Goal: Information Seeking & Learning: Learn about a topic

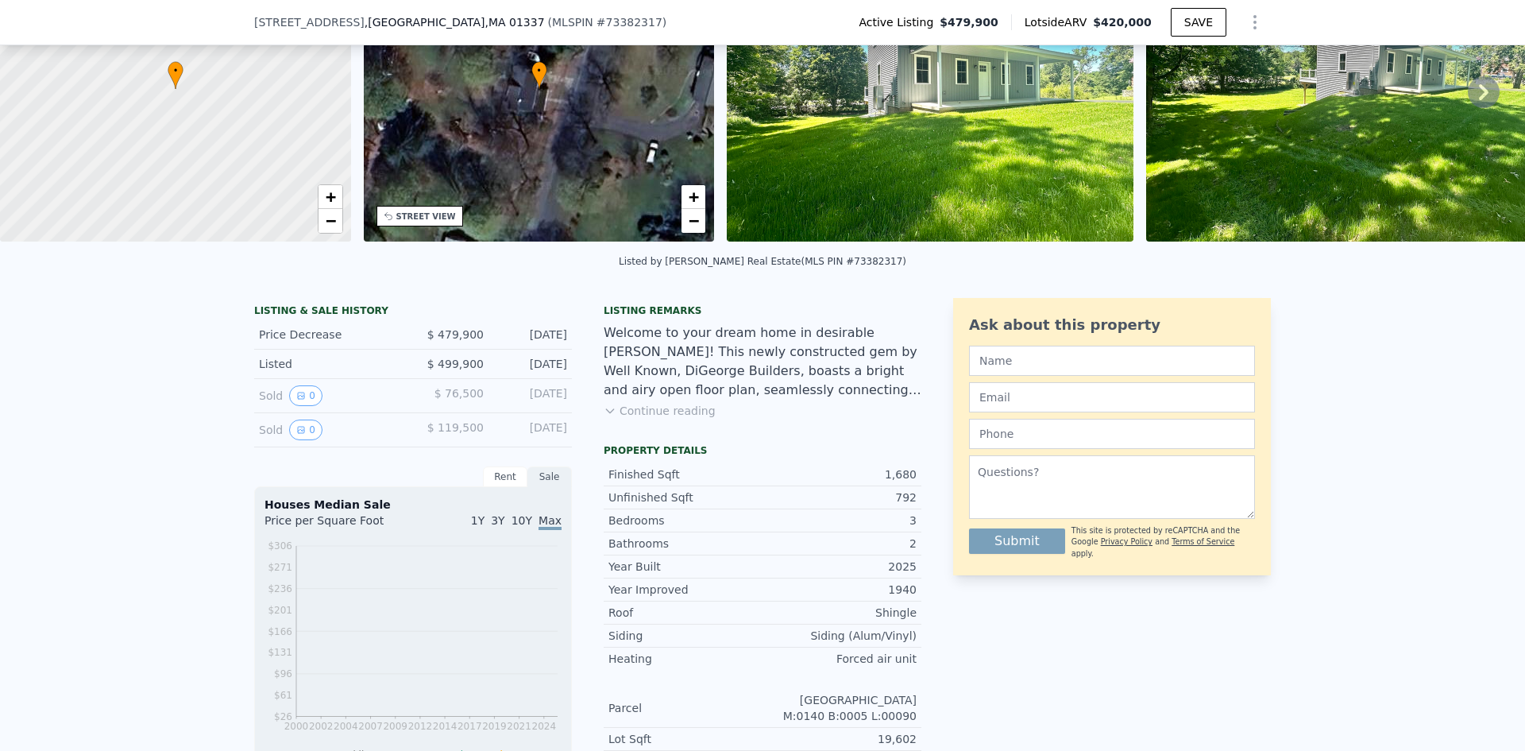
scroll to position [392, 0]
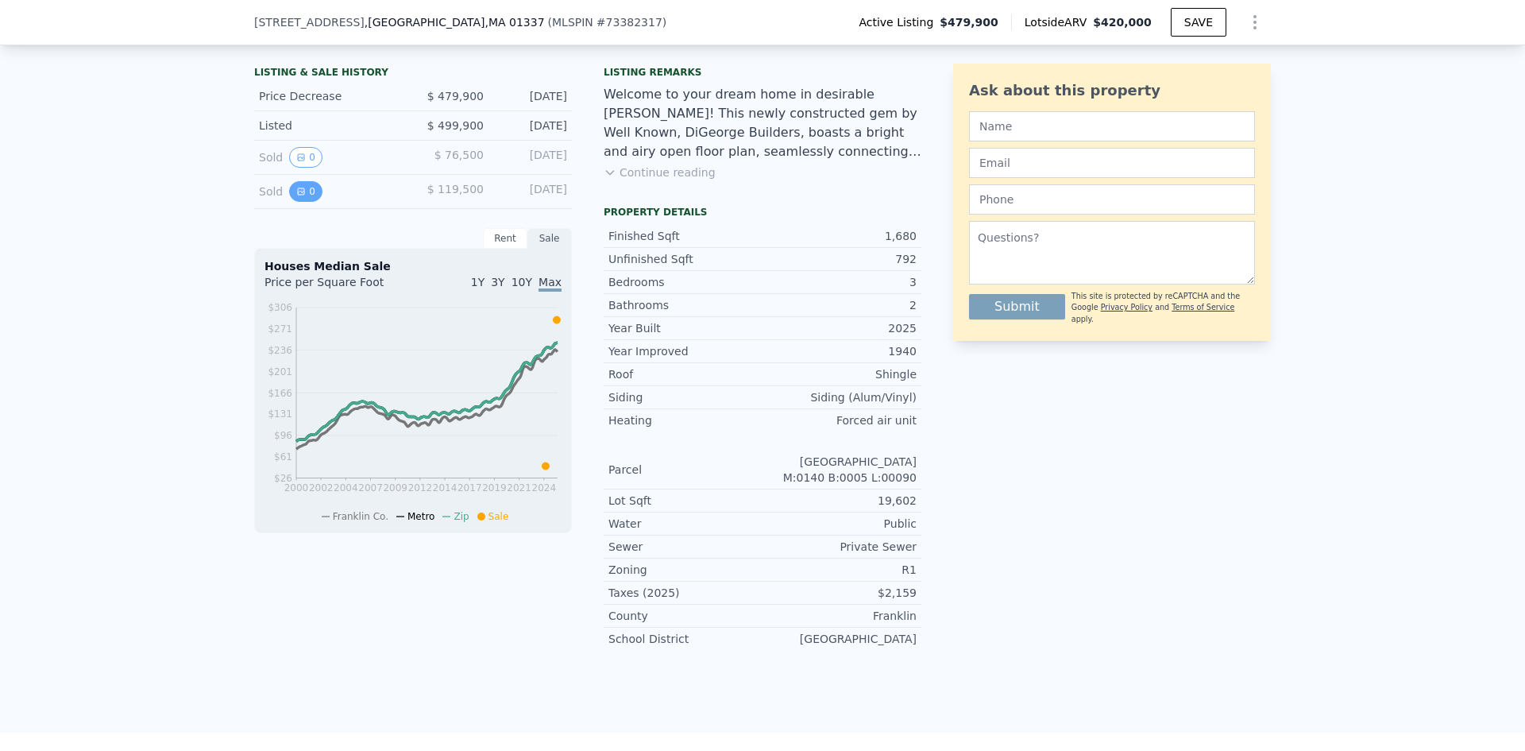
click at [306, 202] on button "0" at bounding box center [305, 191] width 33 height 21
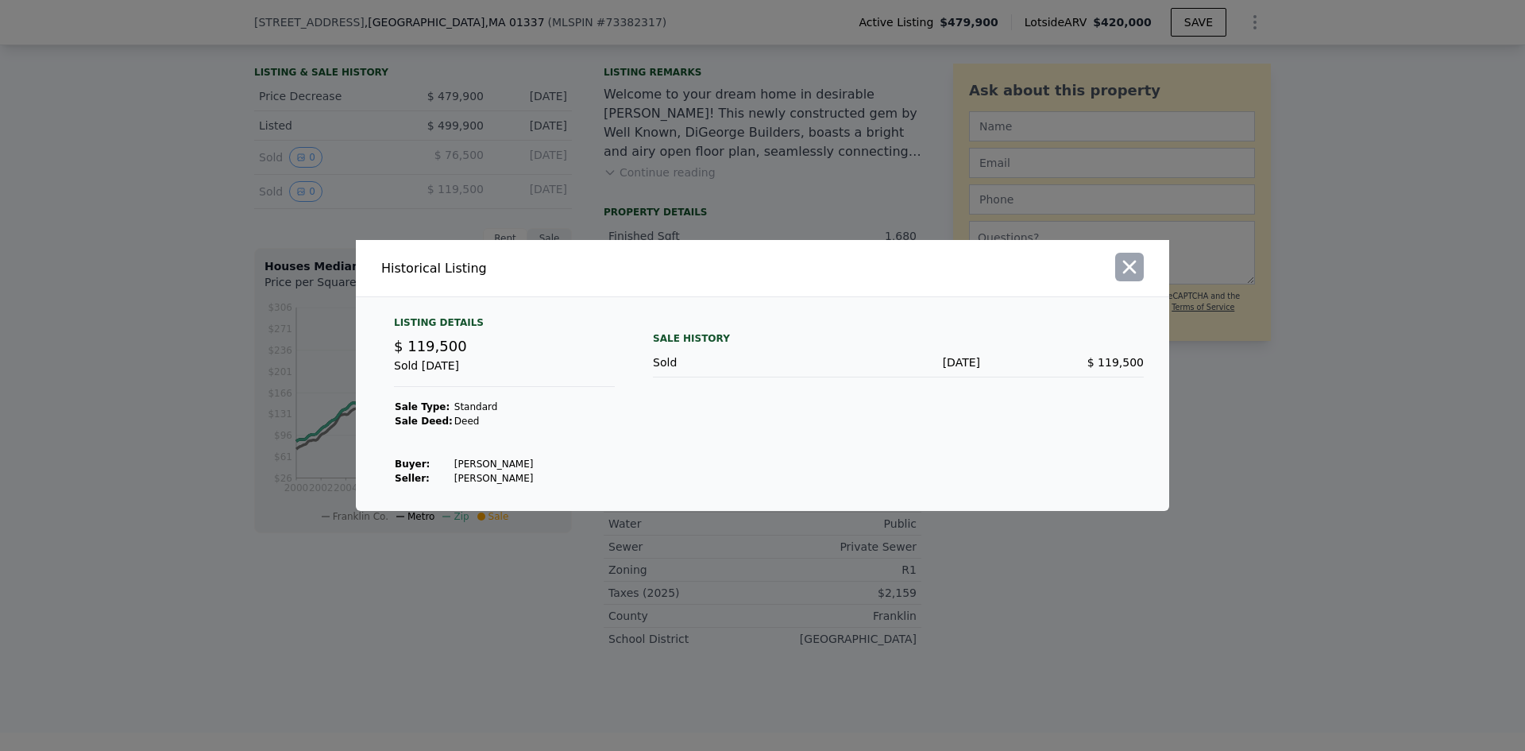
click at [1125, 265] on icon "button" at bounding box center [1129, 267] width 22 height 22
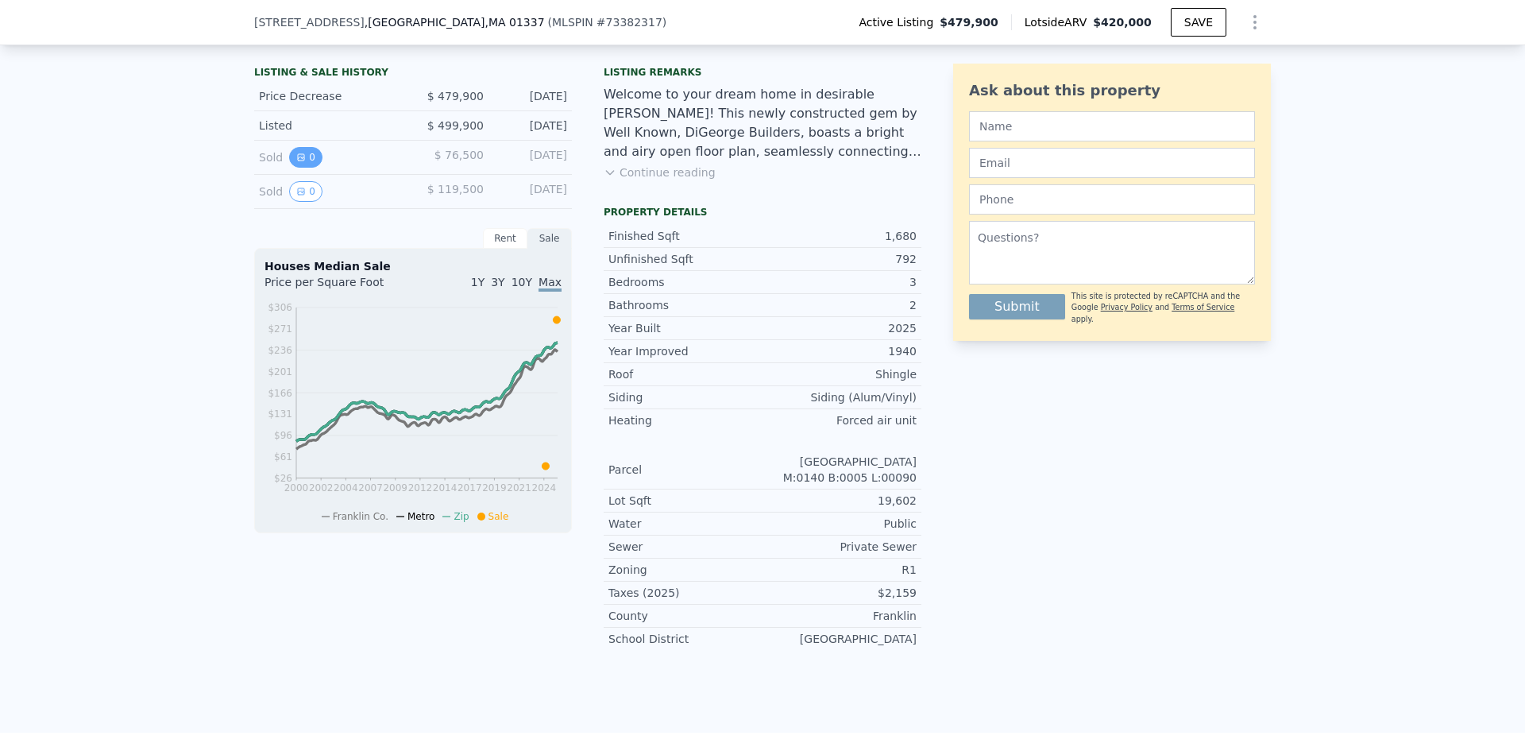
click at [289, 164] on button "0" at bounding box center [305, 157] width 33 height 21
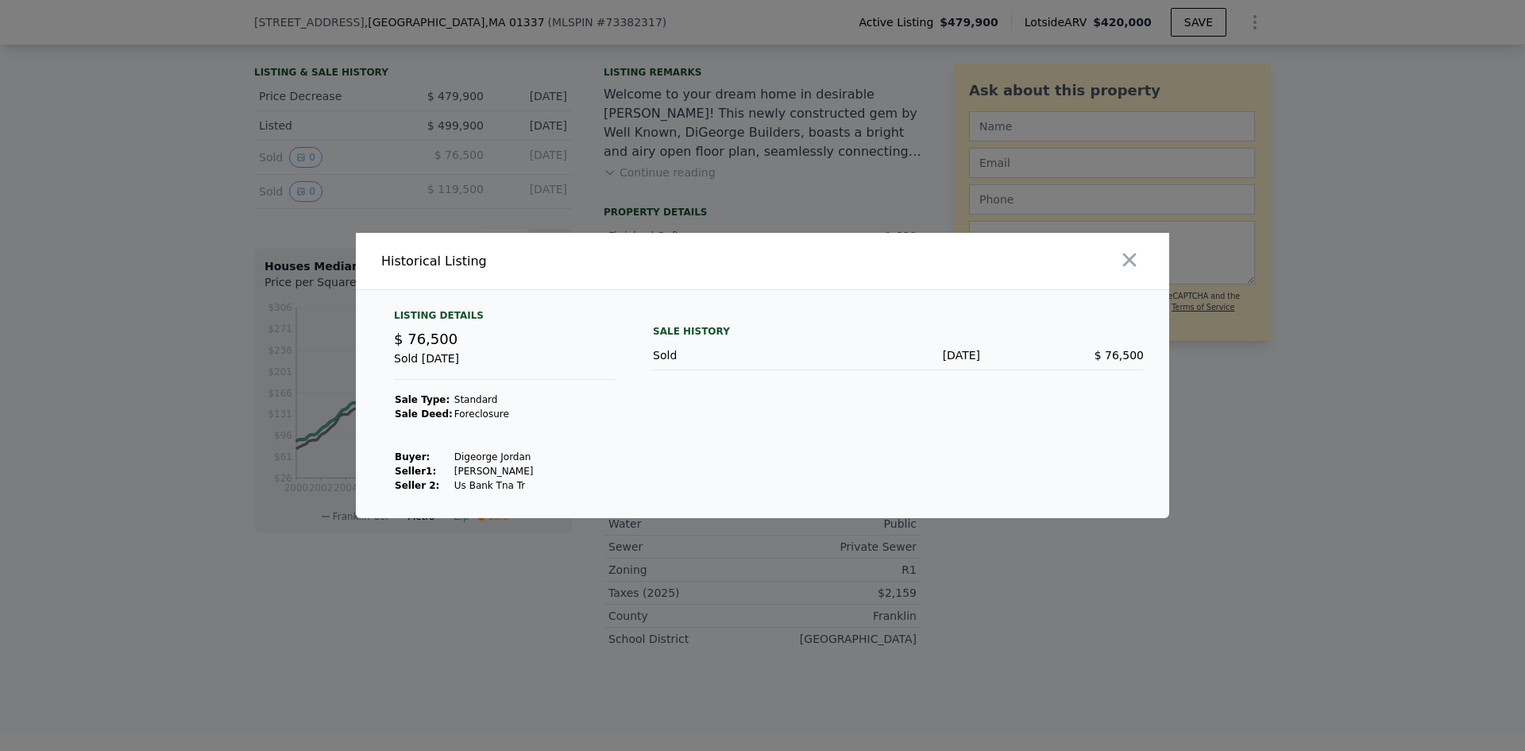
click at [1115, 268] on div at bounding box center [969, 261] width 400 height 56
click at [1132, 267] on icon "button" at bounding box center [1129, 260] width 22 height 22
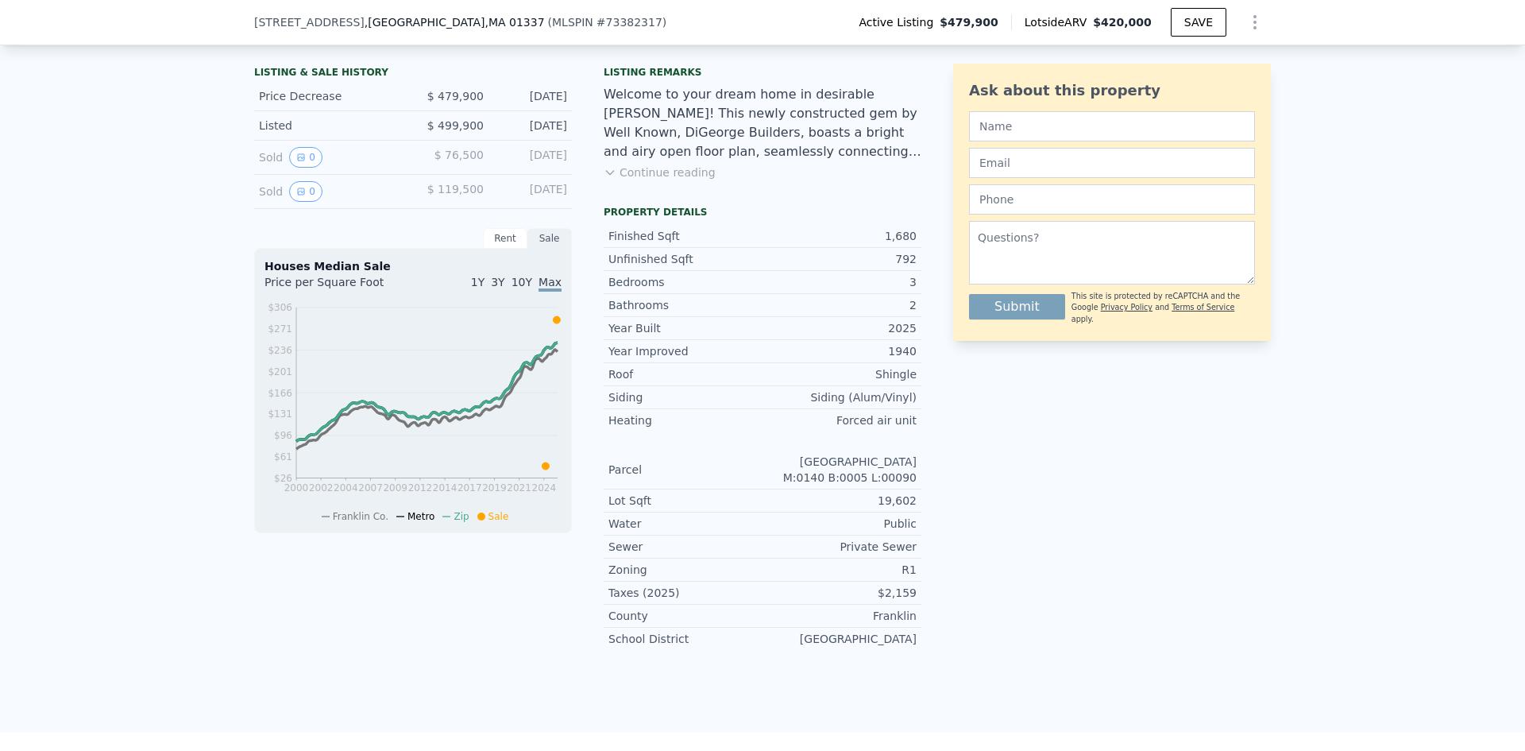
click at [489, 296] on div "1Y 3Y 10Y Max" at bounding box center [487, 286] width 149 height 25
click at [481, 288] on span "1Y" at bounding box center [478, 282] width 14 height 13
click at [506, 249] on div "Rent" at bounding box center [505, 238] width 44 height 21
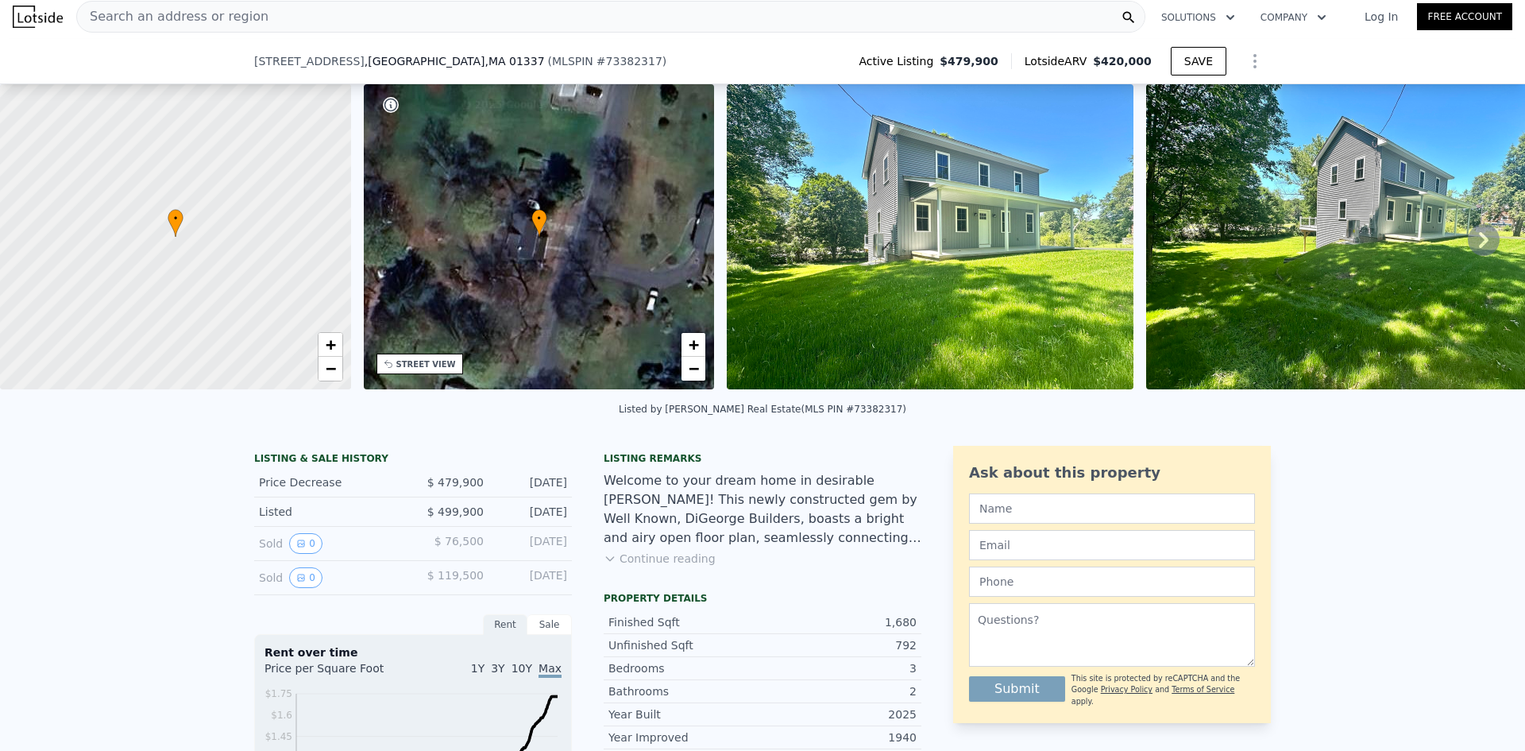
scroll to position [0, 0]
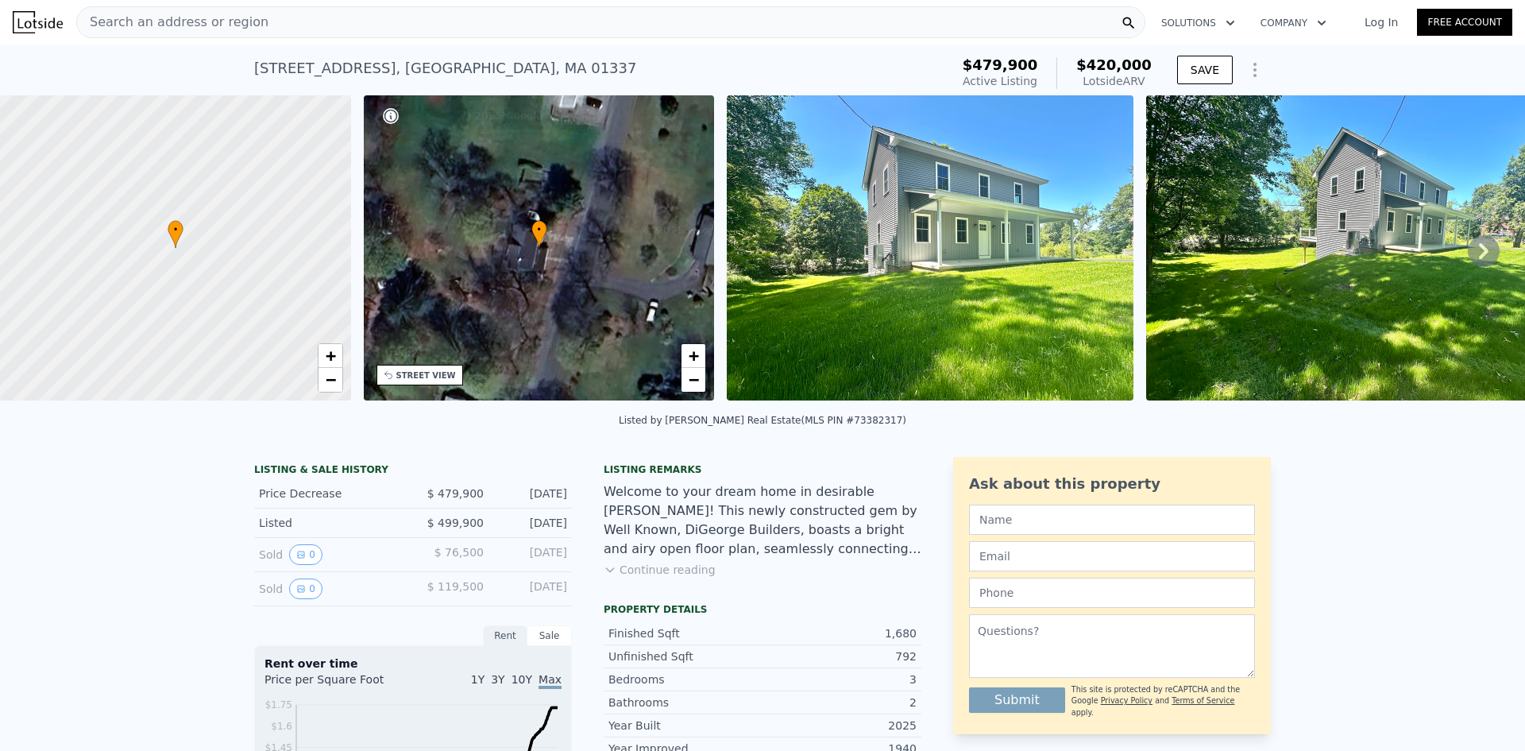
click at [1252, 69] on icon "Show Options" at bounding box center [1255, 69] width 19 height 19
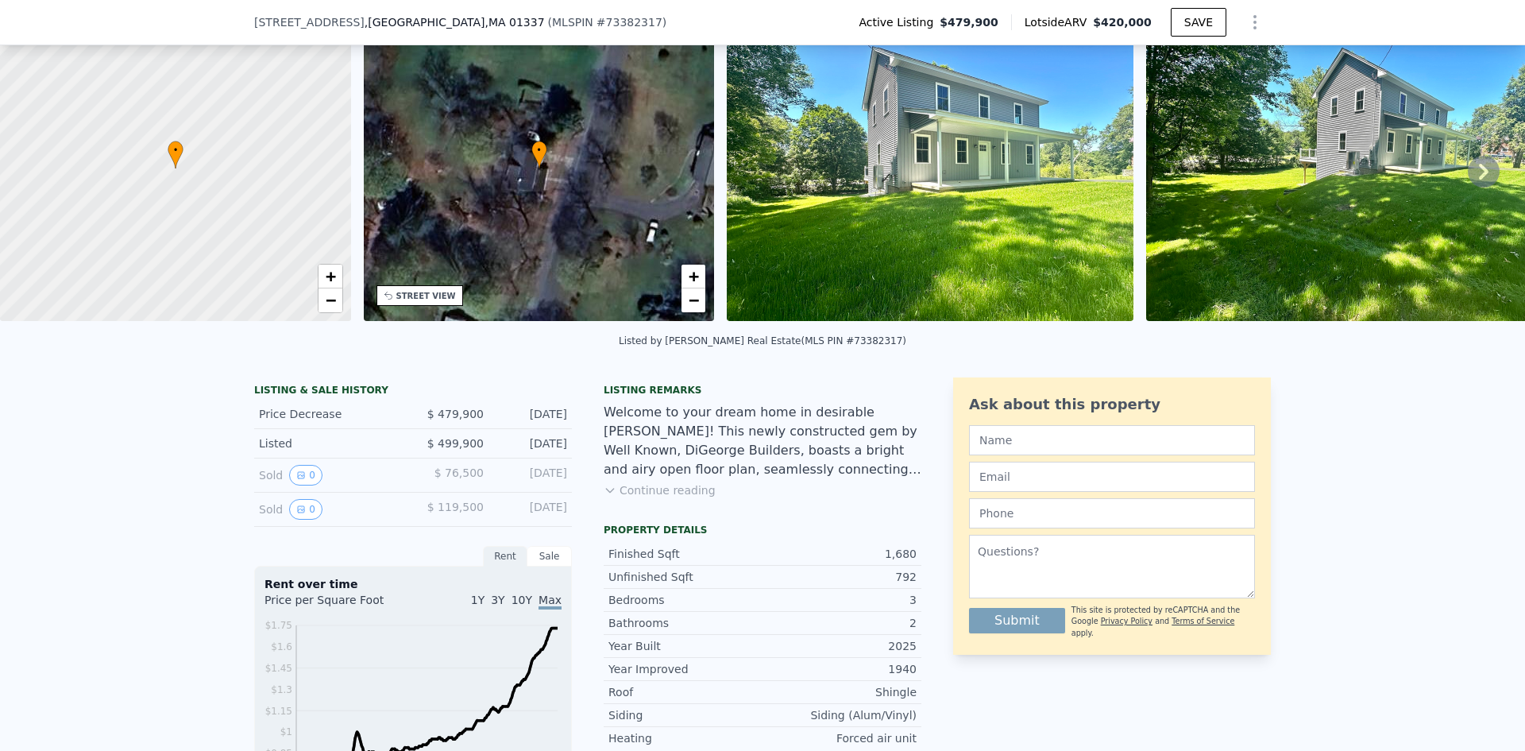
scroll to position [233, 0]
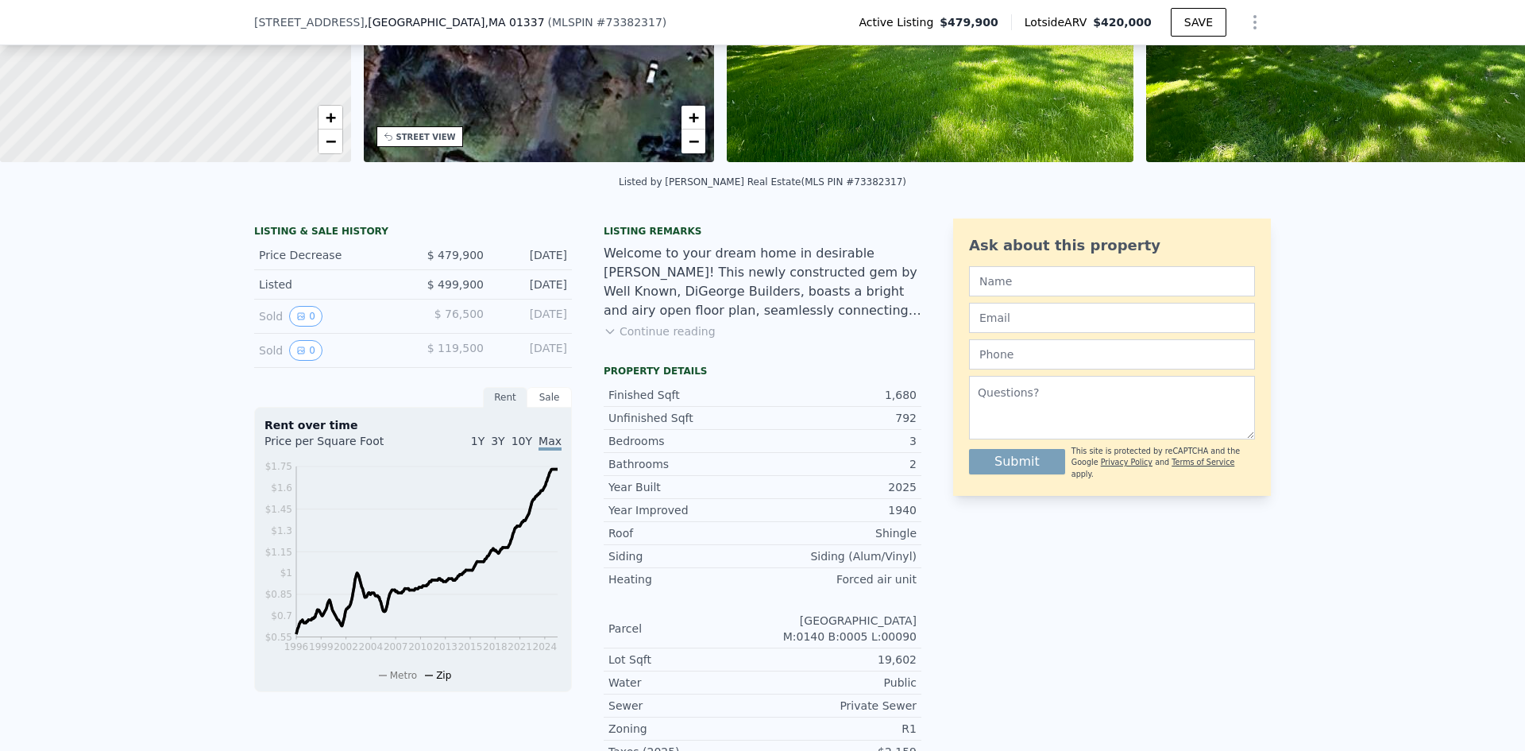
click at [550, 408] on div "Sale" at bounding box center [549, 397] width 44 height 21
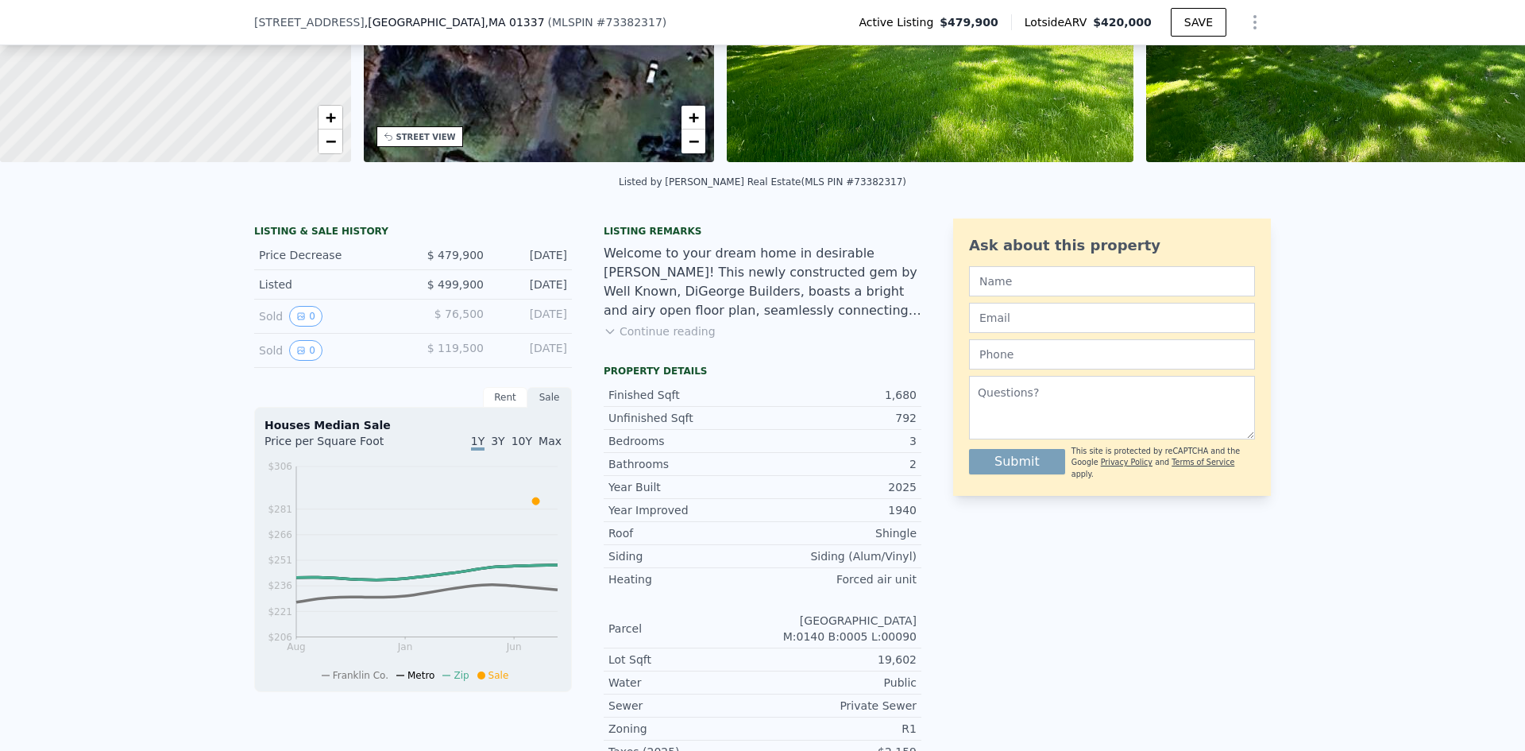
click at [521, 447] on span "10Y" at bounding box center [522, 441] width 21 height 13
click at [543, 447] on span "Max" at bounding box center [550, 441] width 23 height 13
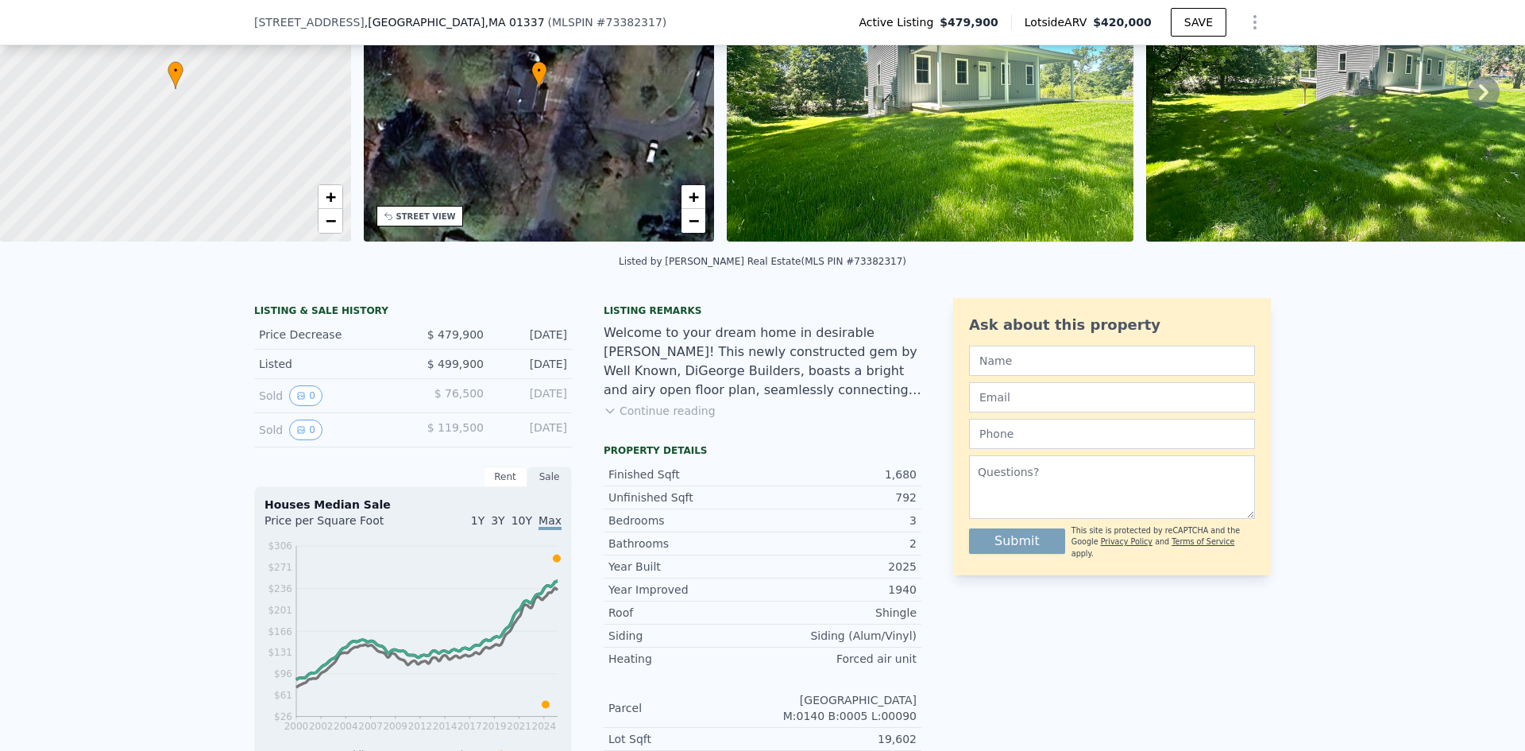
click at [659, 419] on button "Continue reading" at bounding box center [660, 411] width 112 height 16
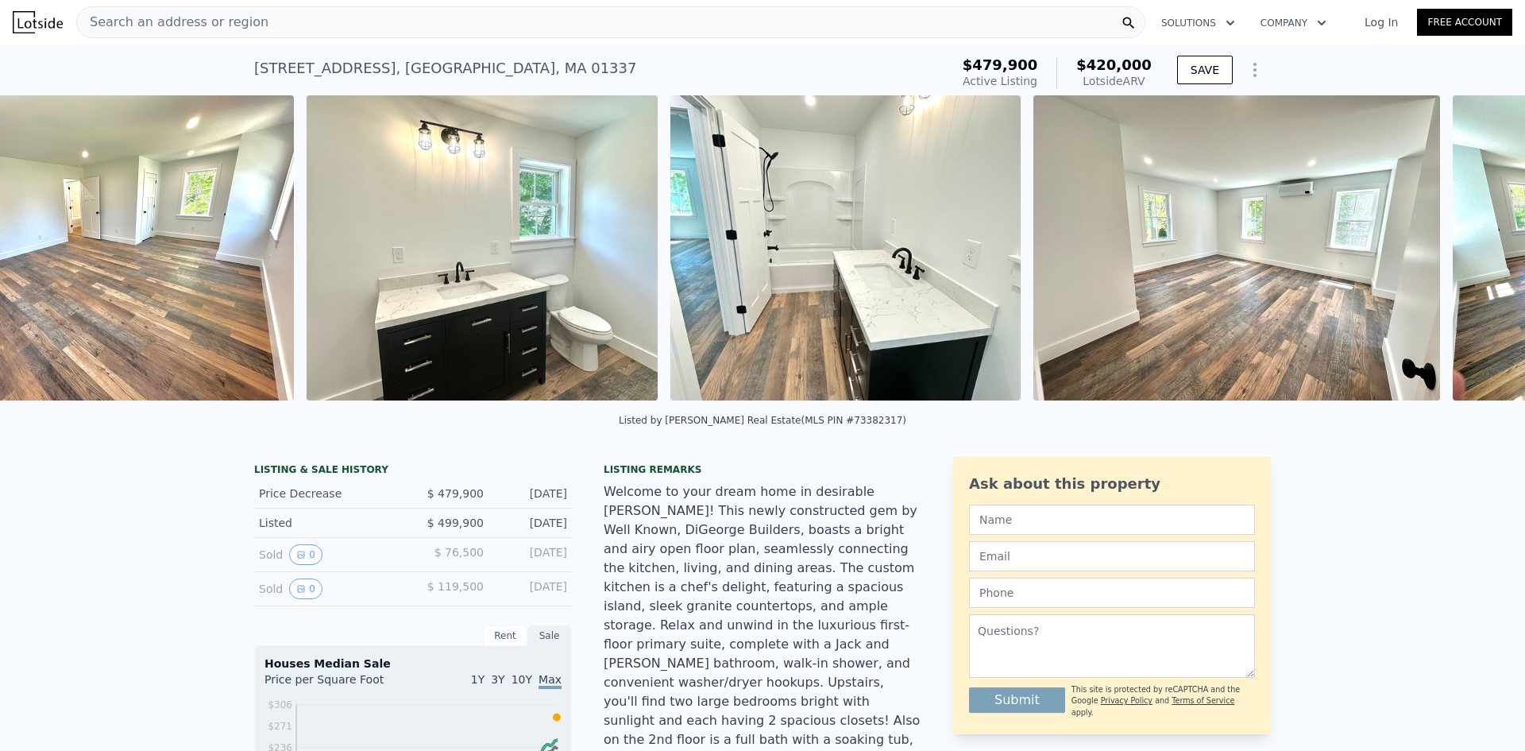
scroll to position [0, 12431]
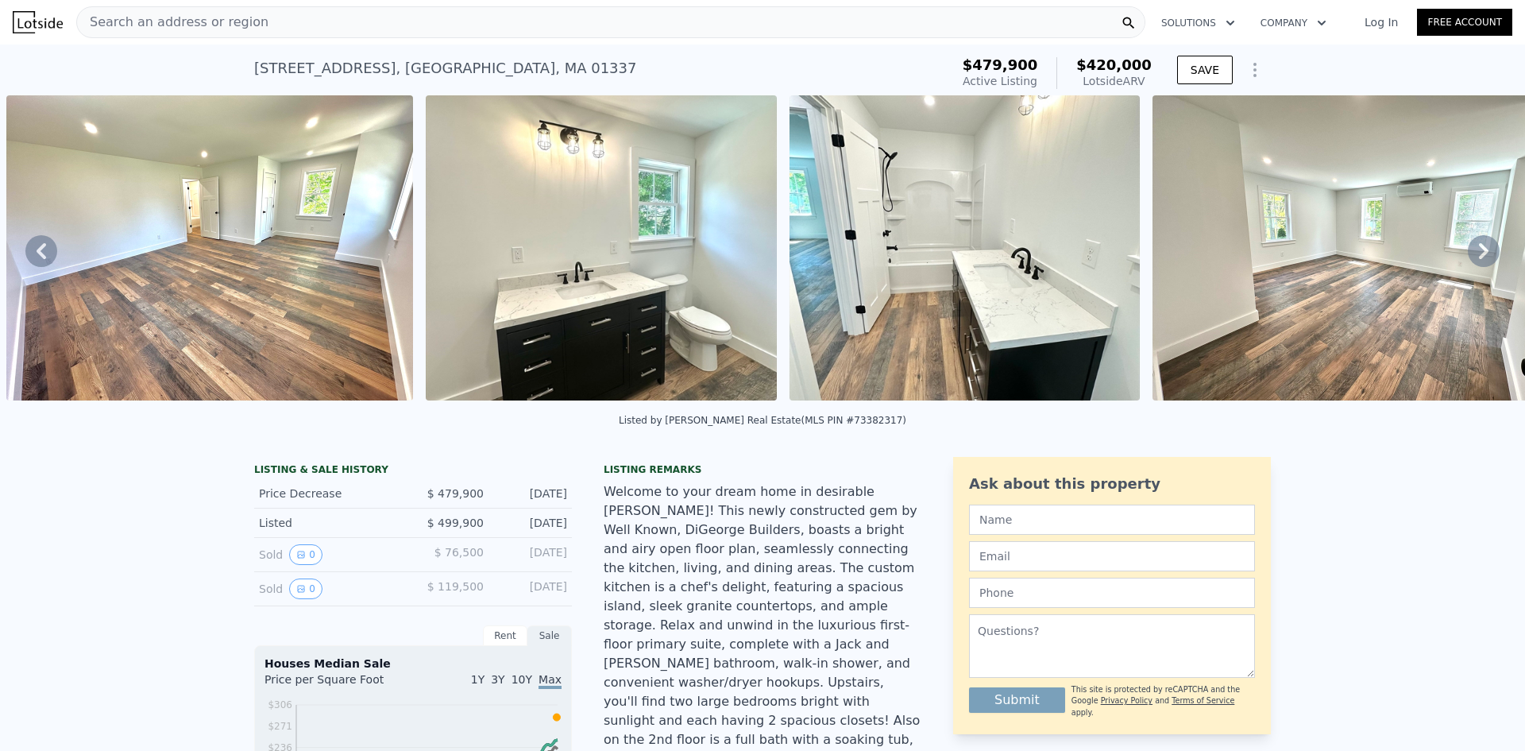
click at [1484, 253] on icon at bounding box center [1484, 251] width 32 height 32
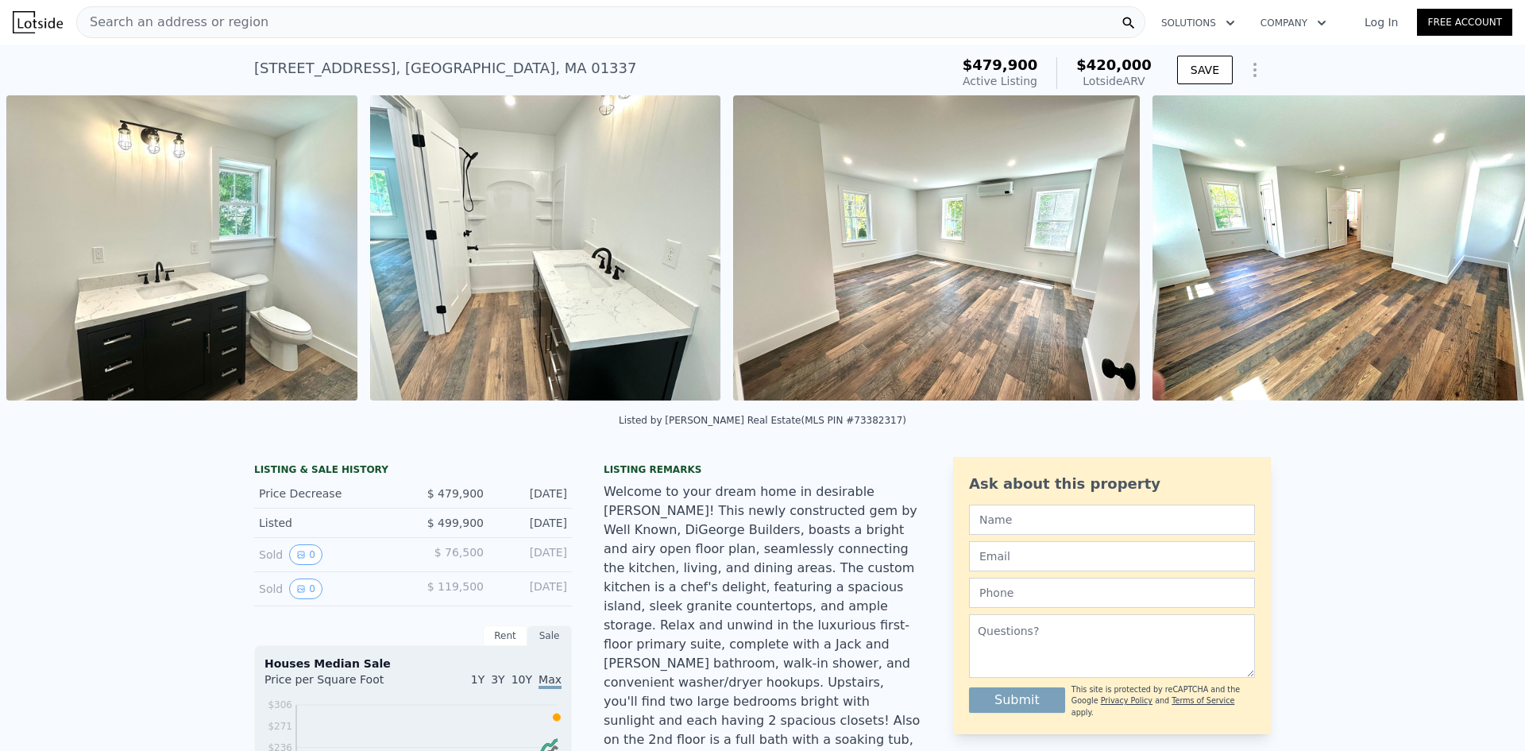
click at [1479, 255] on div "• + − • + − STREET VIEW Loading... SATELLITE VIEW" at bounding box center [762, 250] width 1525 height 311
click at [1479, 255] on icon at bounding box center [1484, 251] width 32 height 32
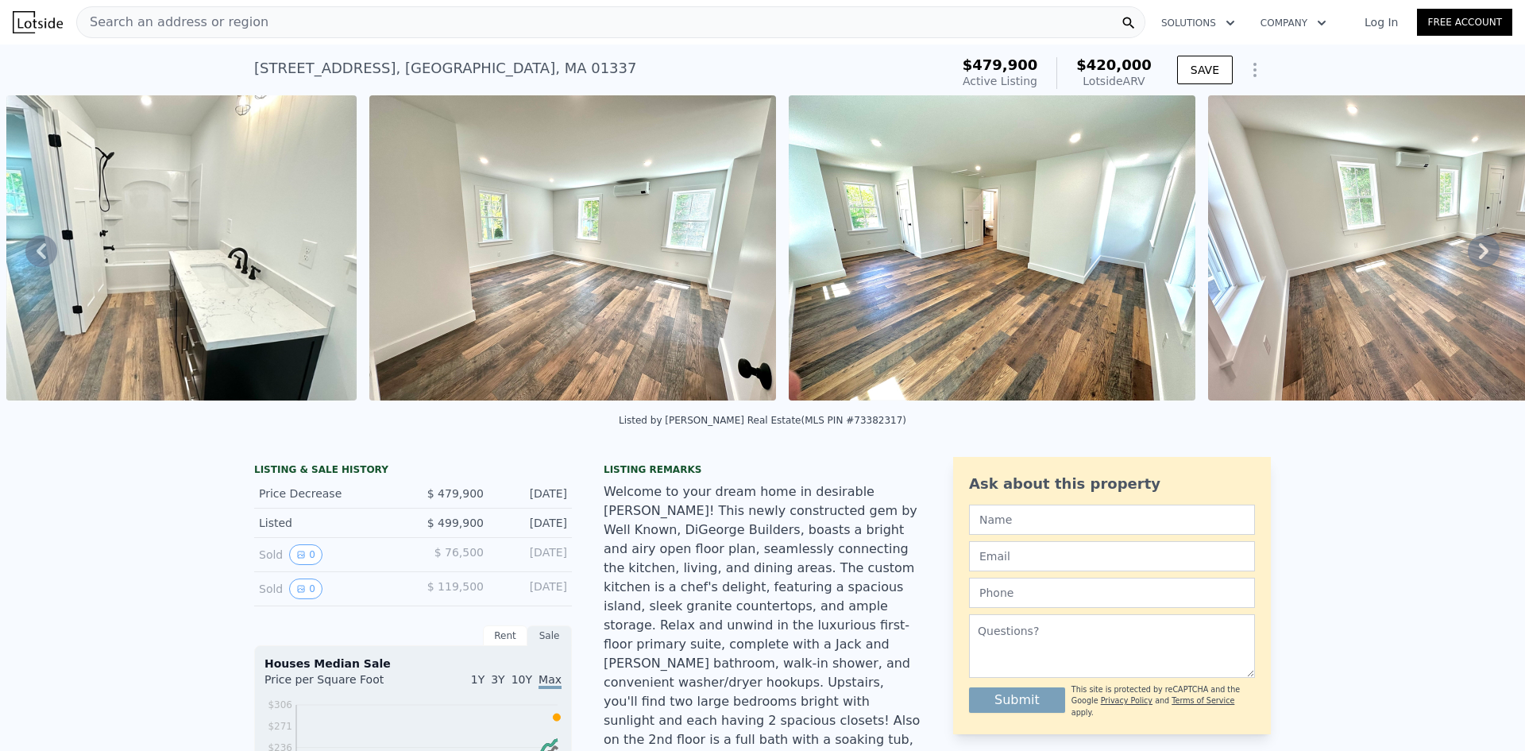
click at [1479, 255] on icon at bounding box center [1484, 251] width 32 height 32
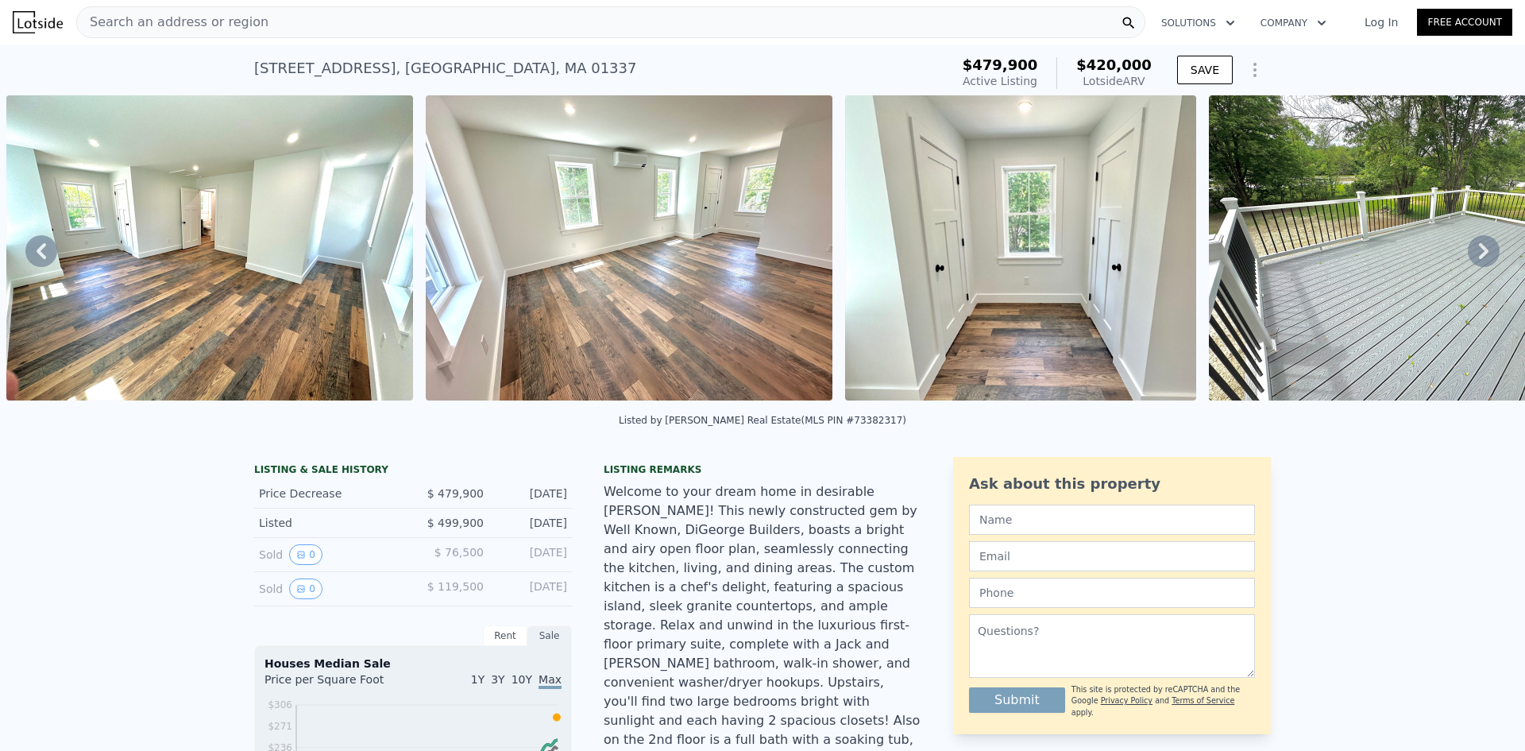
click at [1478, 255] on icon at bounding box center [1484, 251] width 32 height 32
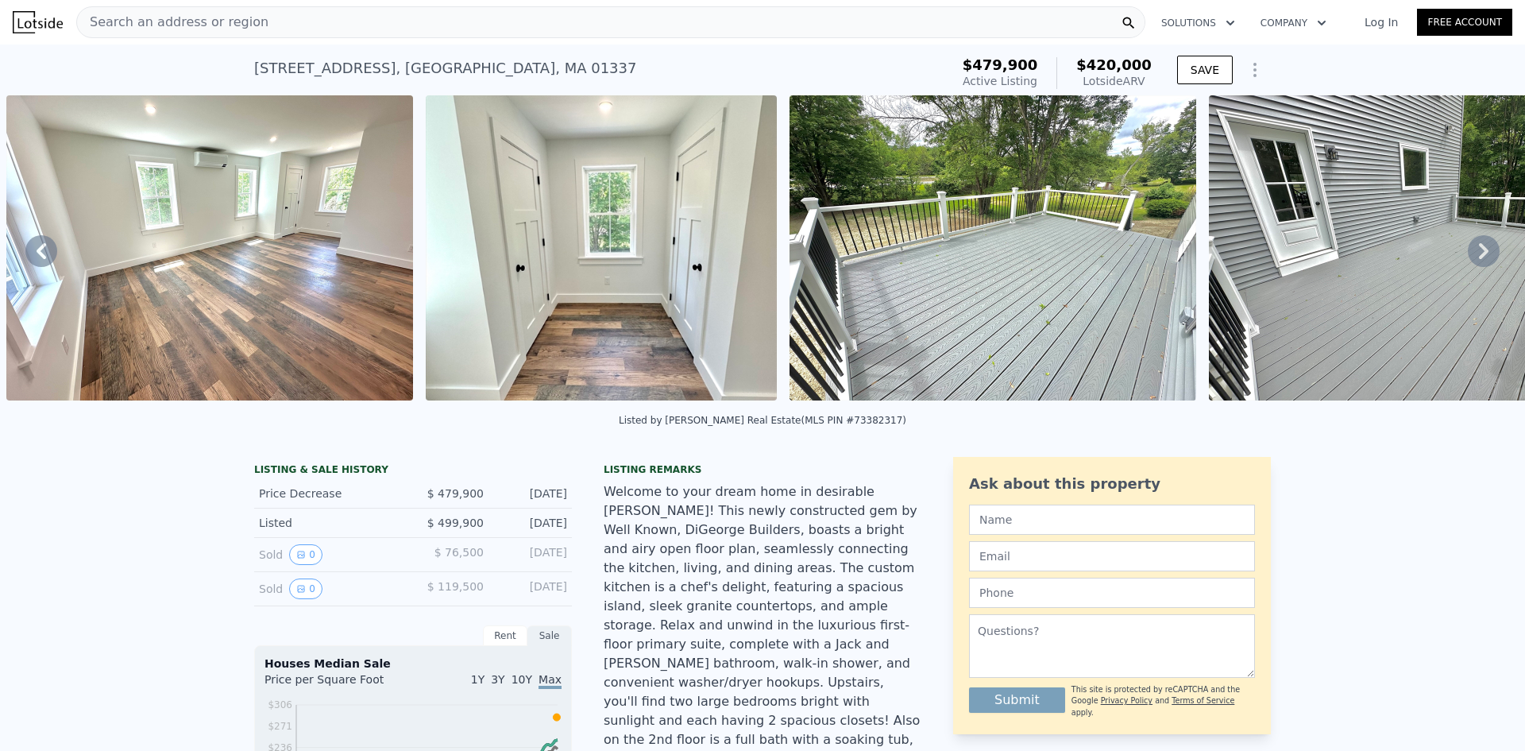
click at [1478, 255] on icon at bounding box center [1484, 251] width 32 height 32
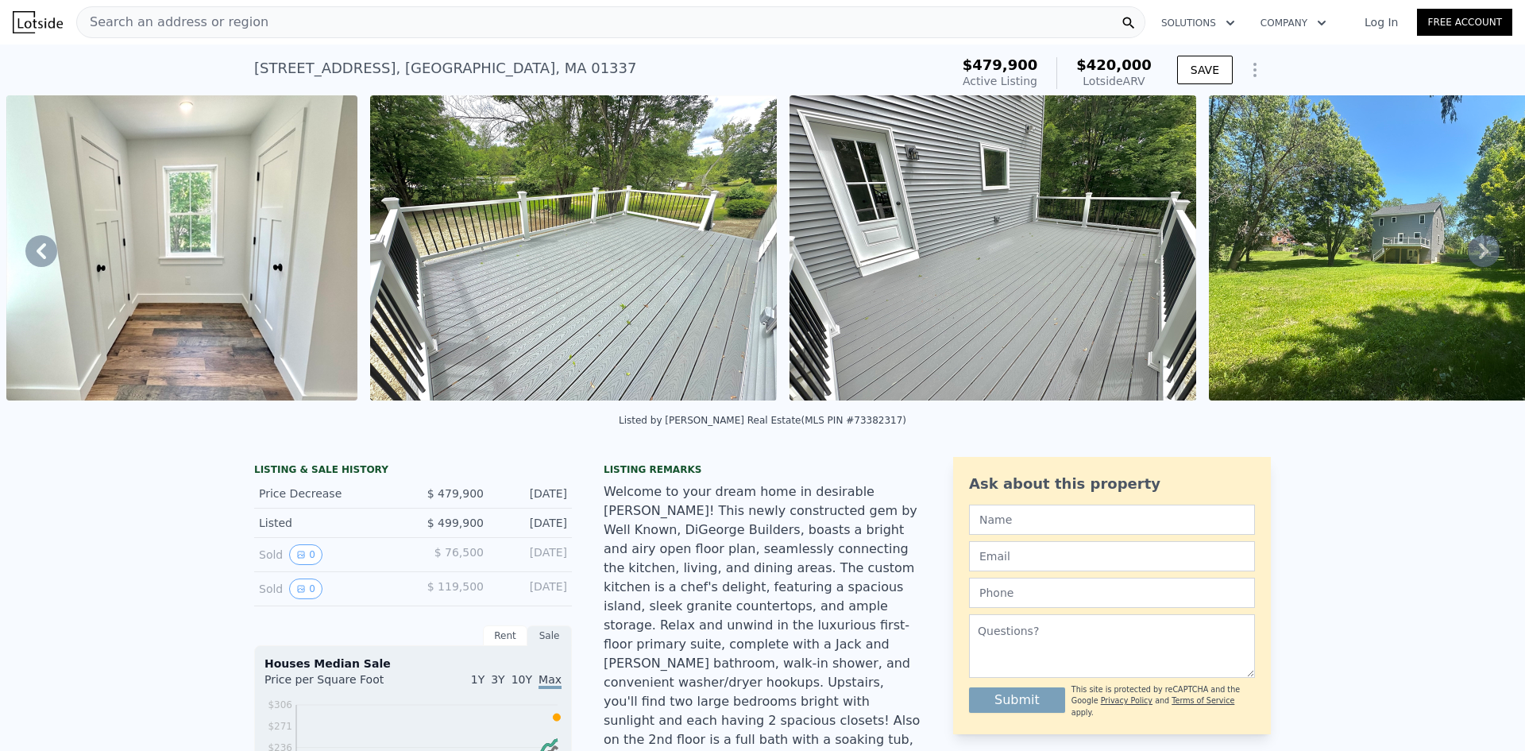
click at [1481, 247] on icon at bounding box center [1484, 251] width 32 height 32
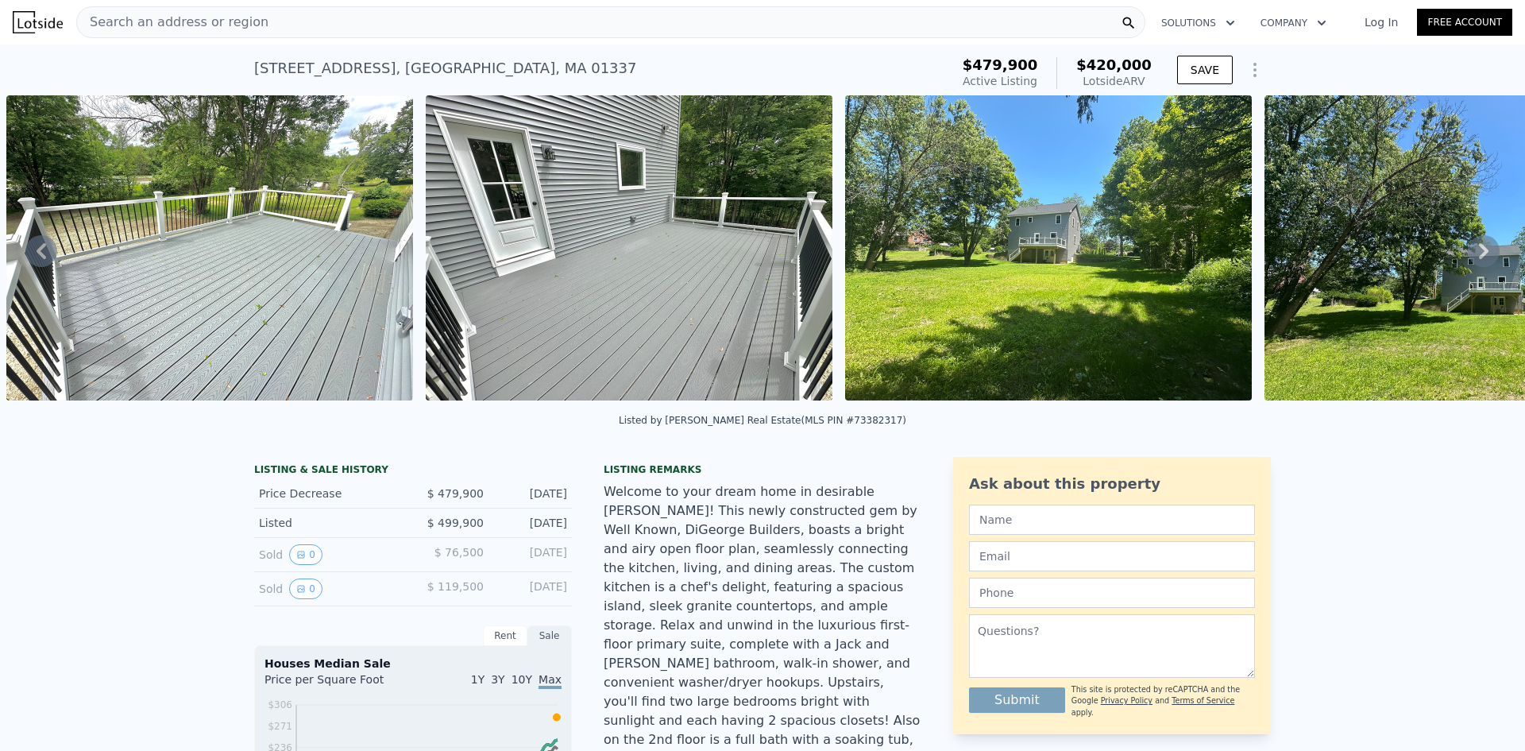
click at [1481, 247] on icon at bounding box center [1484, 251] width 32 height 32
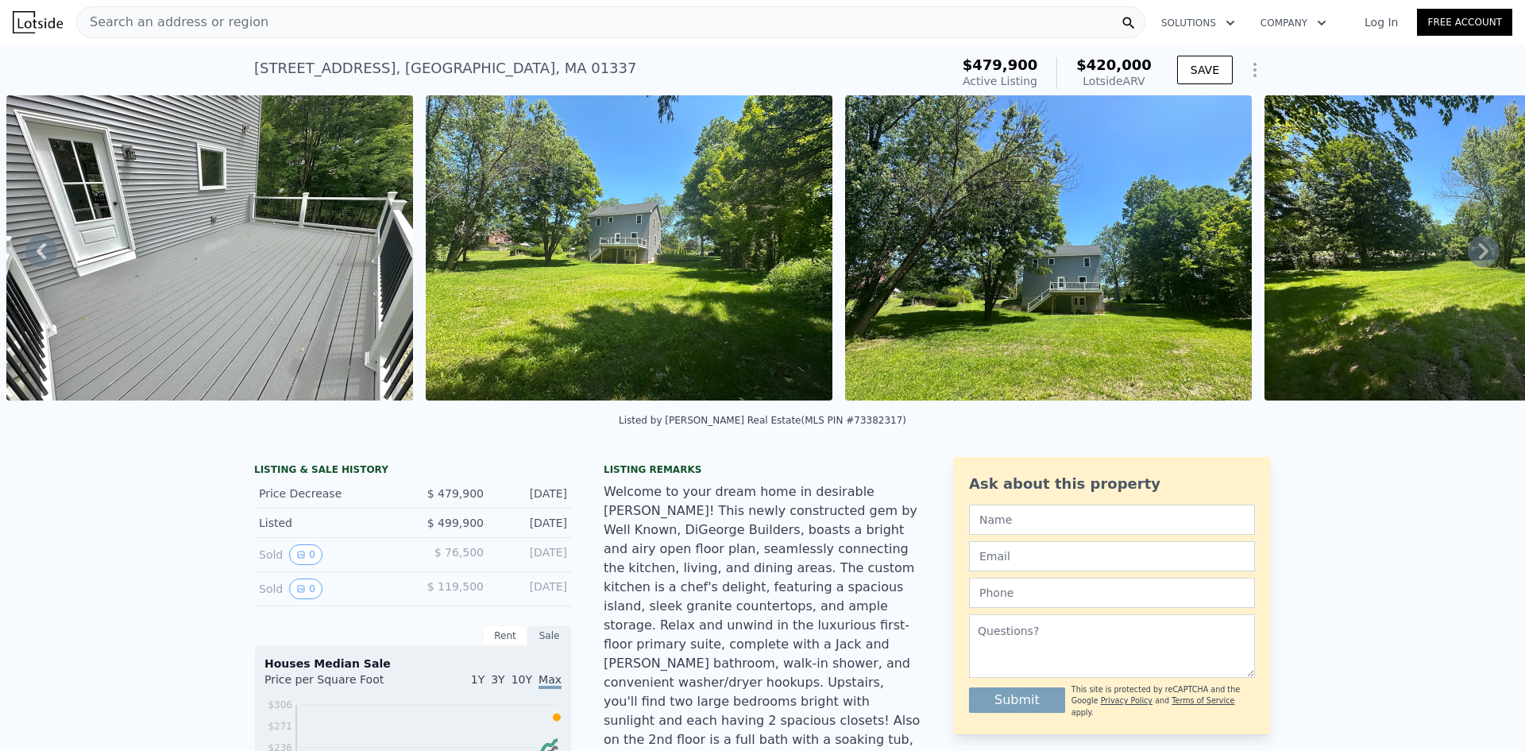
click at [1481, 247] on icon at bounding box center [1484, 251] width 32 height 32
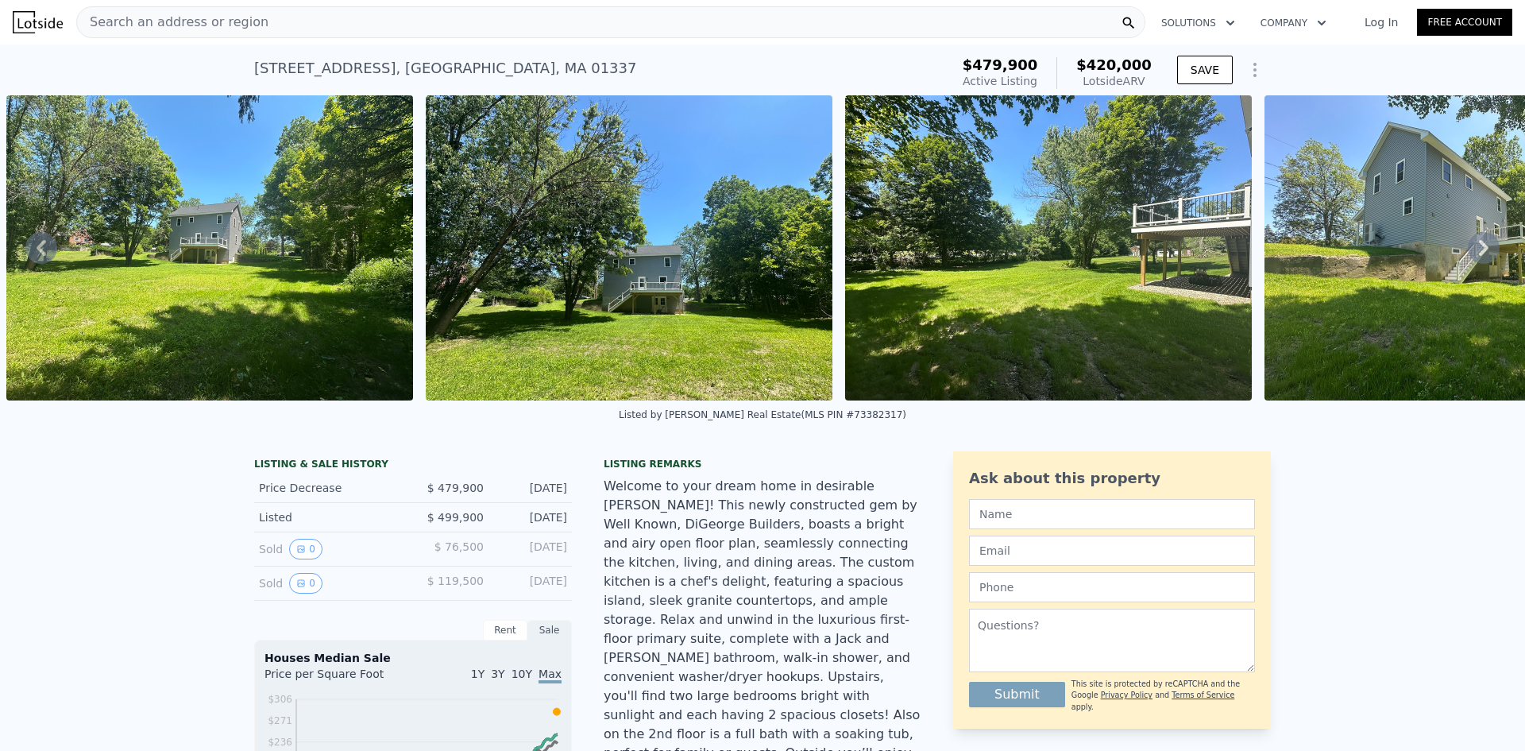
click at [1438, 279] on img at bounding box center [1468, 247] width 407 height 305
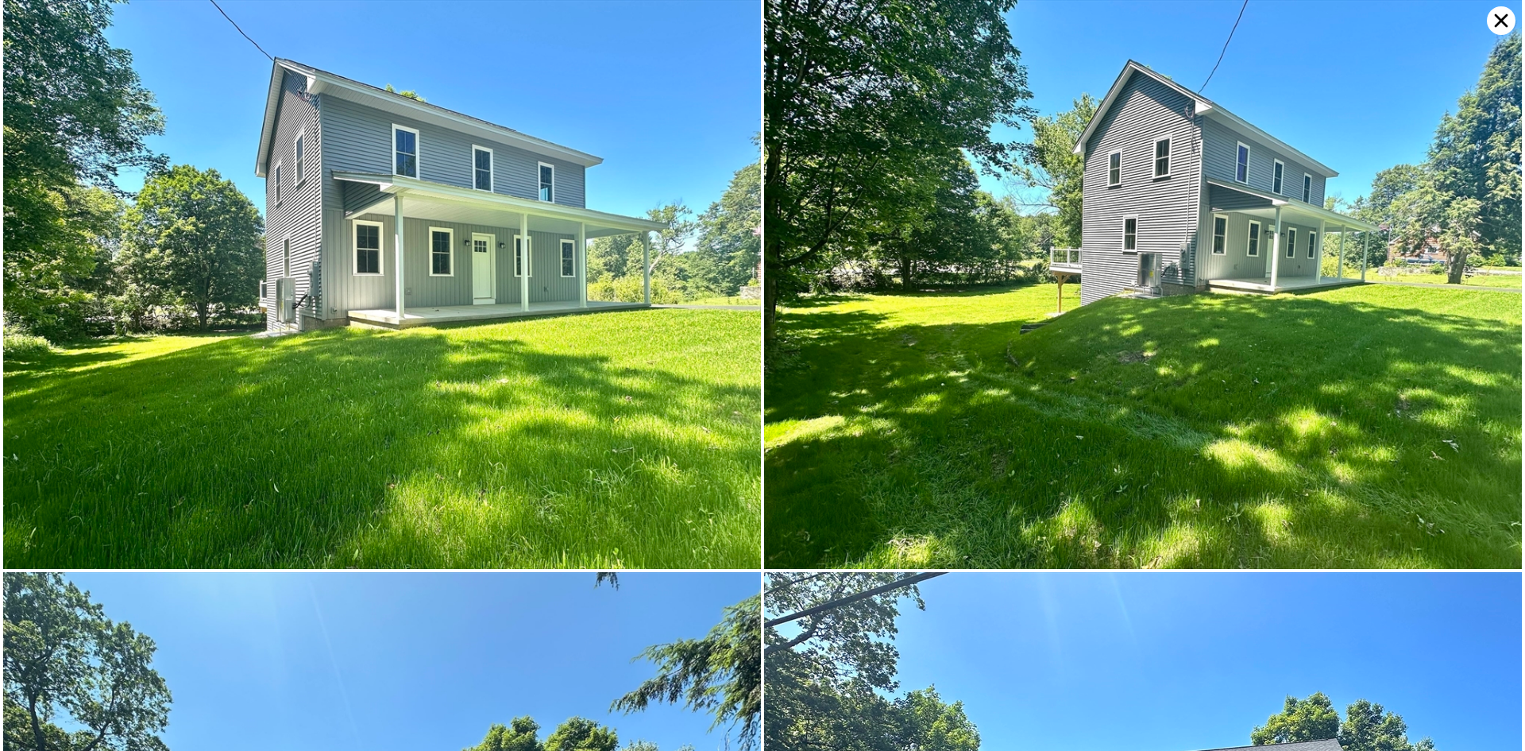
scroll to position [11473, 0]
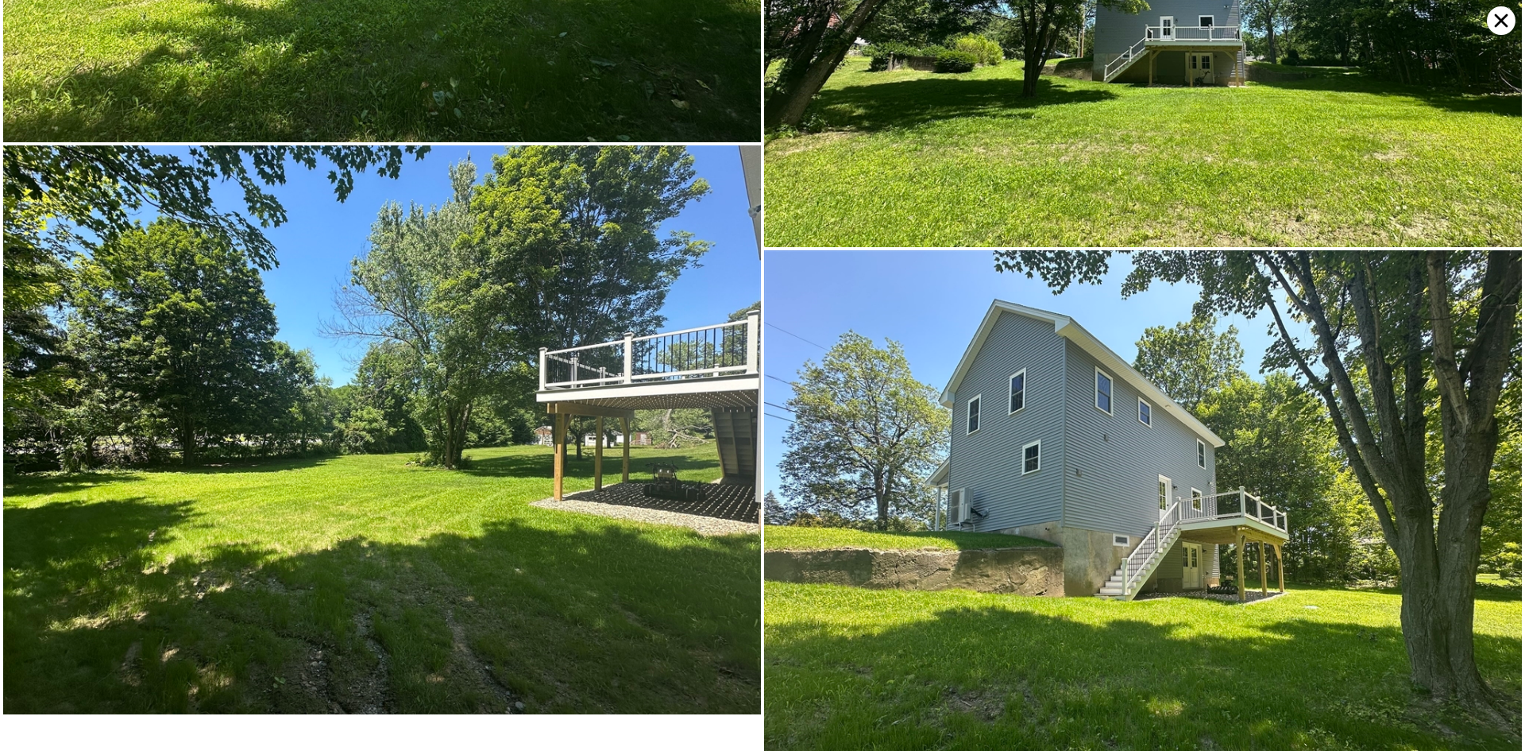
click at [1008, 487] on img at bounding box center [1143, 534] width 758 height 569
click at [1059, 494] on img at bounding box center [1143, 534] width 758 height 569
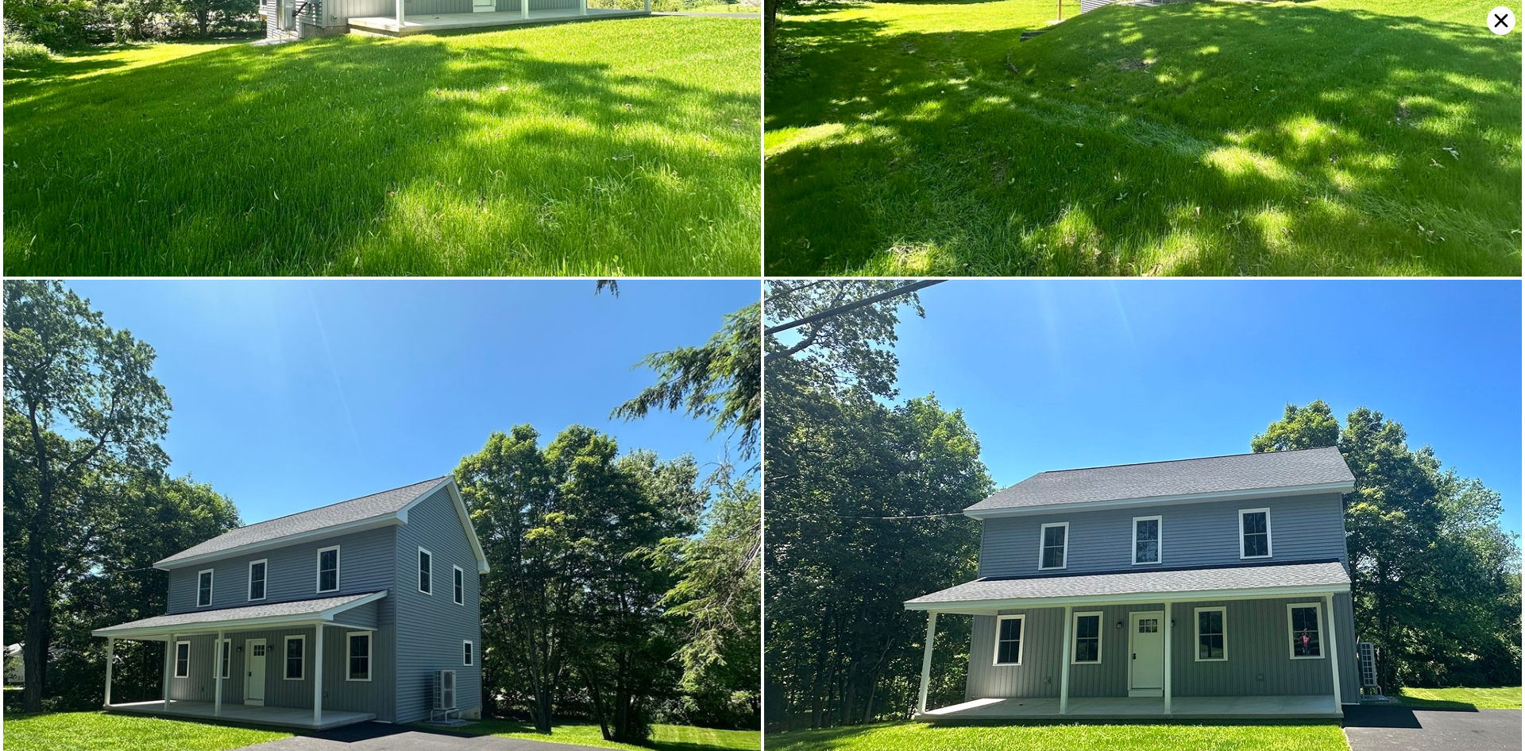
scroll to position [0, 0]
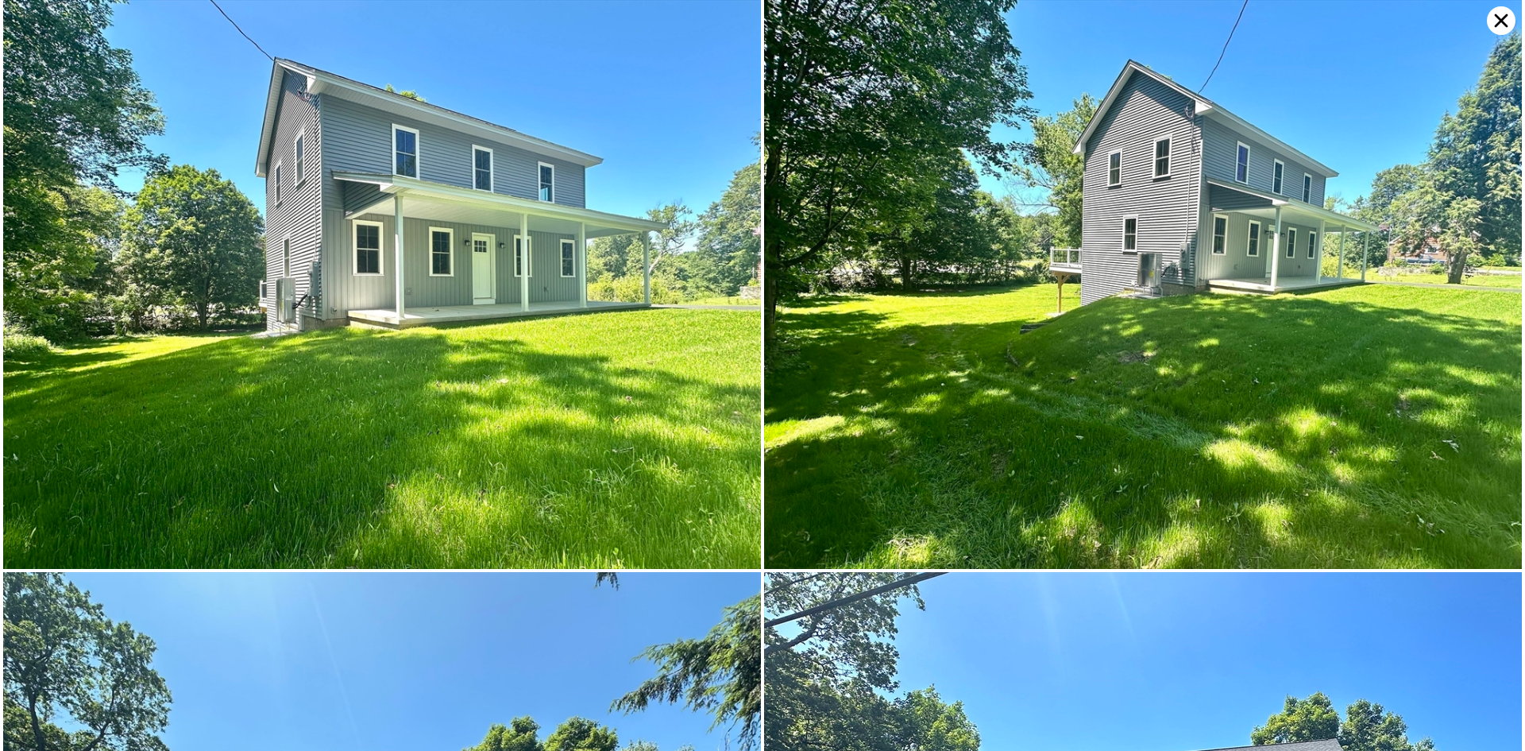
click at [1500, 15] on icon at bounding box center [1501, 20] width 29 height 29
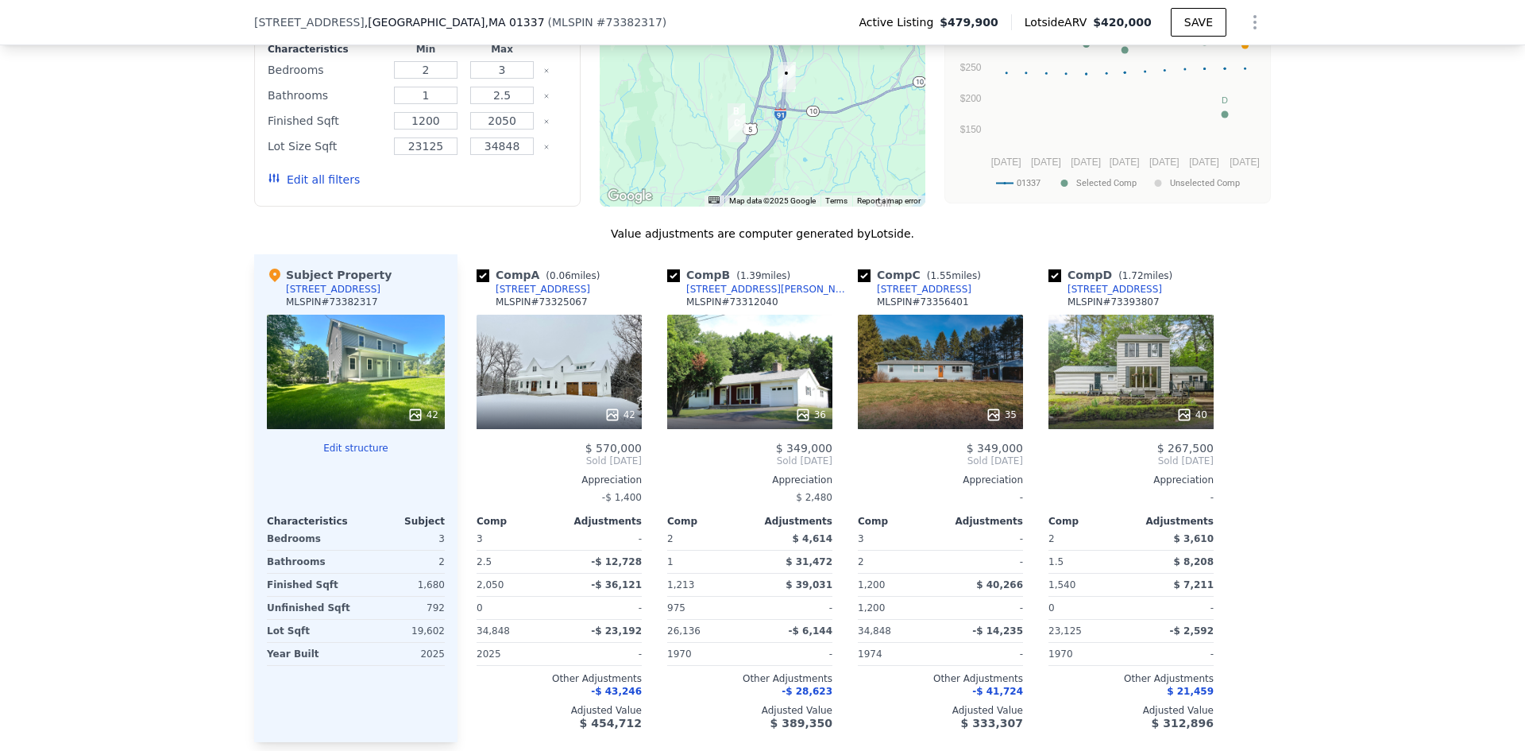
scroll to position [1424, 0]
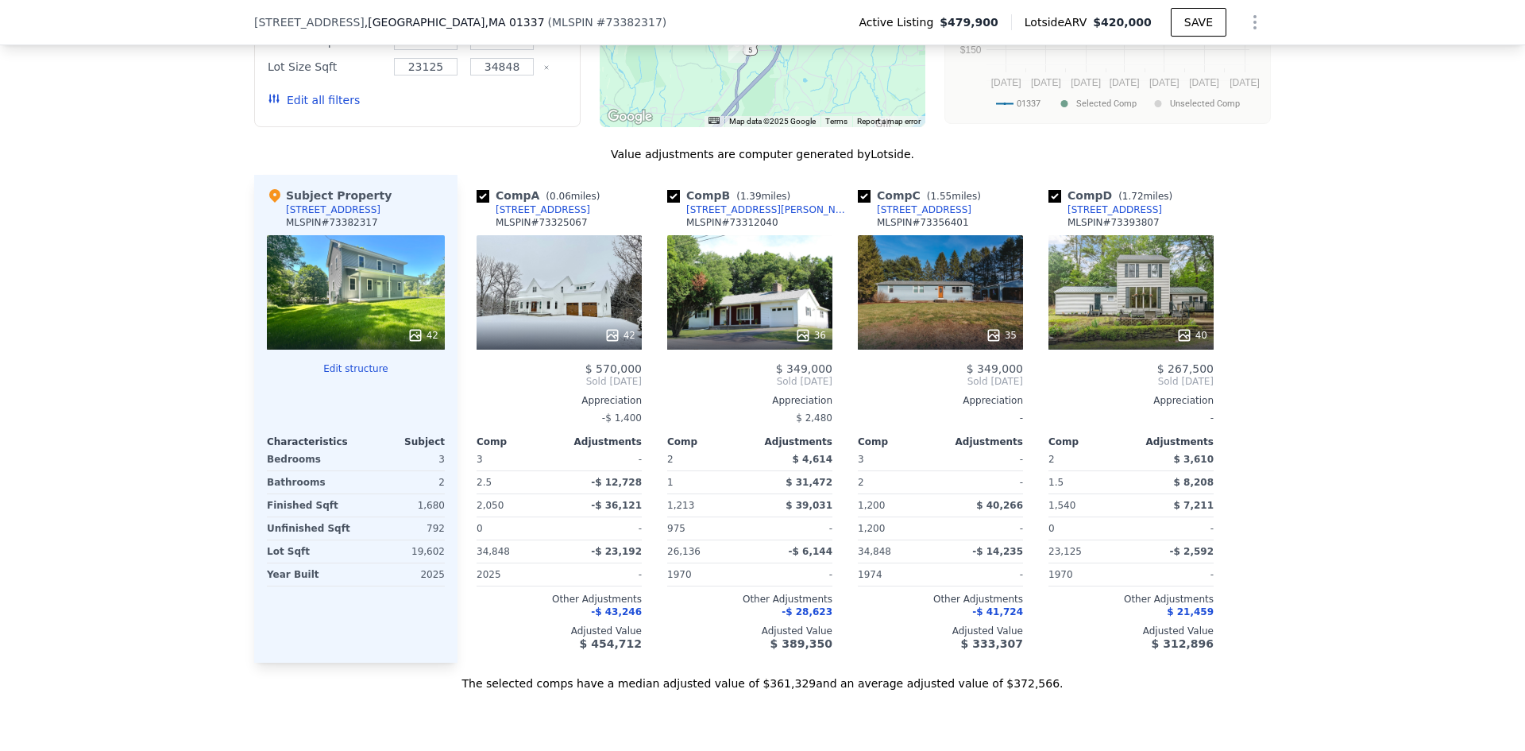
click at [598, 299] on div "42" at bounding box center [559, 292] width 165 height 114
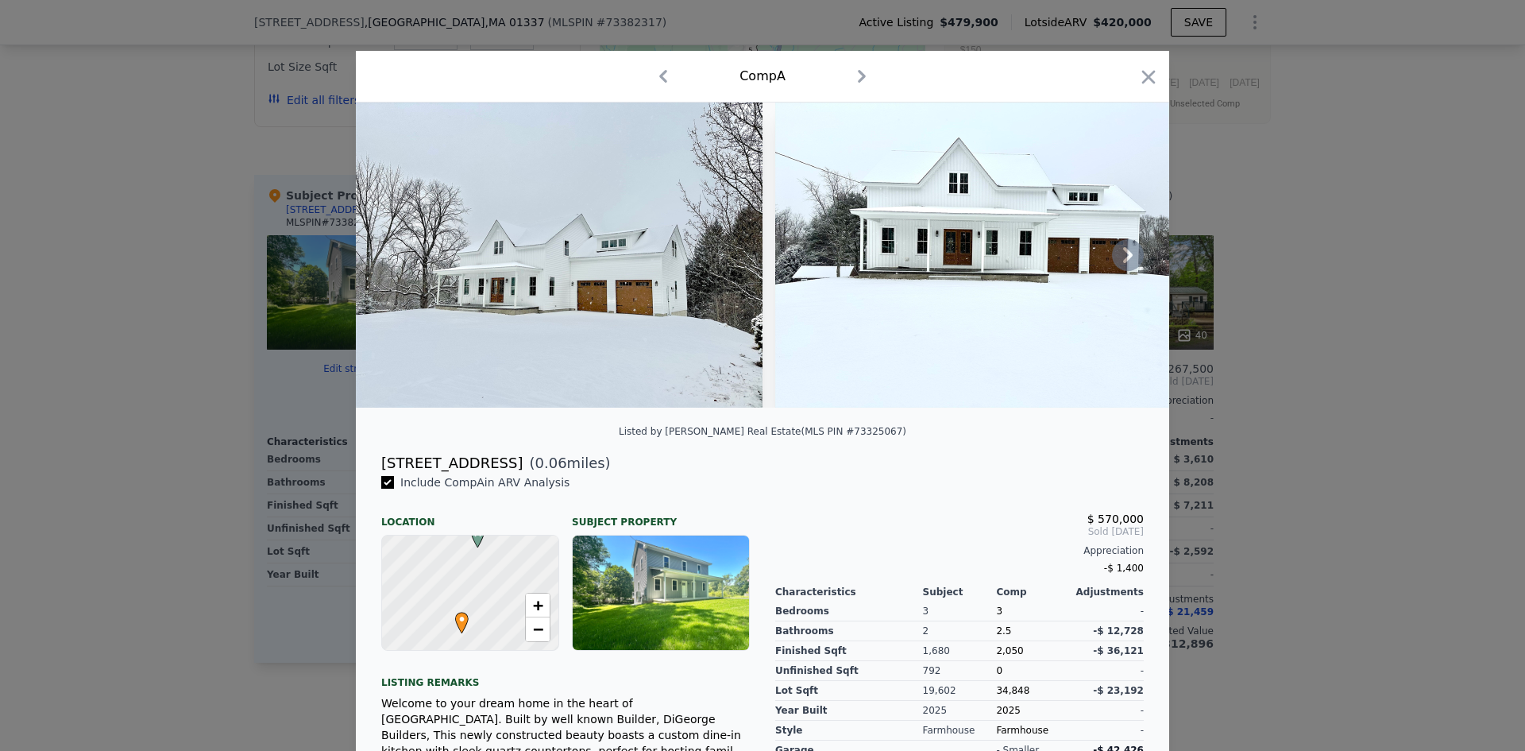
click at [1117, 255] on icon at bounding box center [1128, 255] width 32 height 32
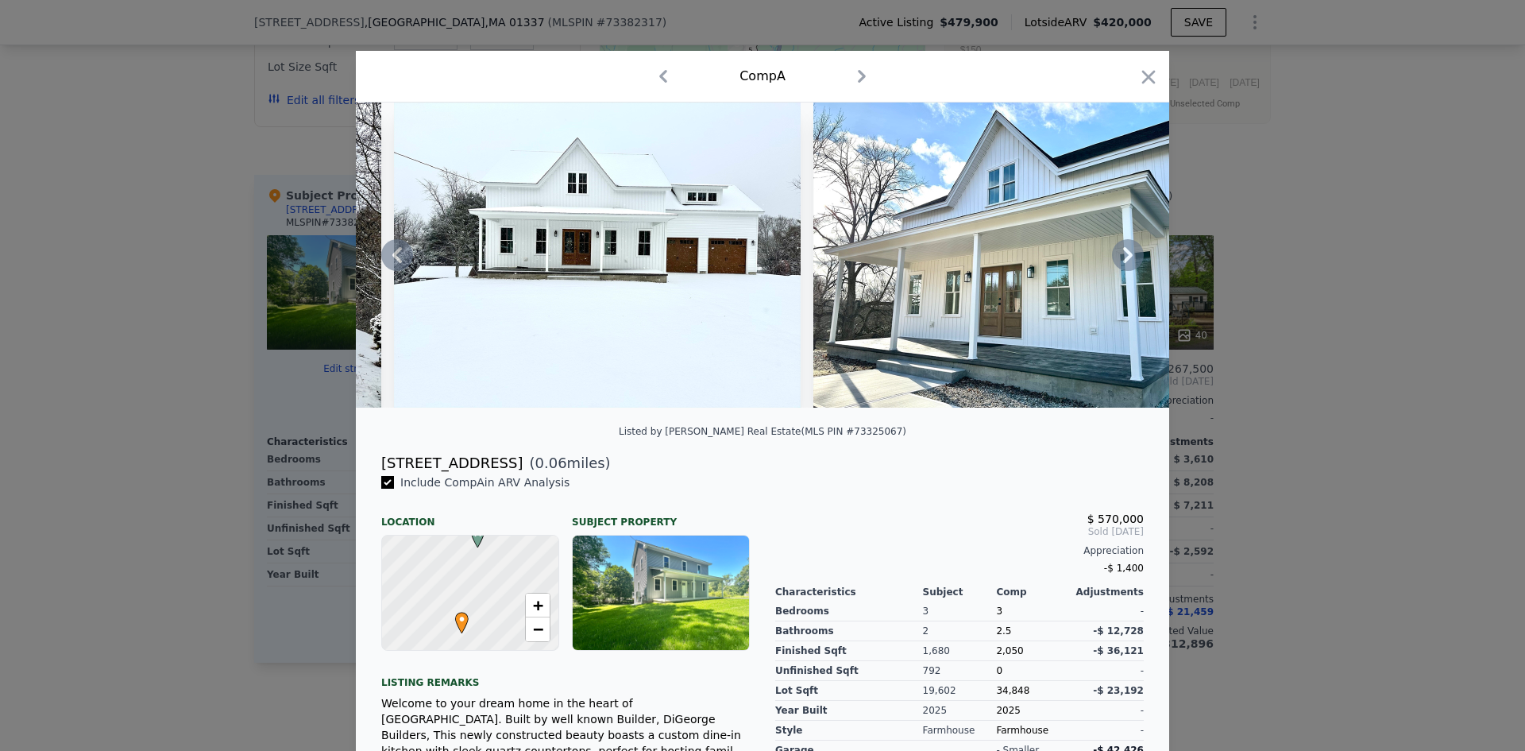
click at [1123, 254] on icon at bounding box center [1128, 255] width 10 height 16
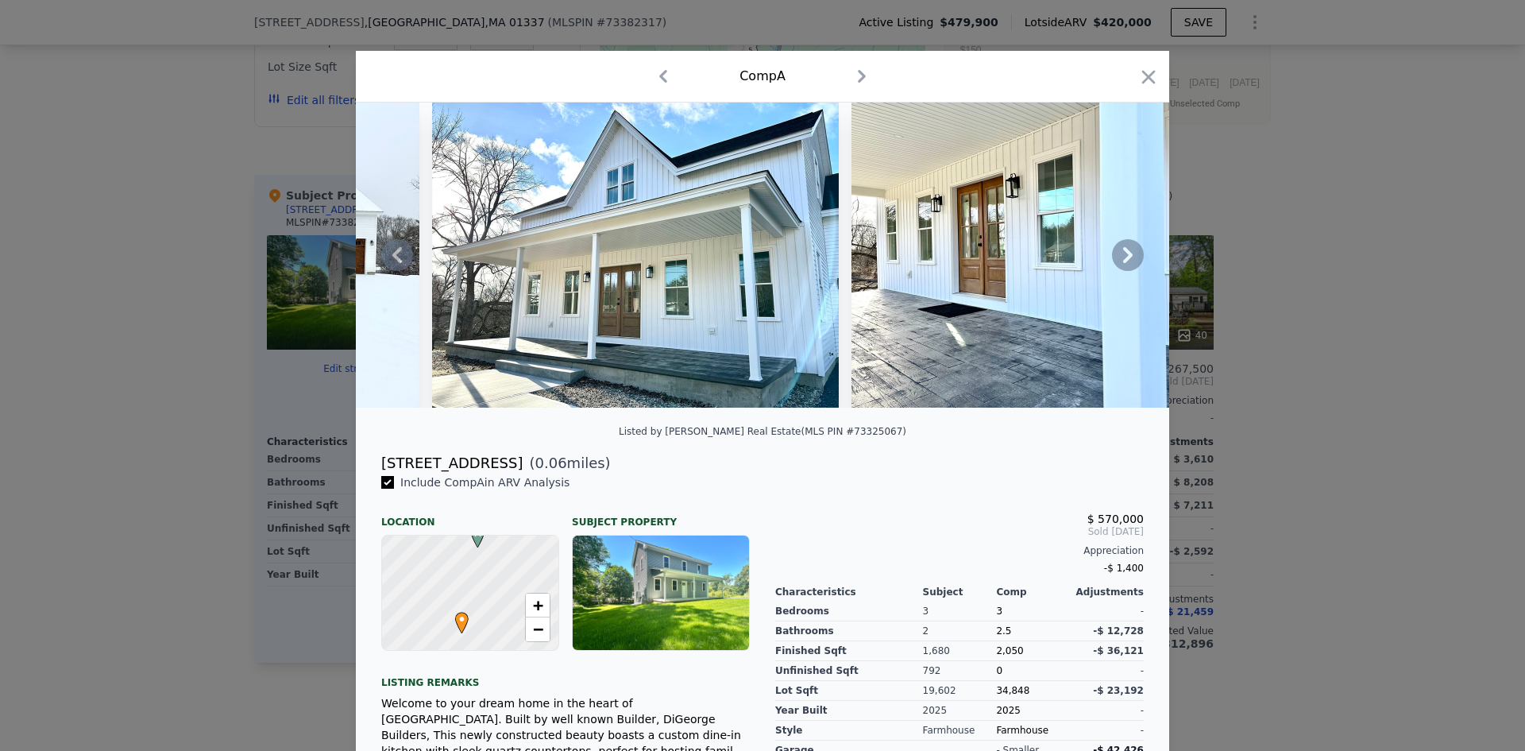
click at [1123, 254] on icon at bounding box center [1128, 255] width 10 height 16
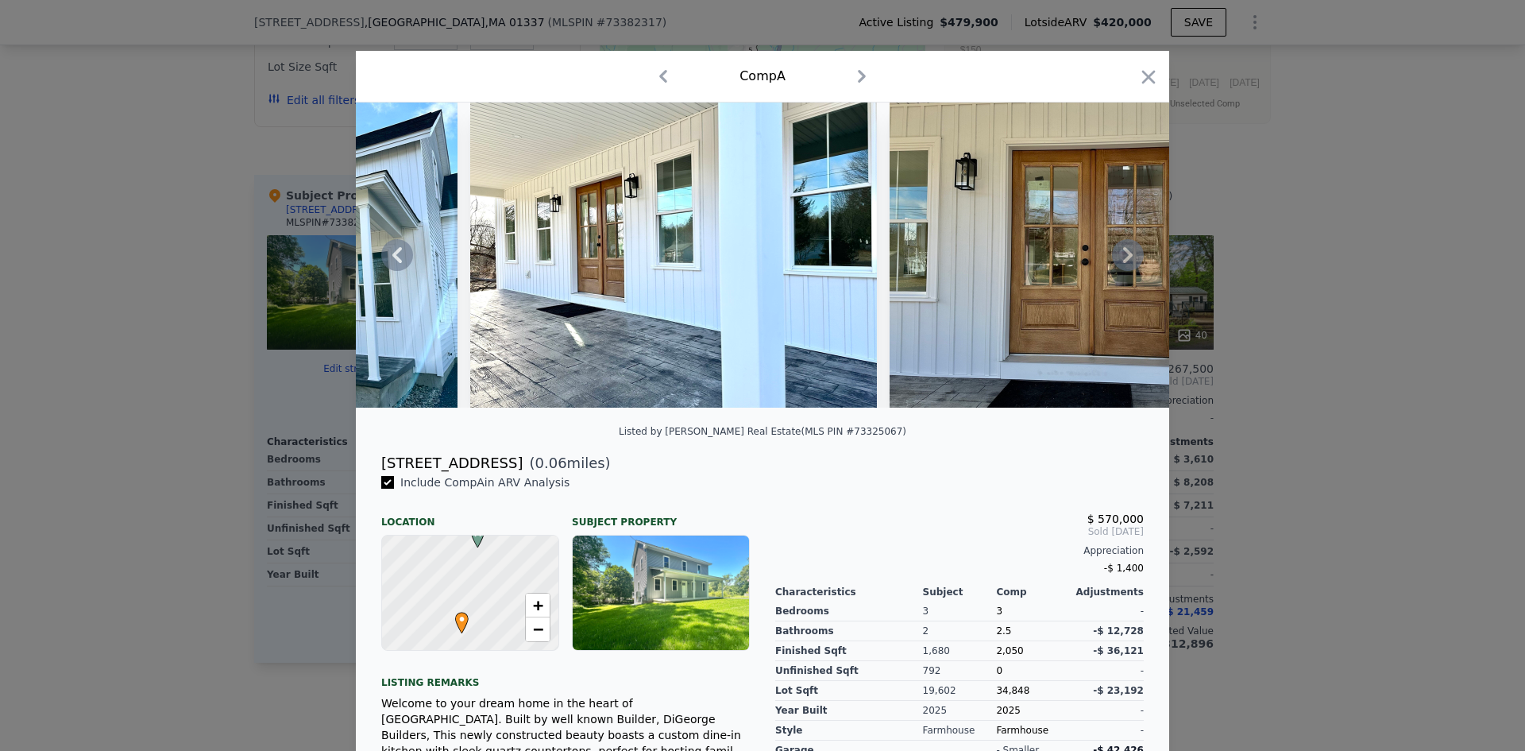
click at [1123, 254] on icon at bounding box center [1128, 255] width 10 height 16
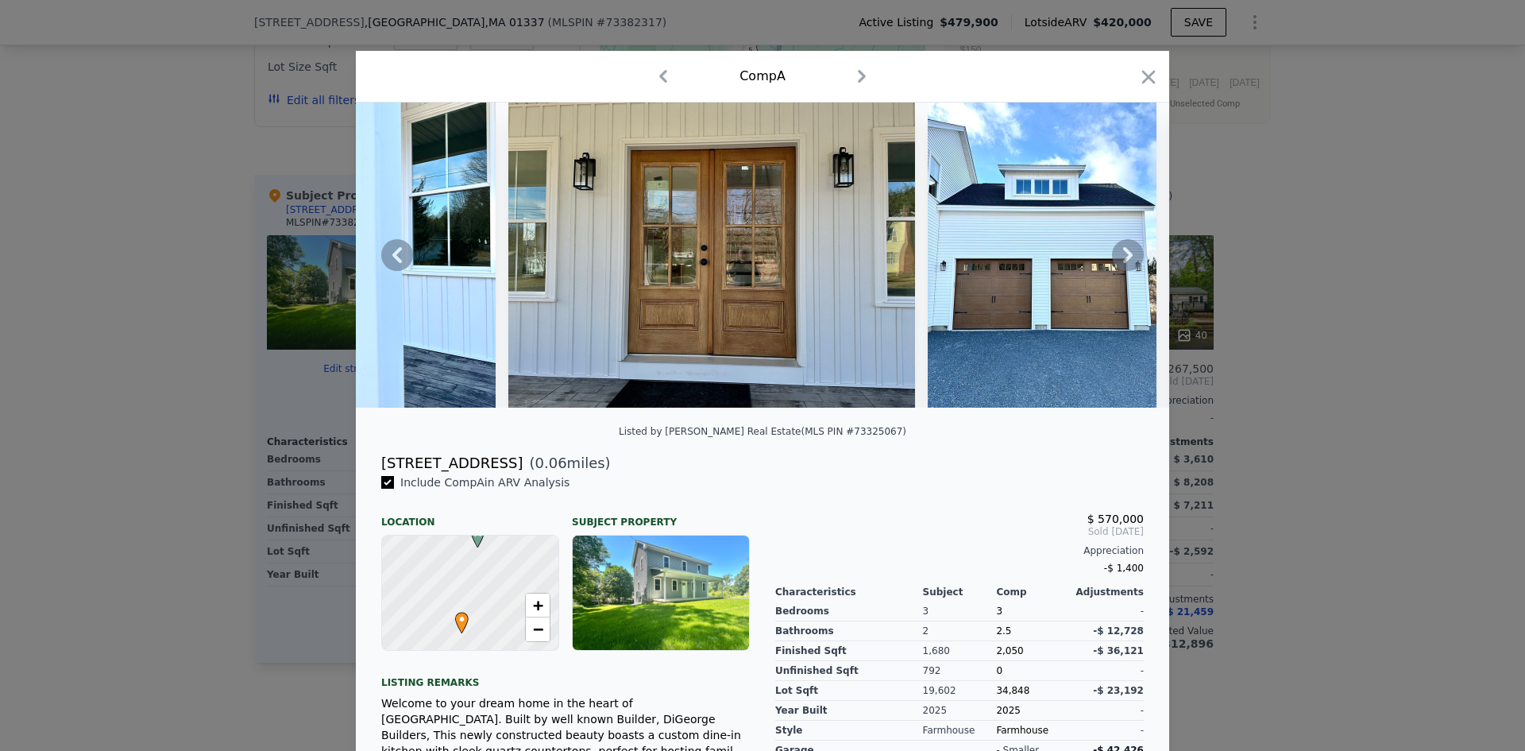
click at [1123, 254] on icon at bounding box center [1128, 255] width 10 height 16
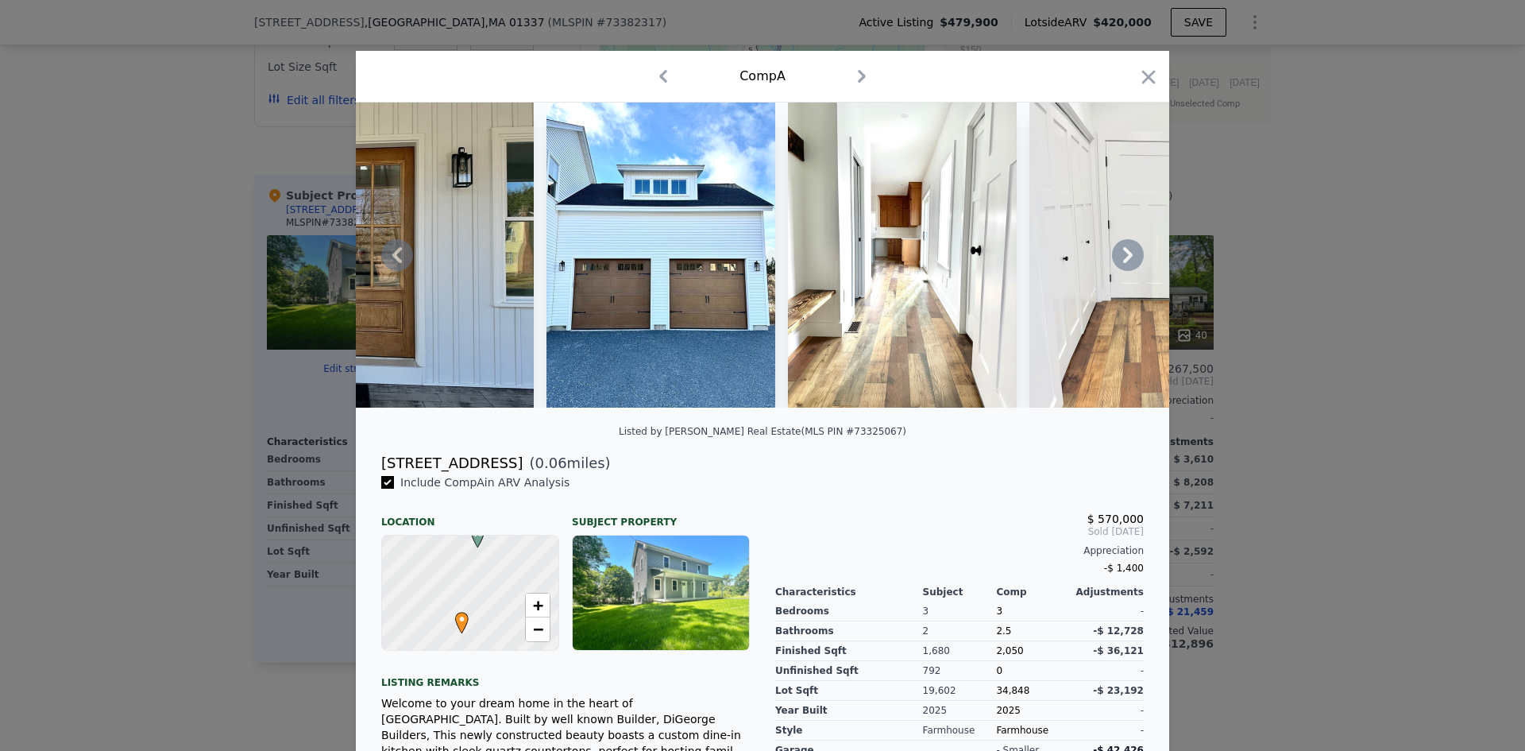
click at [1123, 254] on icon at bounding box center [1128, 255] width 10 height 16
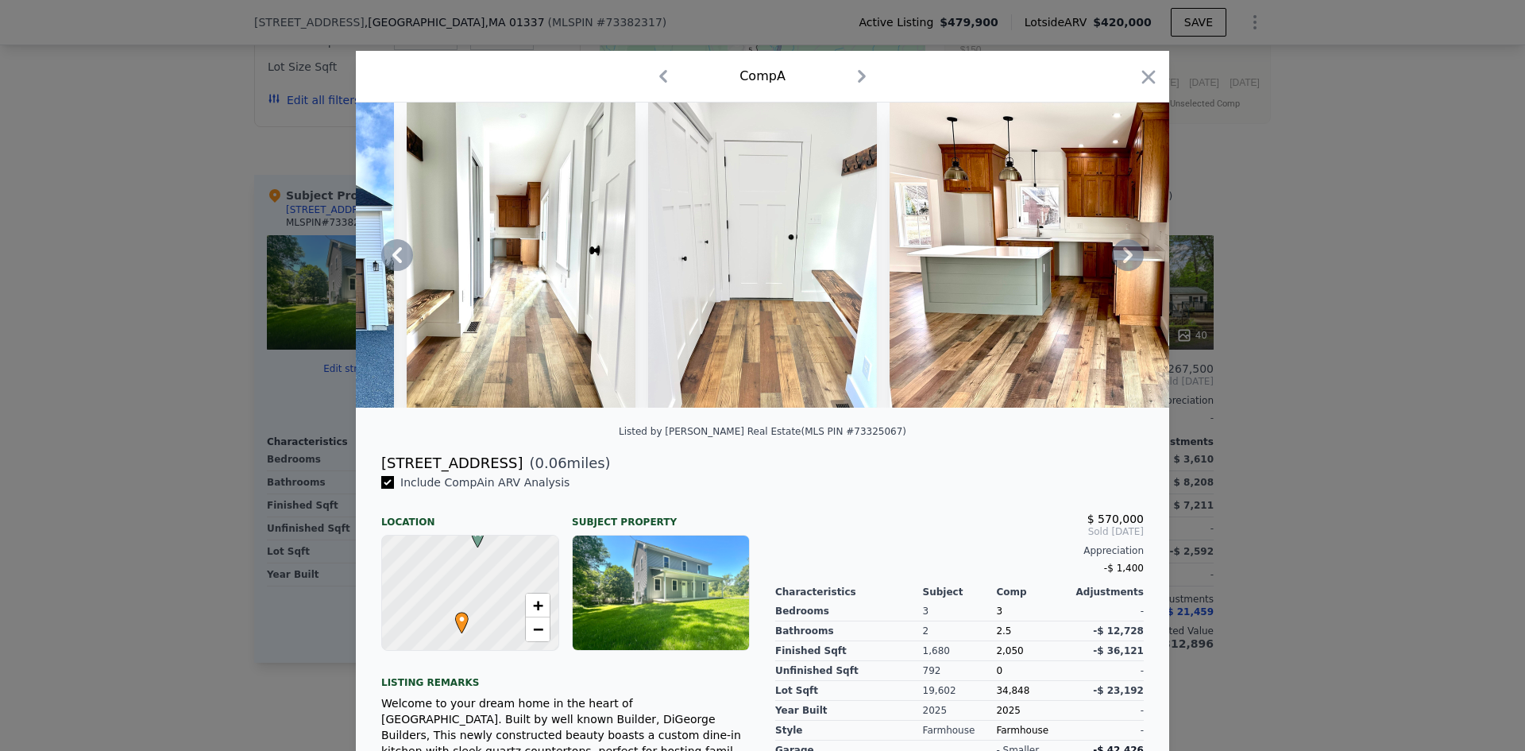
click at [1123, 254] on icon at bounding box center [1128, 255] width 10 height 16
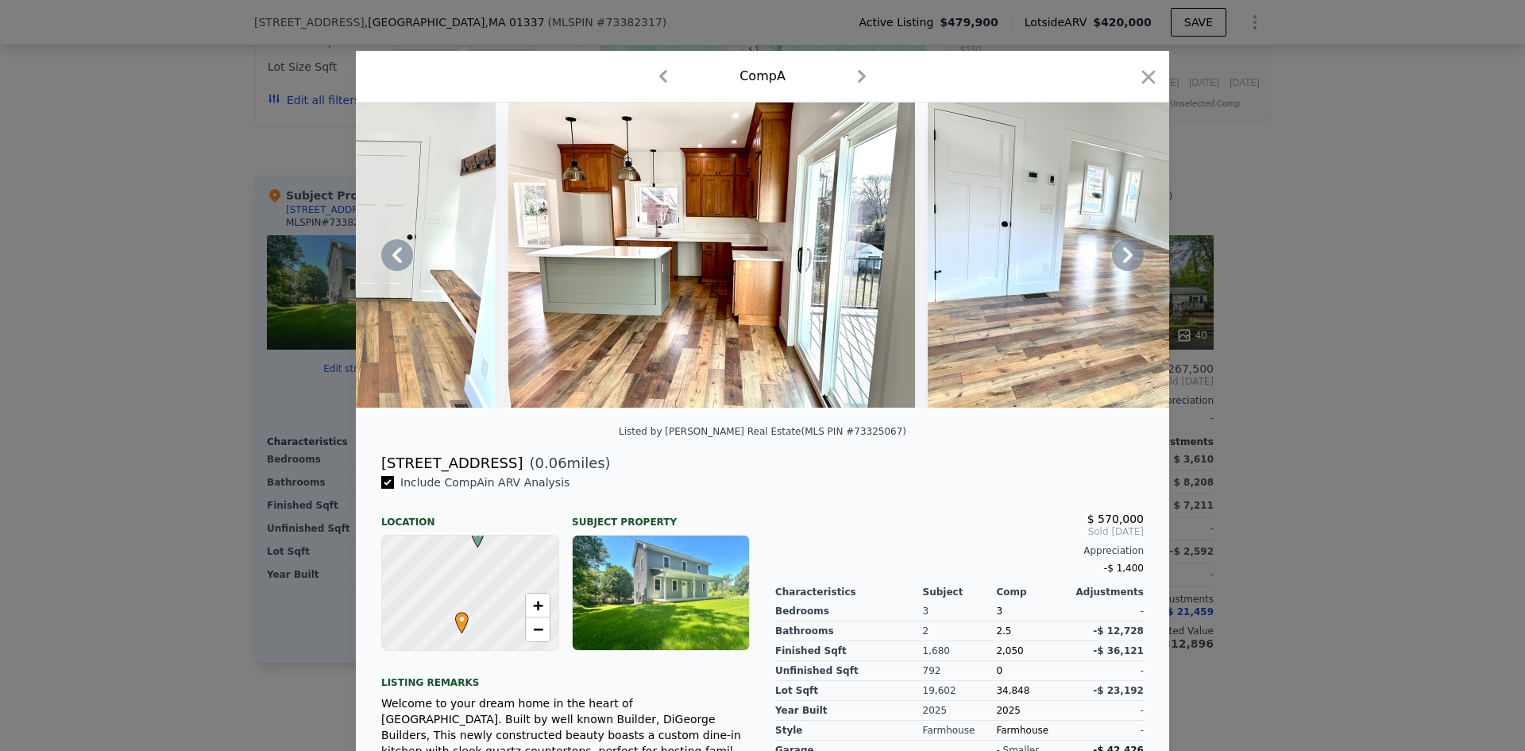
click at [1123, 254] on icon at bounding box center [1128, 255] width 10 height 16
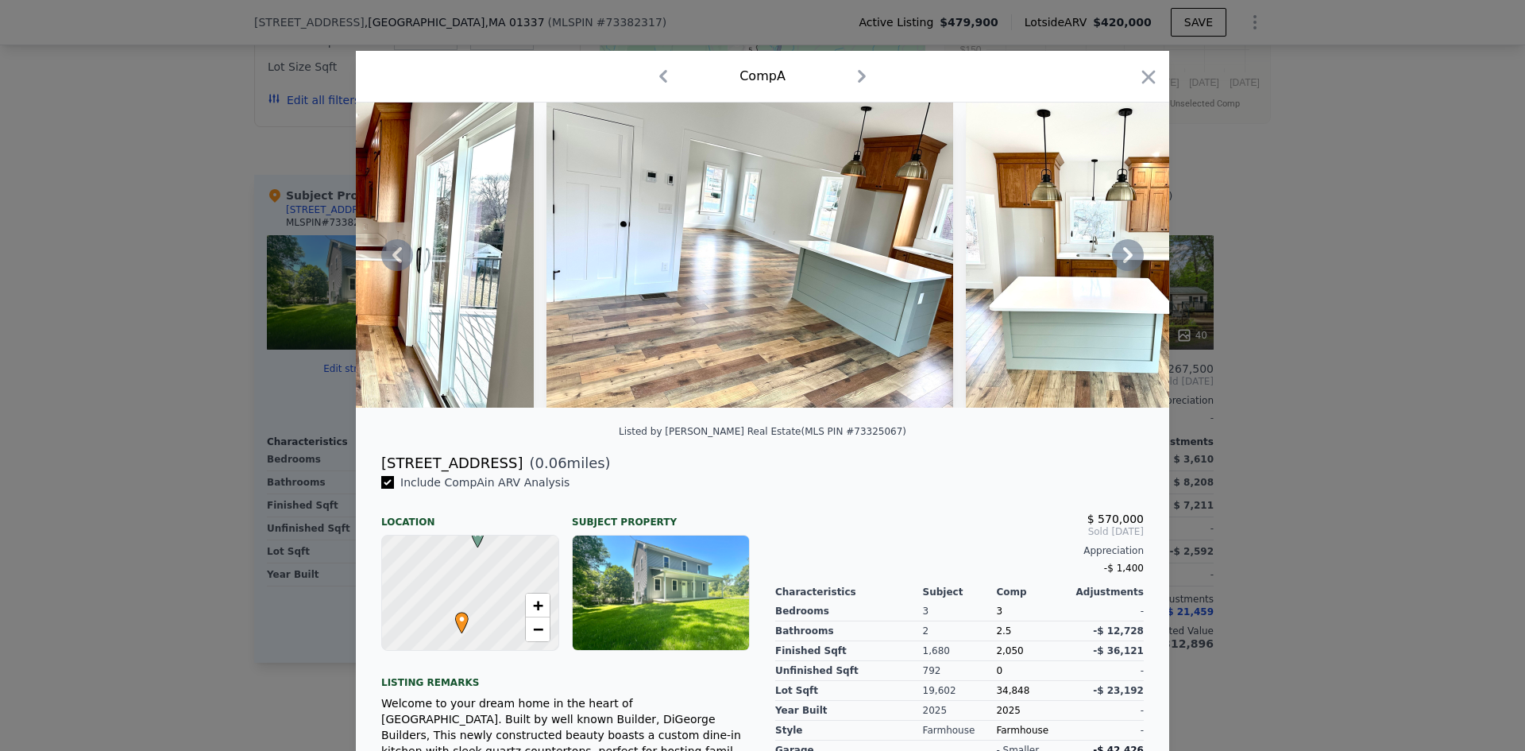
click at [1124, 260] on icon at bounding box center [1128, 255] width 10 height 16
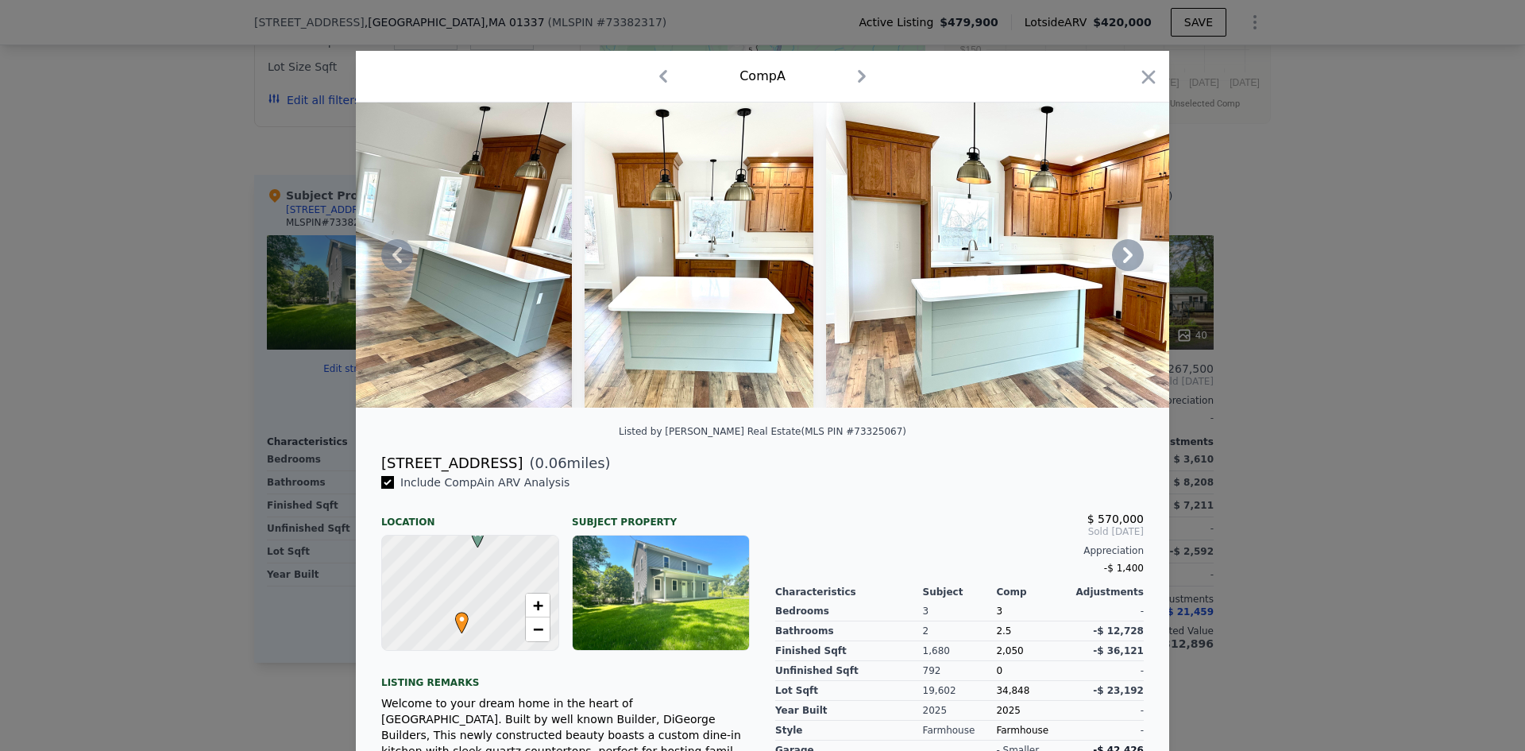
click at [1124, 260] on icon at bounding box center [1128, 255] width 10 height 16
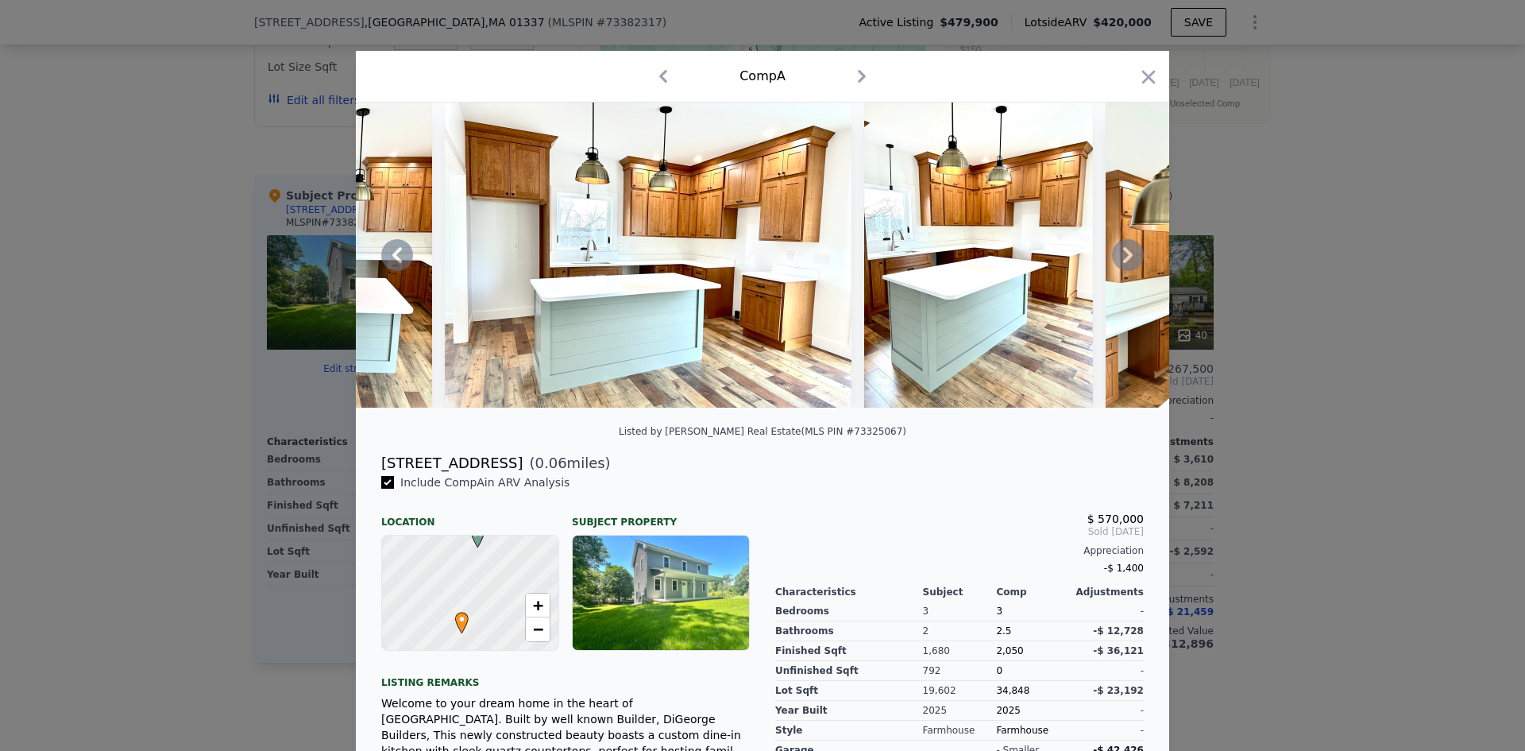
click at [1124, 260] on icon at bounding box center [1128, 255] width 10 height 16
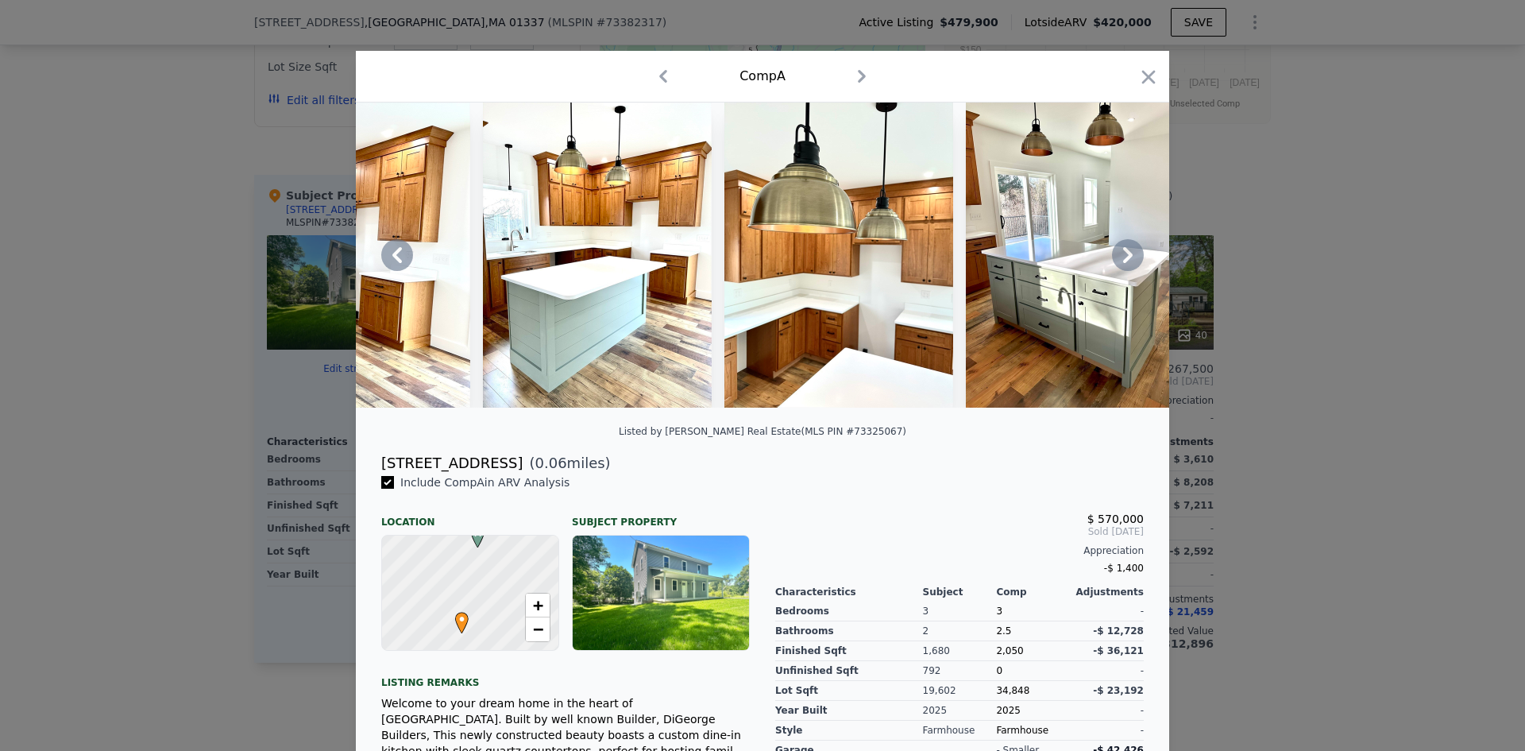
click at [1124, 260] on icon at bounding box center [1128, 255] width 10 height 16
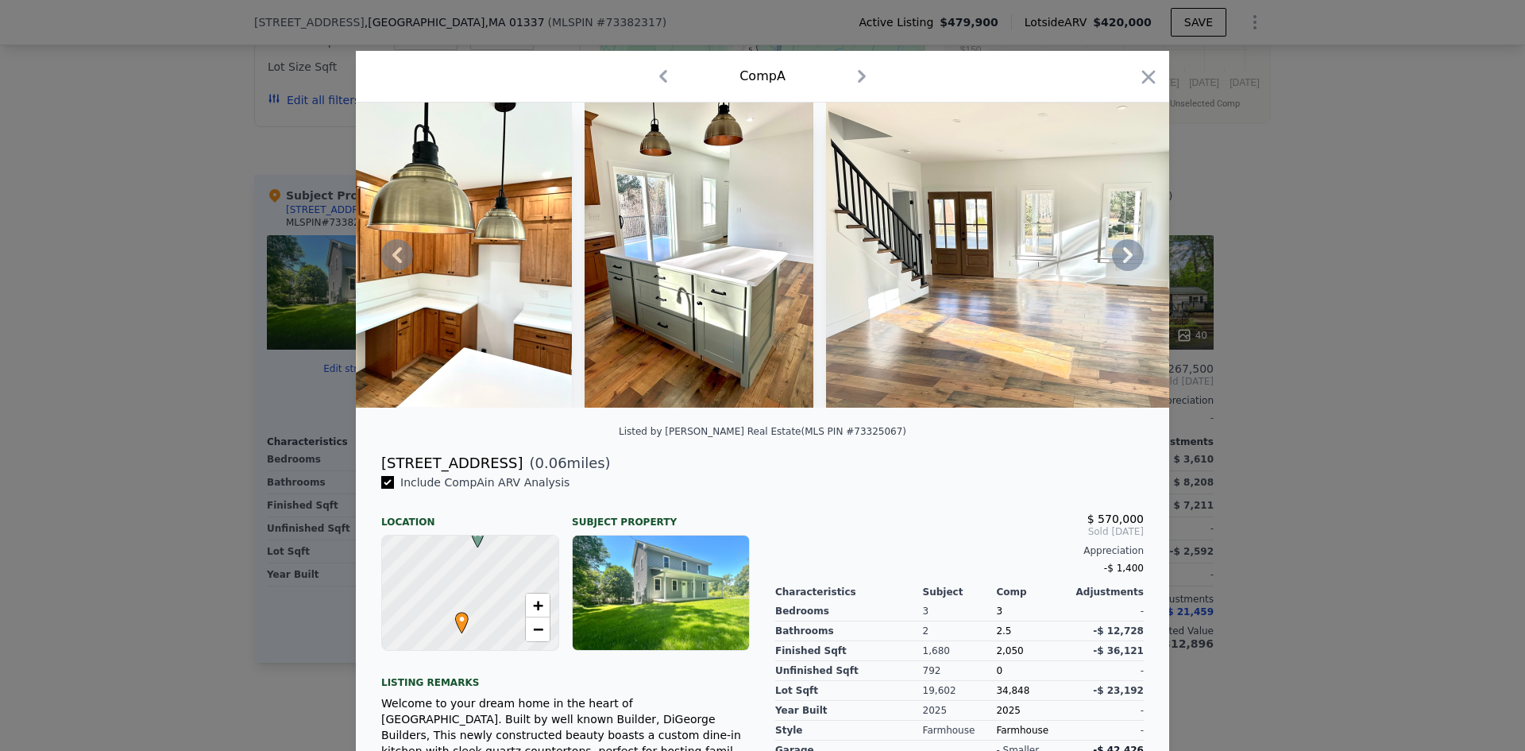
click at [1124, 260] on icon at bounding box center [1128, 255] width 10 height 16
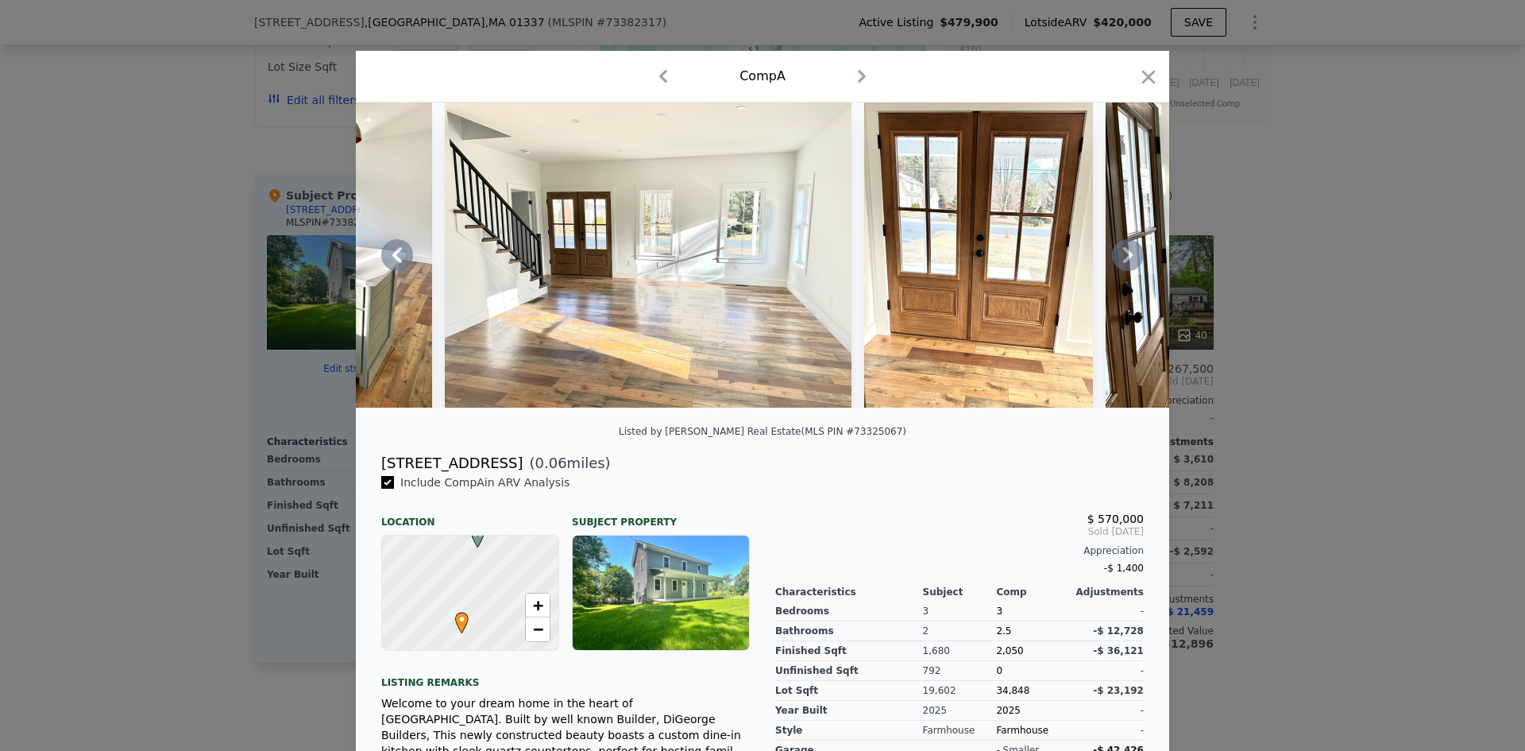
click at [1124, 260] on icon at bounding box center [1128, 255] width 10 height 16
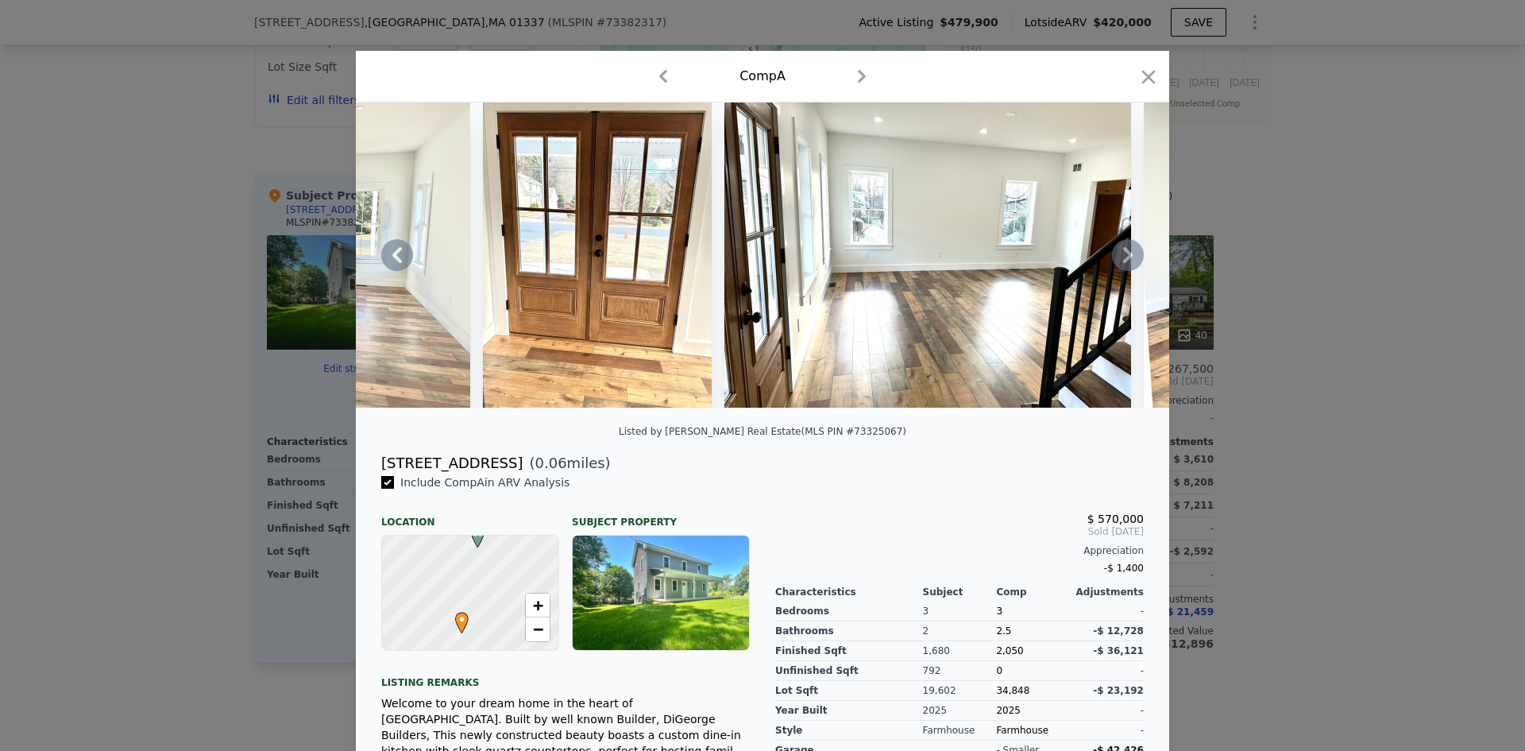
click at [1124, 260] on icon at bounding box center [1128, 255] width 10 height 16
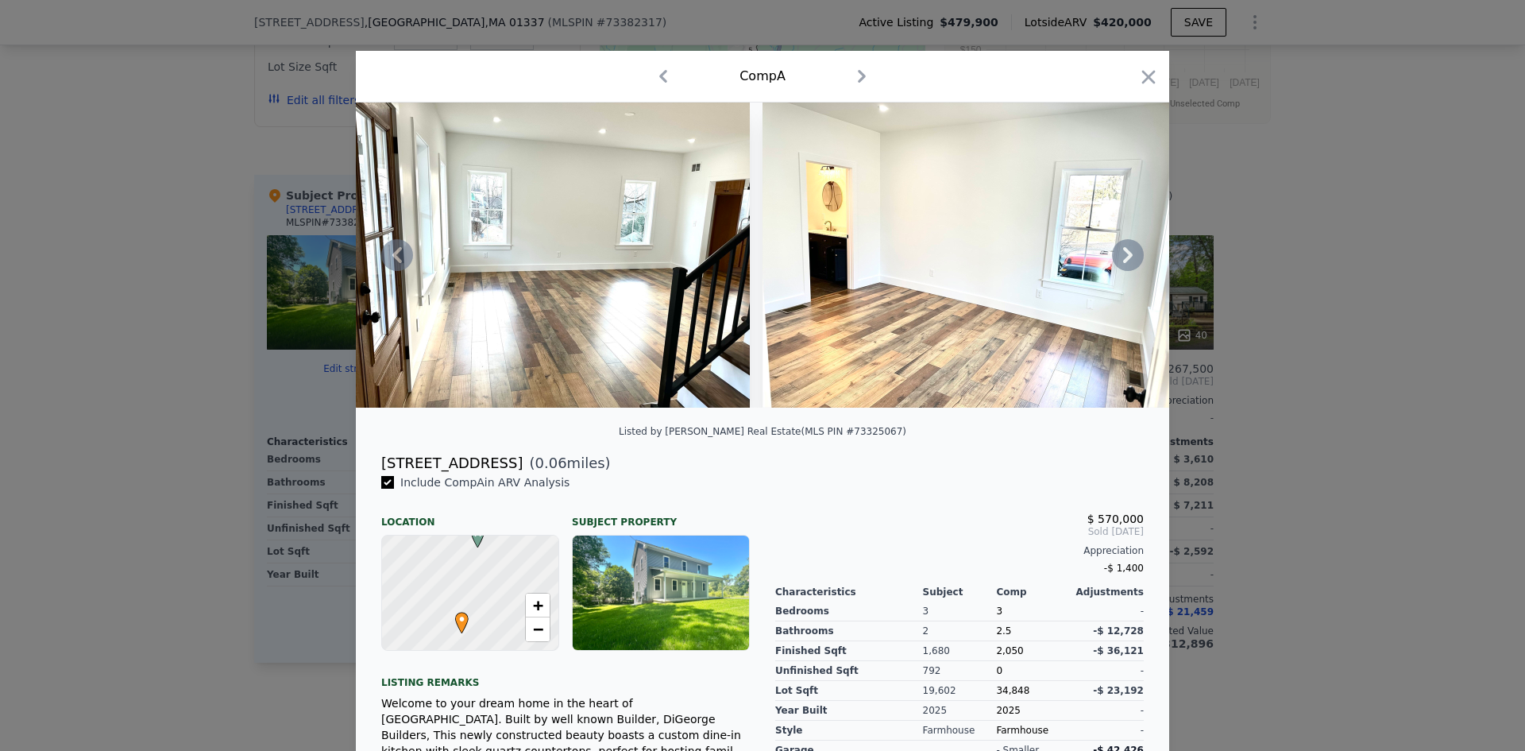
click at [1124, 260] on icon at bounding box center [1128, 255] width 10 height 16
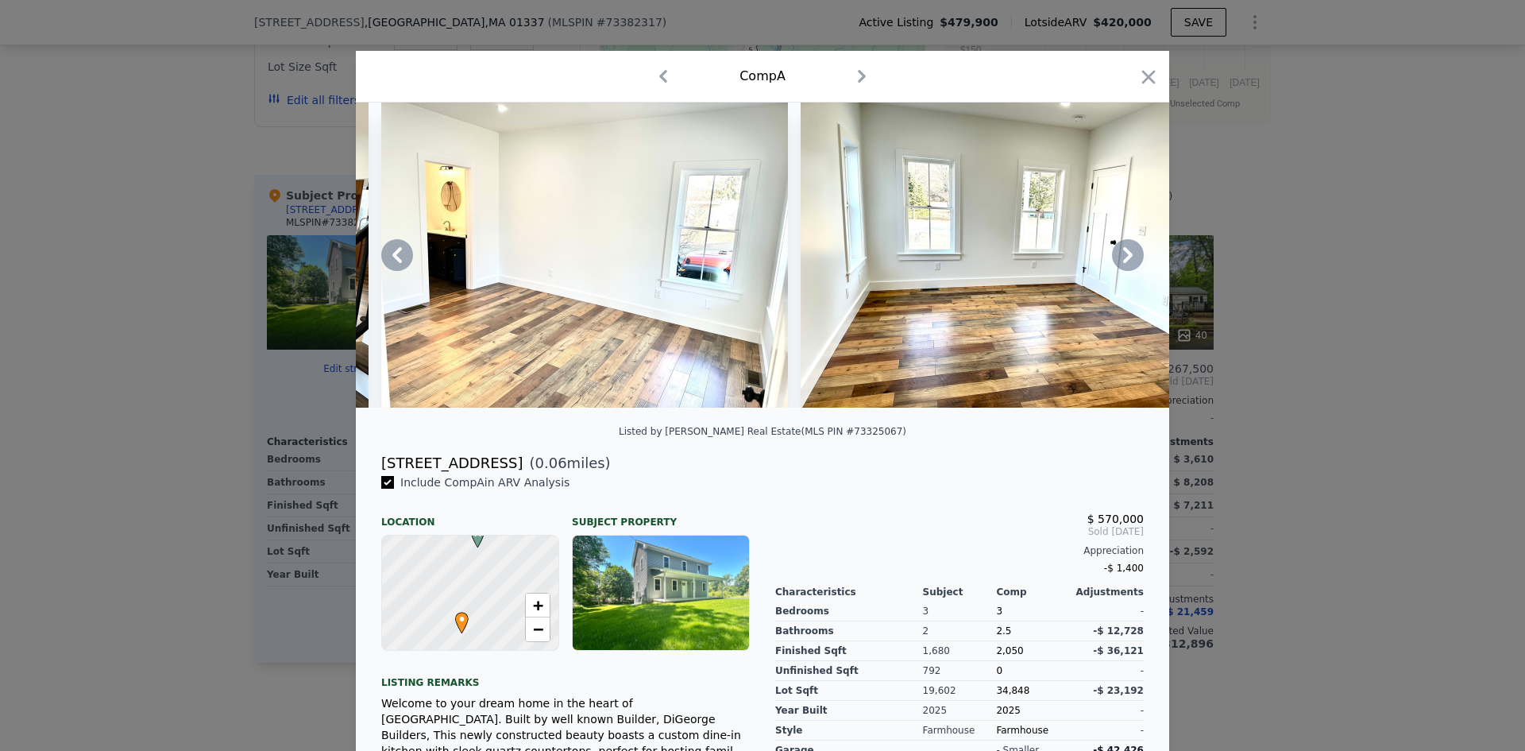
click at [1124, 260] on icon at bounding box center [1128, 255] width 10 height 16
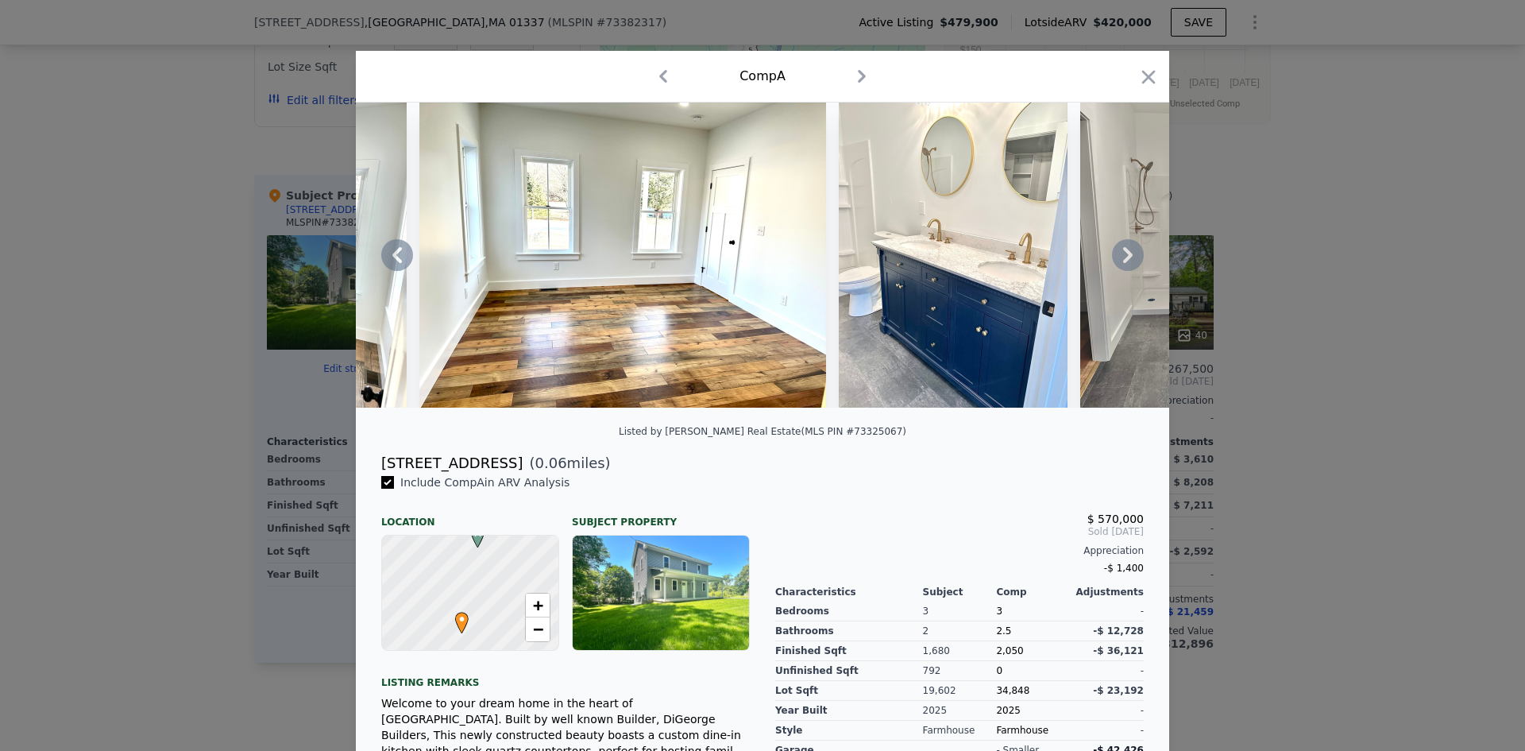
click at [1124, 260] on icon at bounding box center [1128, 255] width 10 height 16
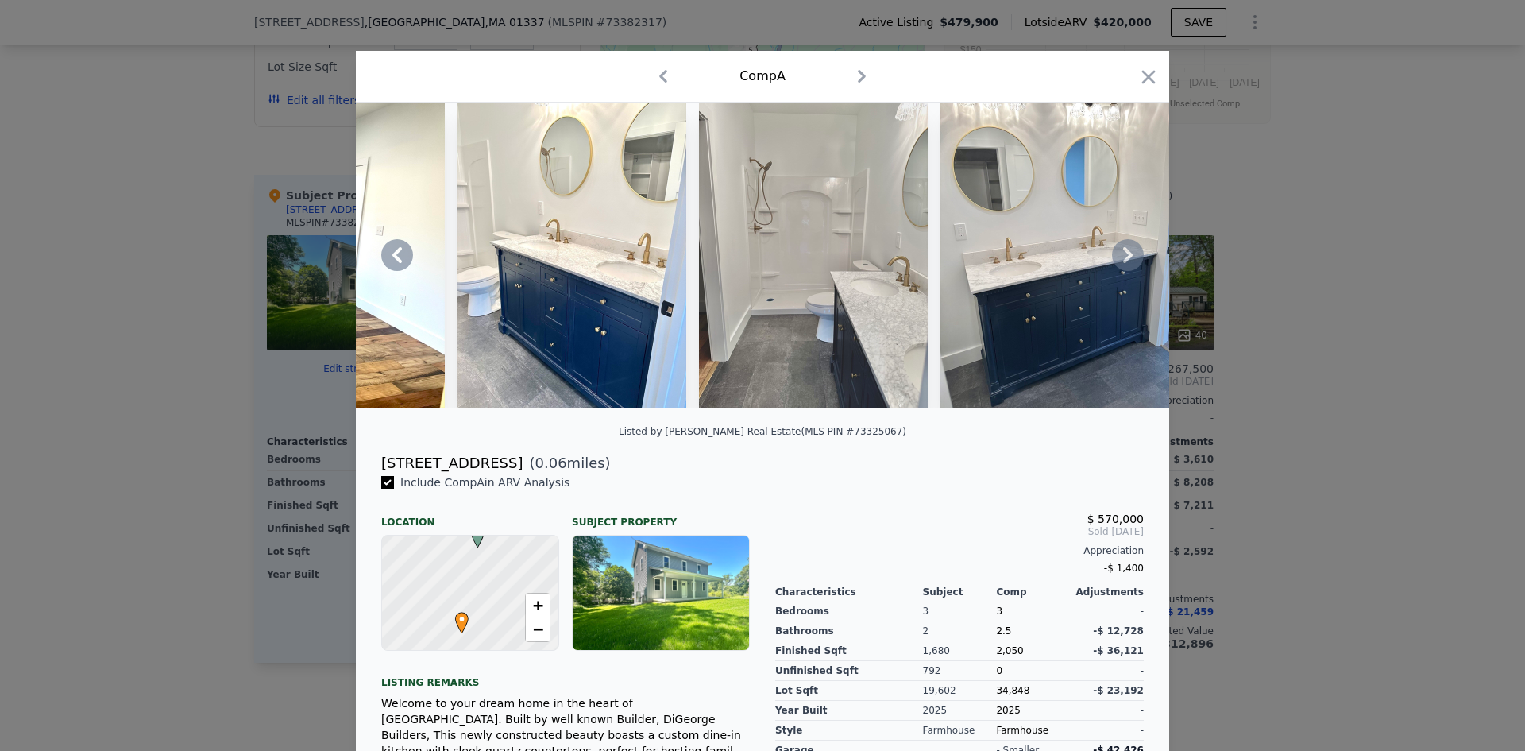
click at [1124, 260] on icon at bounding box center [1128, 255] width 10 height 16
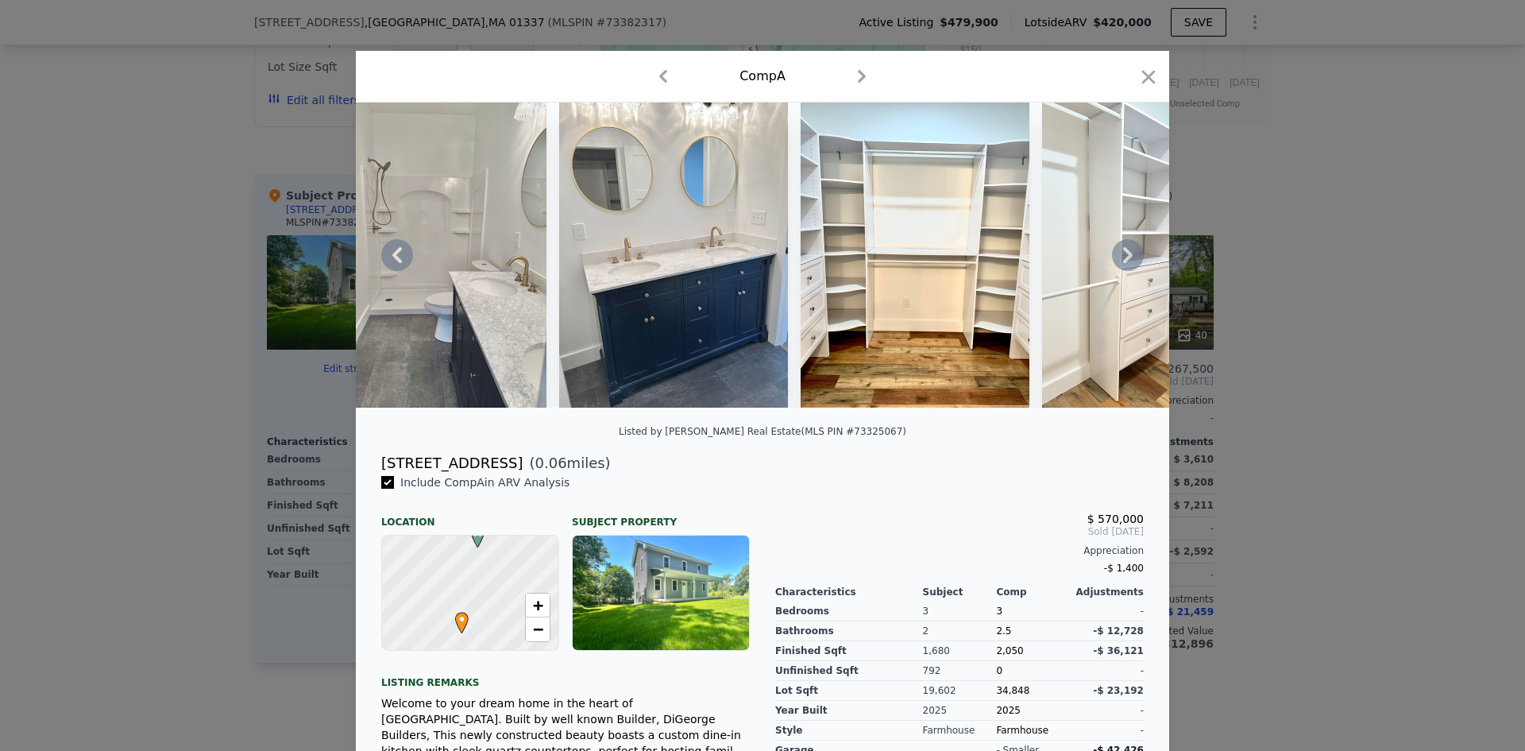
click at [1124, 260] on icon at bounding box center [1128, 255] width 10 height 16
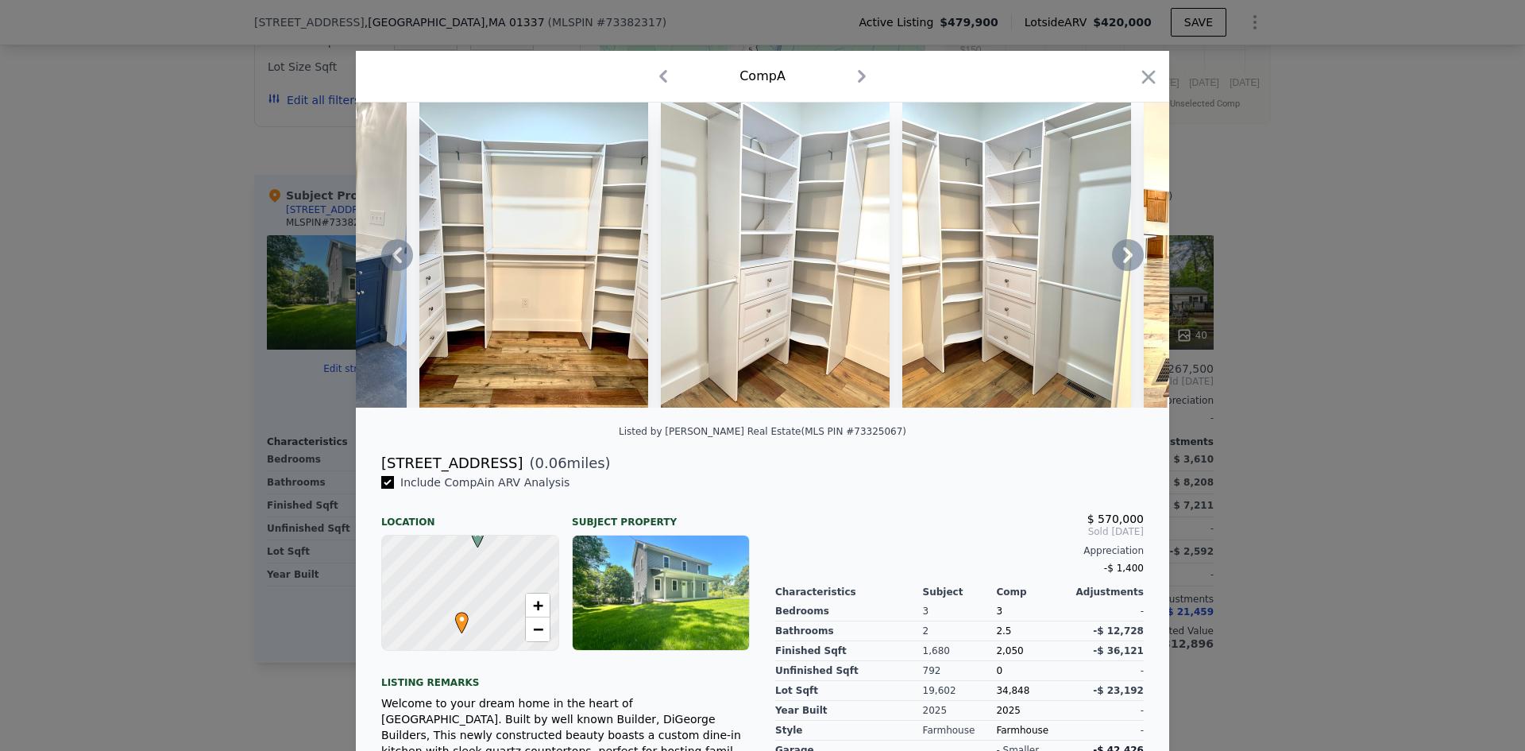
click at [1124, 260] on icon at bounding box center [1128, 255] width 10 height 16
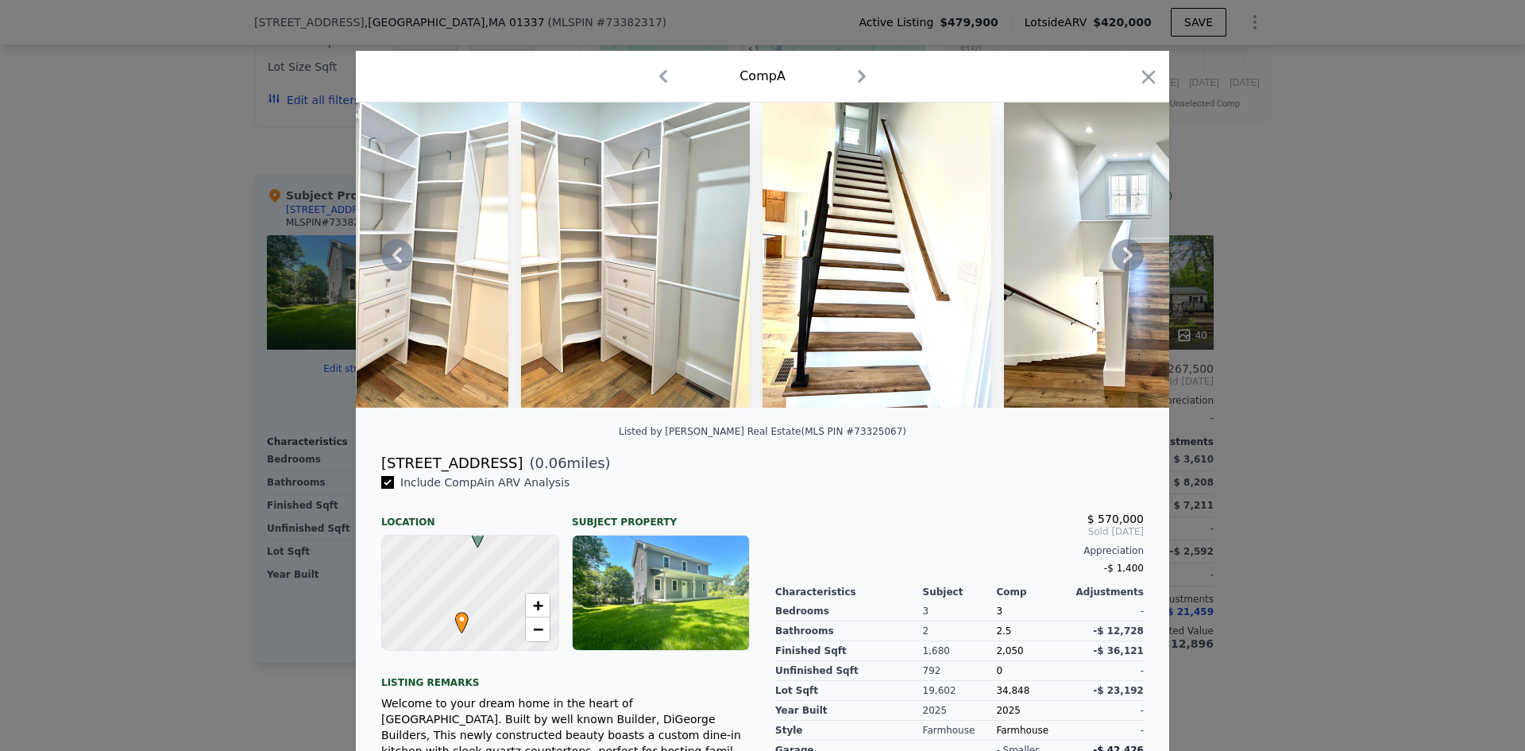
click at [1124, 260] on icon at bounding box center [1128, 255] width 10 height 16
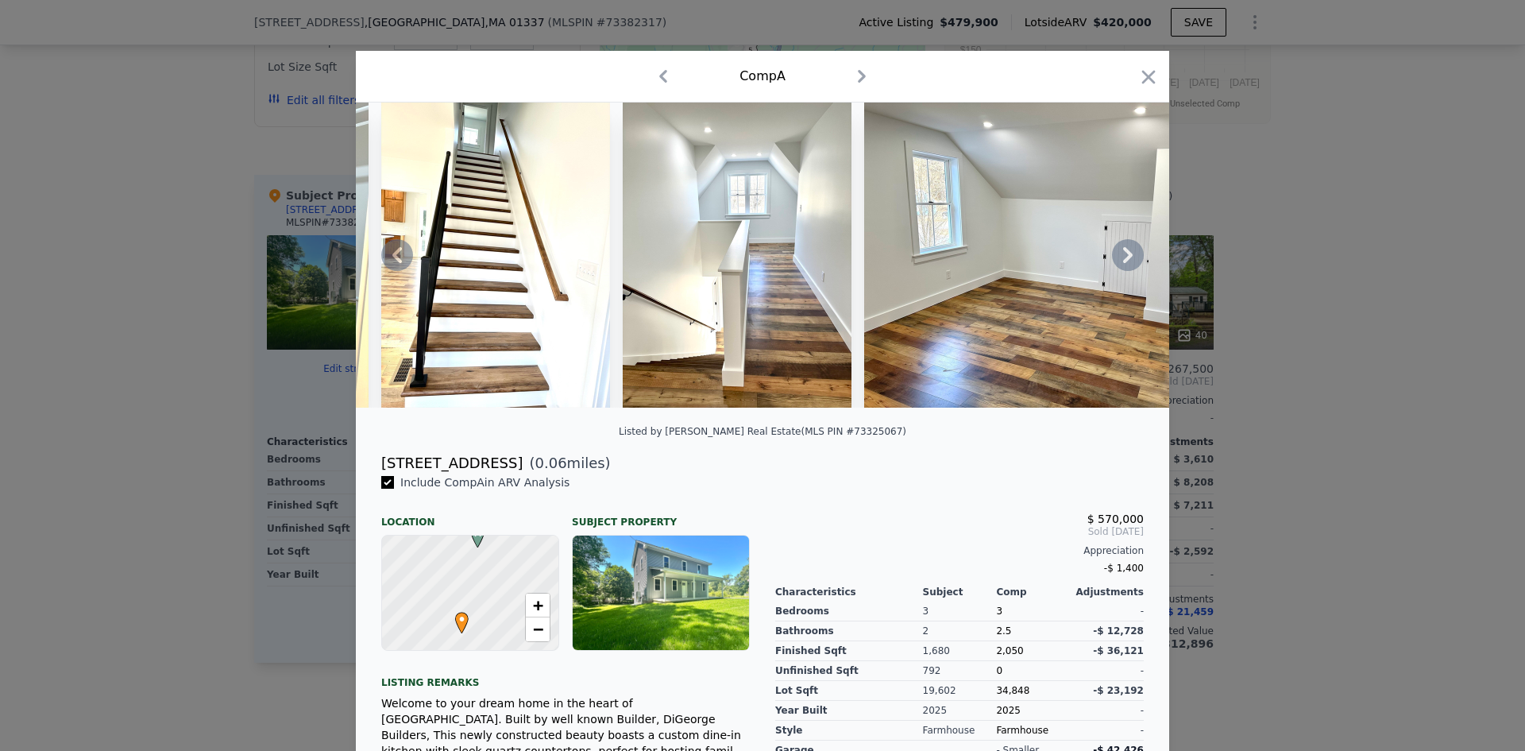
click at [1124, 260] on icon at bounding box center [1128, 255] width 10 height 16
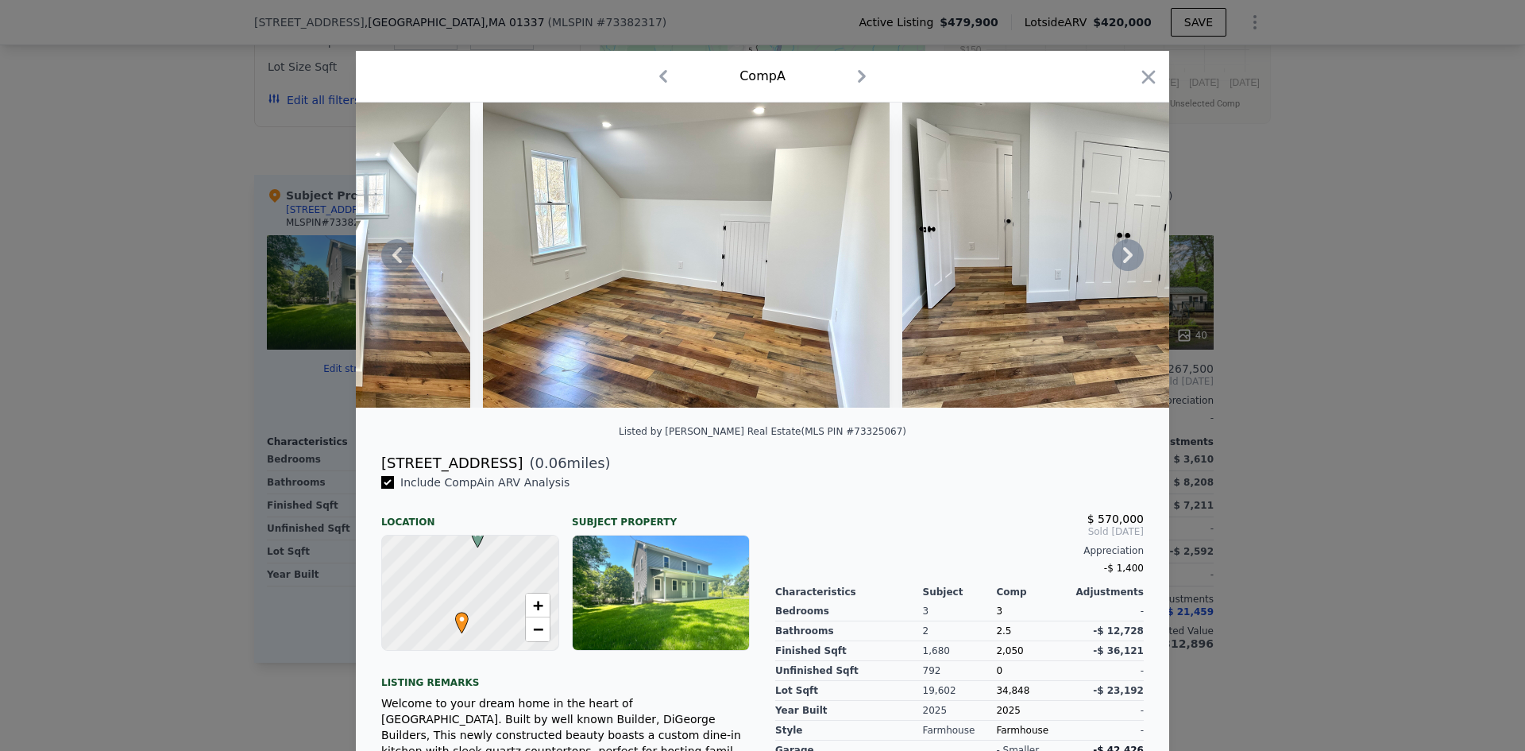
click at [1124, 260] on icon at bounding box center [1128, 255] width 10 height 16
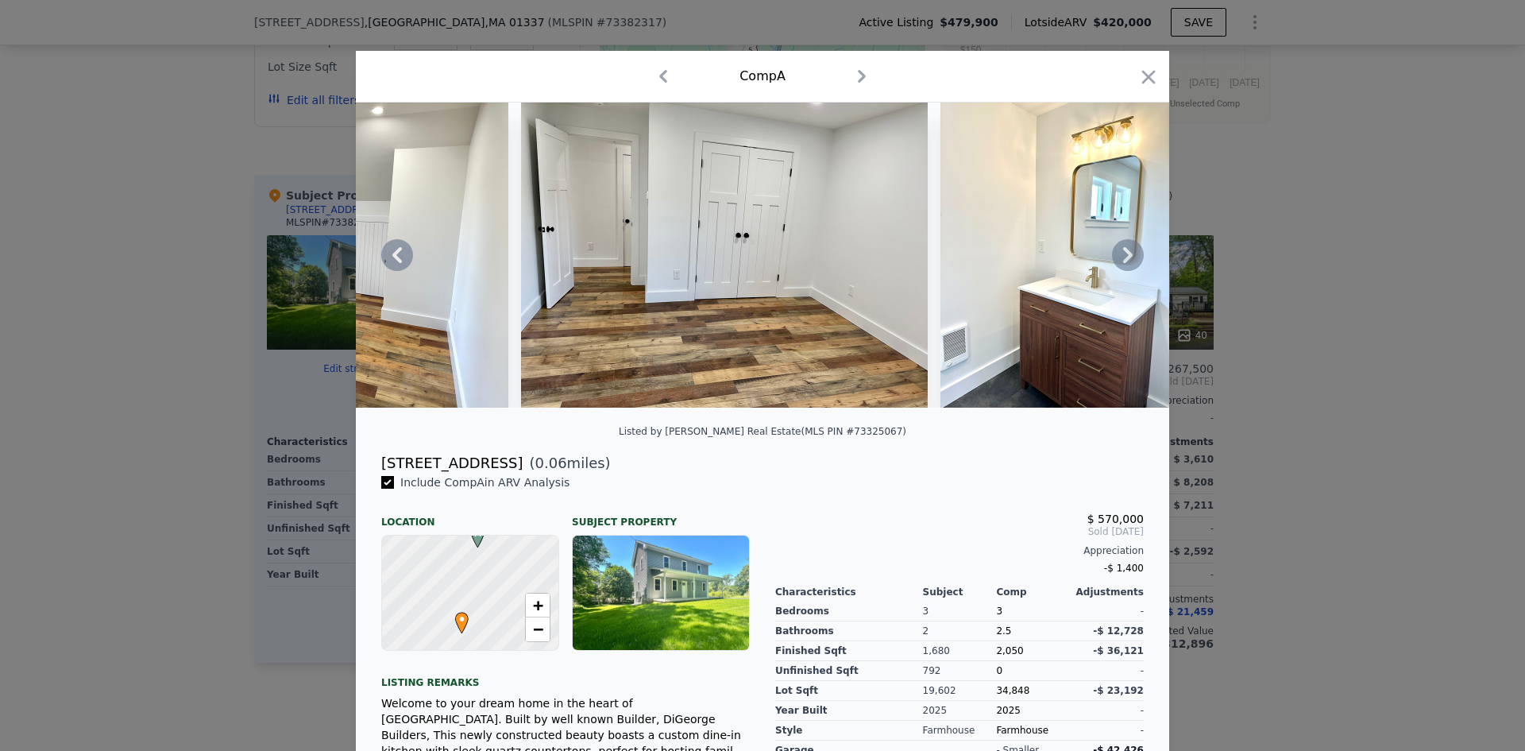
click at [1124, 260] on icon at bounding box center [1128, 255] width 10 height 16
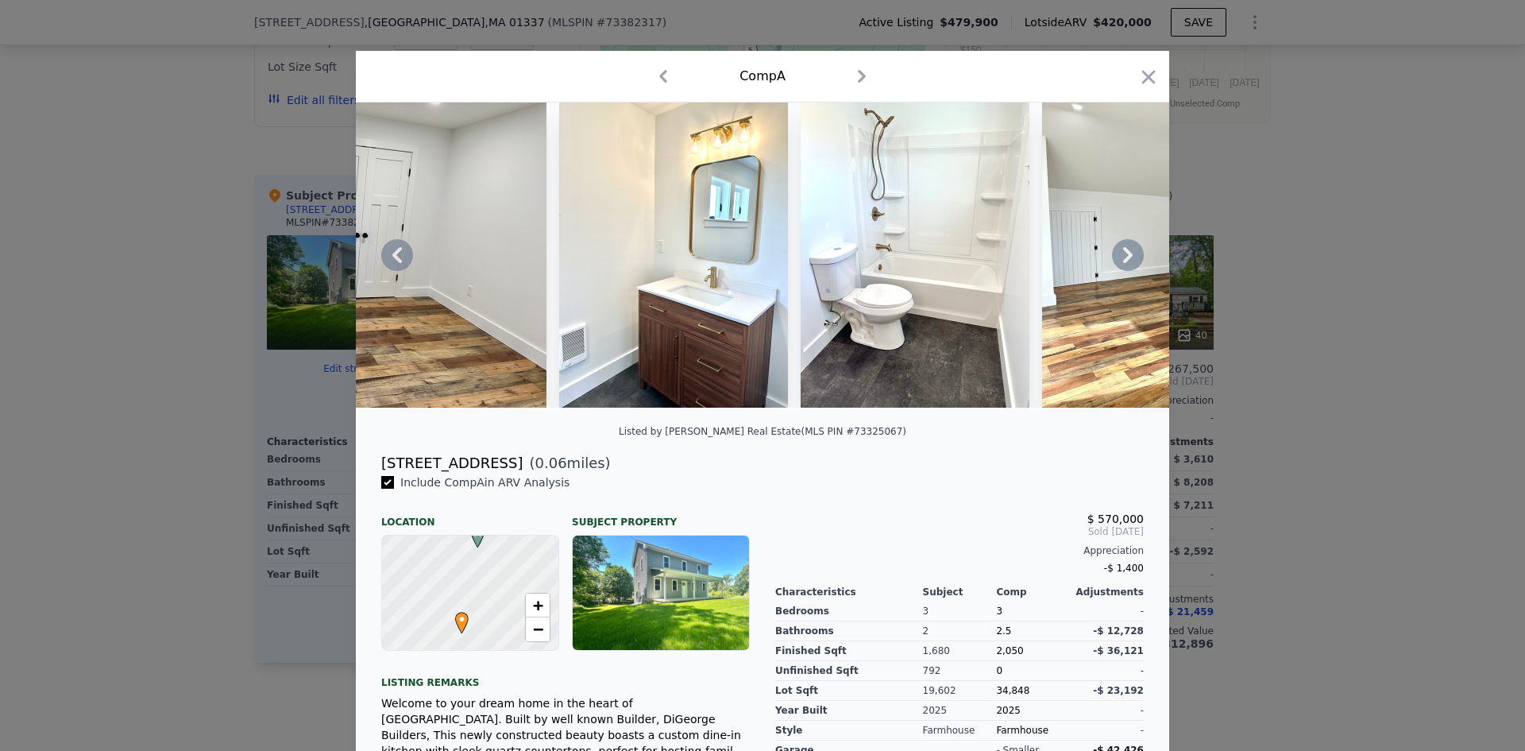
click at [1124, 260] on icon at bounding box center [1128, 255] width 10 height 16
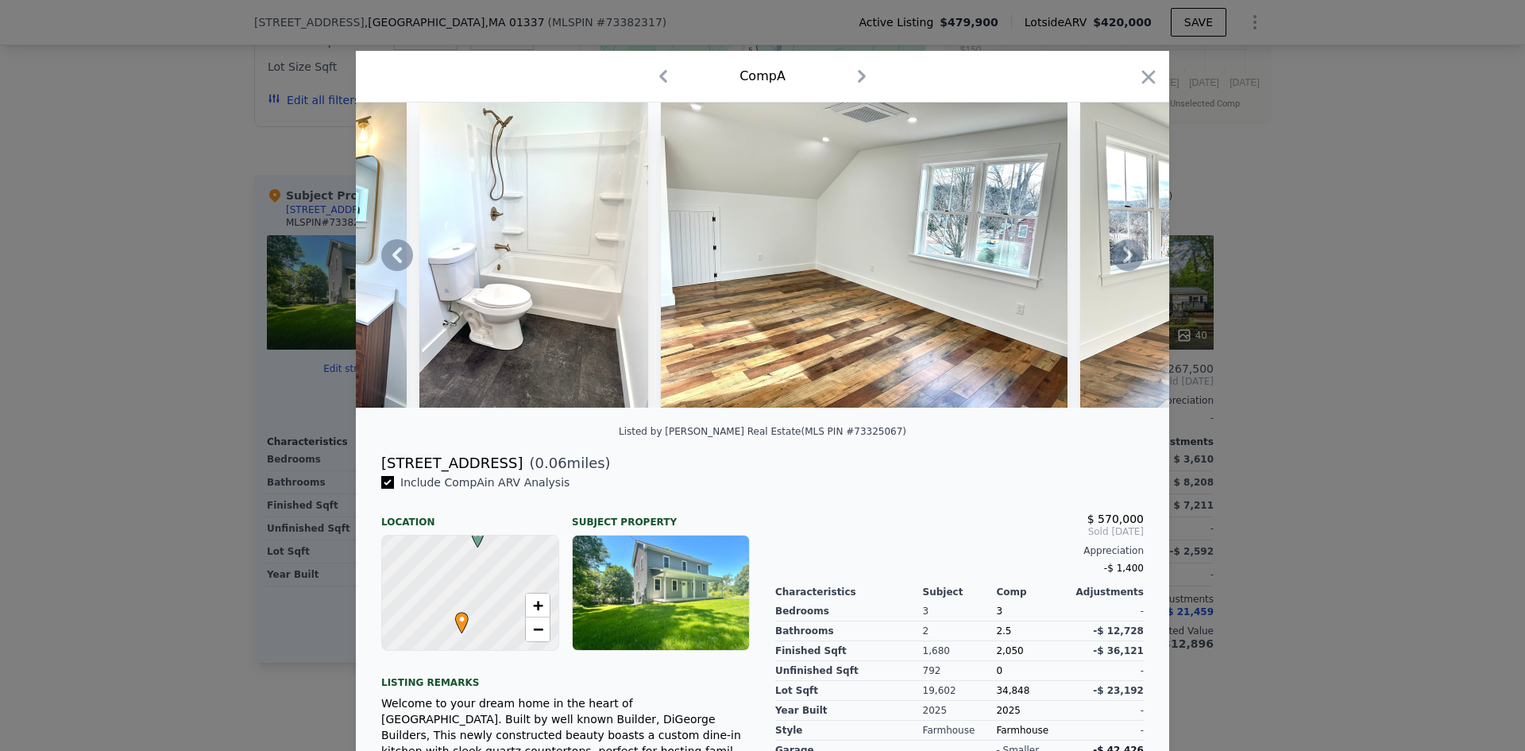
click at [1124, 260] on icon at bounding box center [1128, 255] width 10 height 16
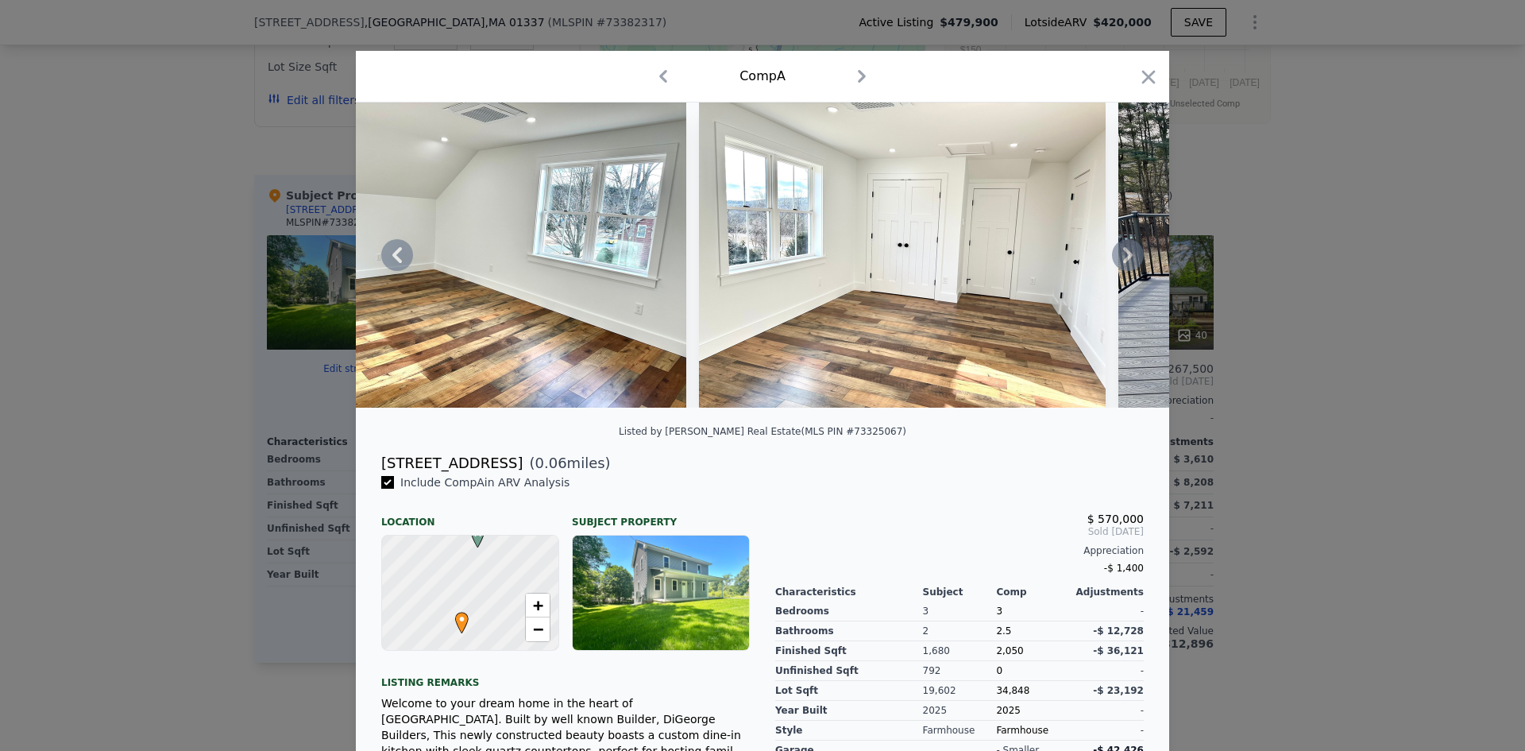
click at [1124, 260] on icon at bounding box center [1128, 255] width 10 height 16
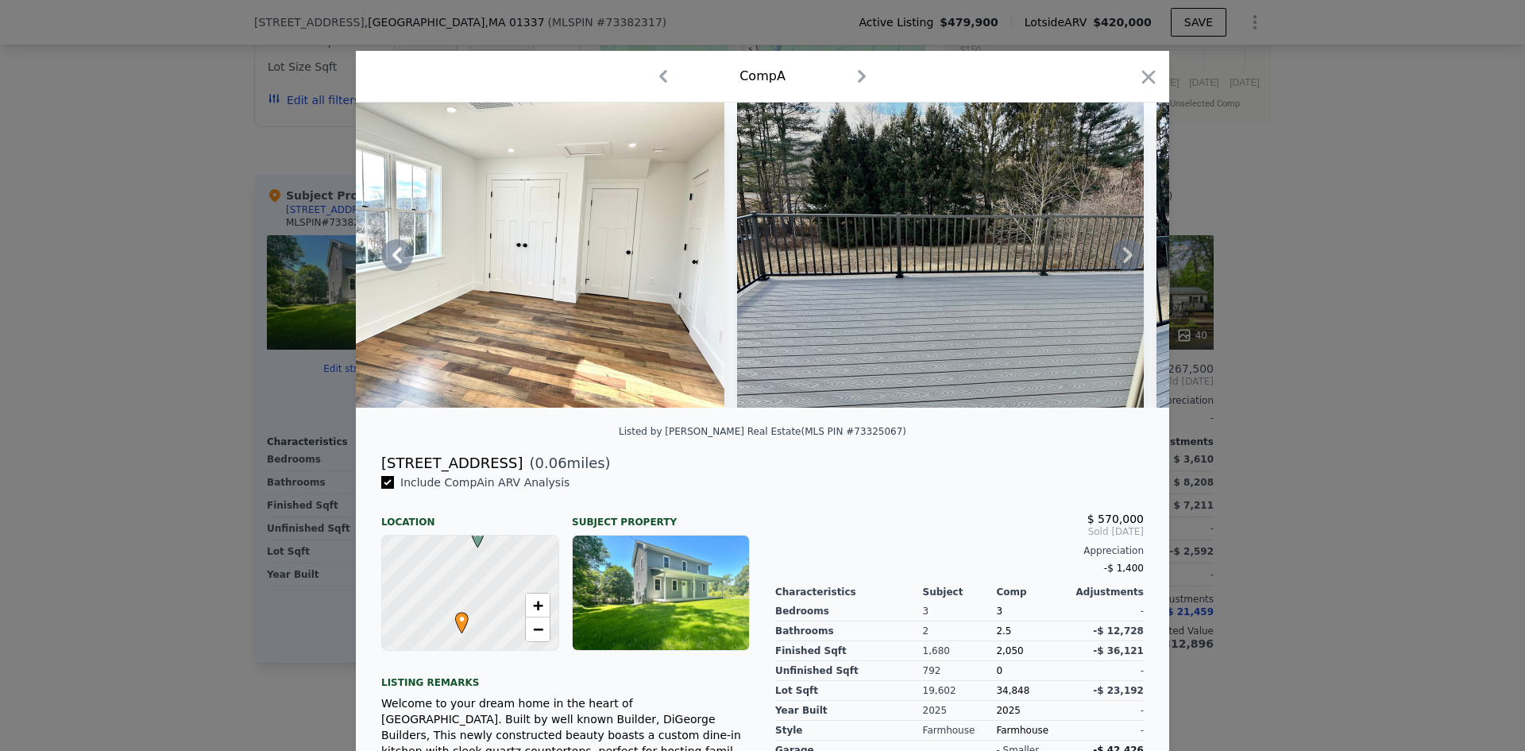
click at [1124, 260] on icon at bounding box center [1128, 255] width 10 height 16
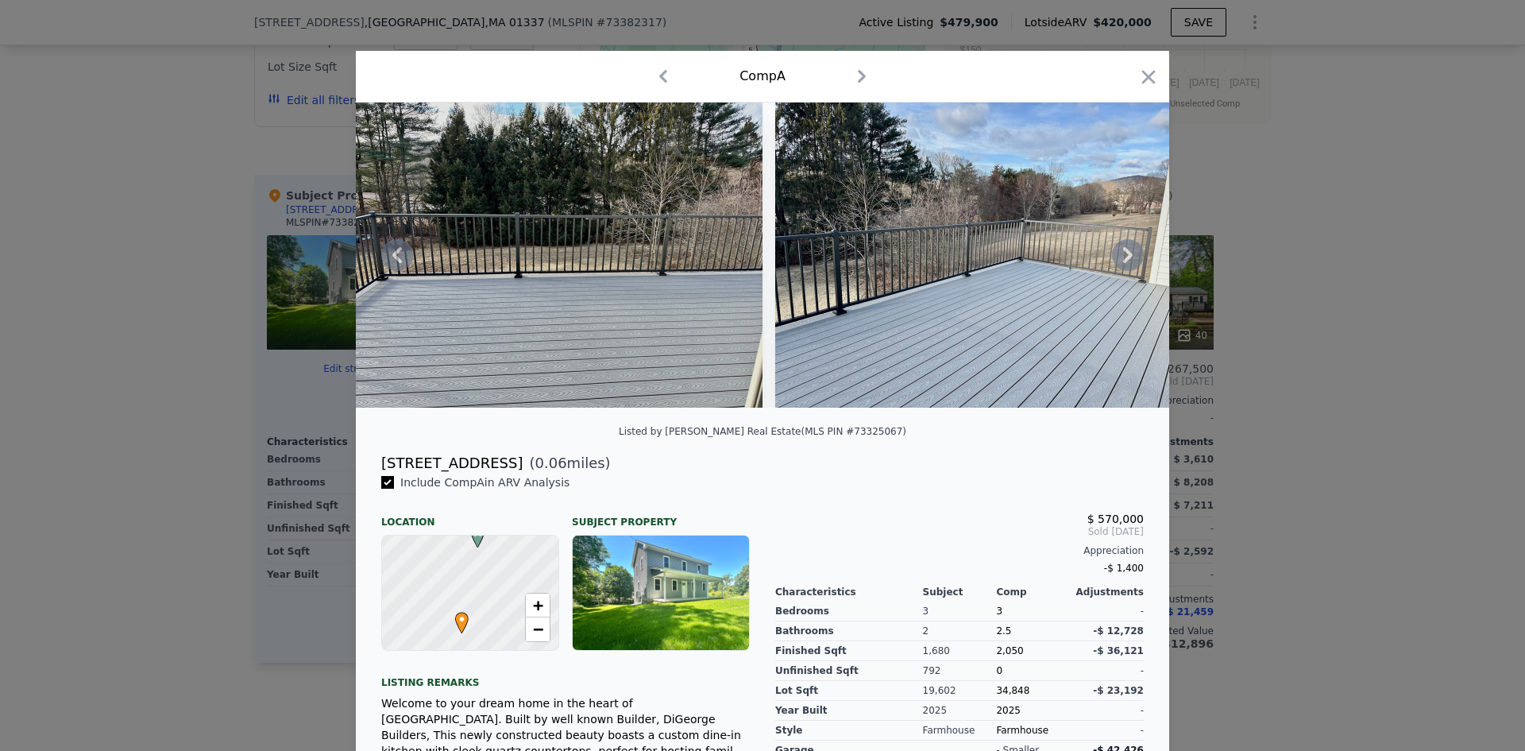
click at [1124, 260] on icon at bounding box center [1128, 255] width 10 height 16
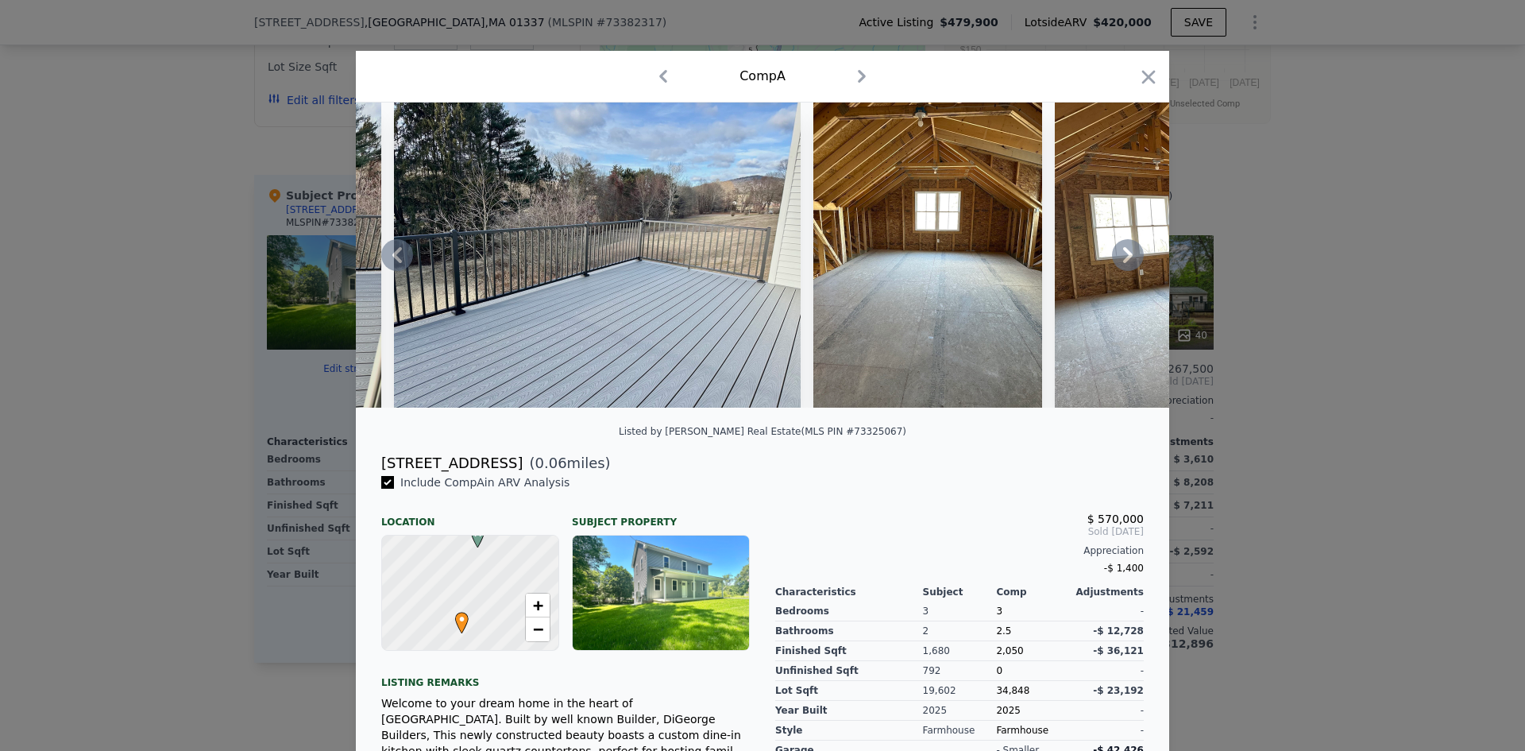
click at [1124, 260] on icon at bounding box center [1128, 255] width 10 height 16
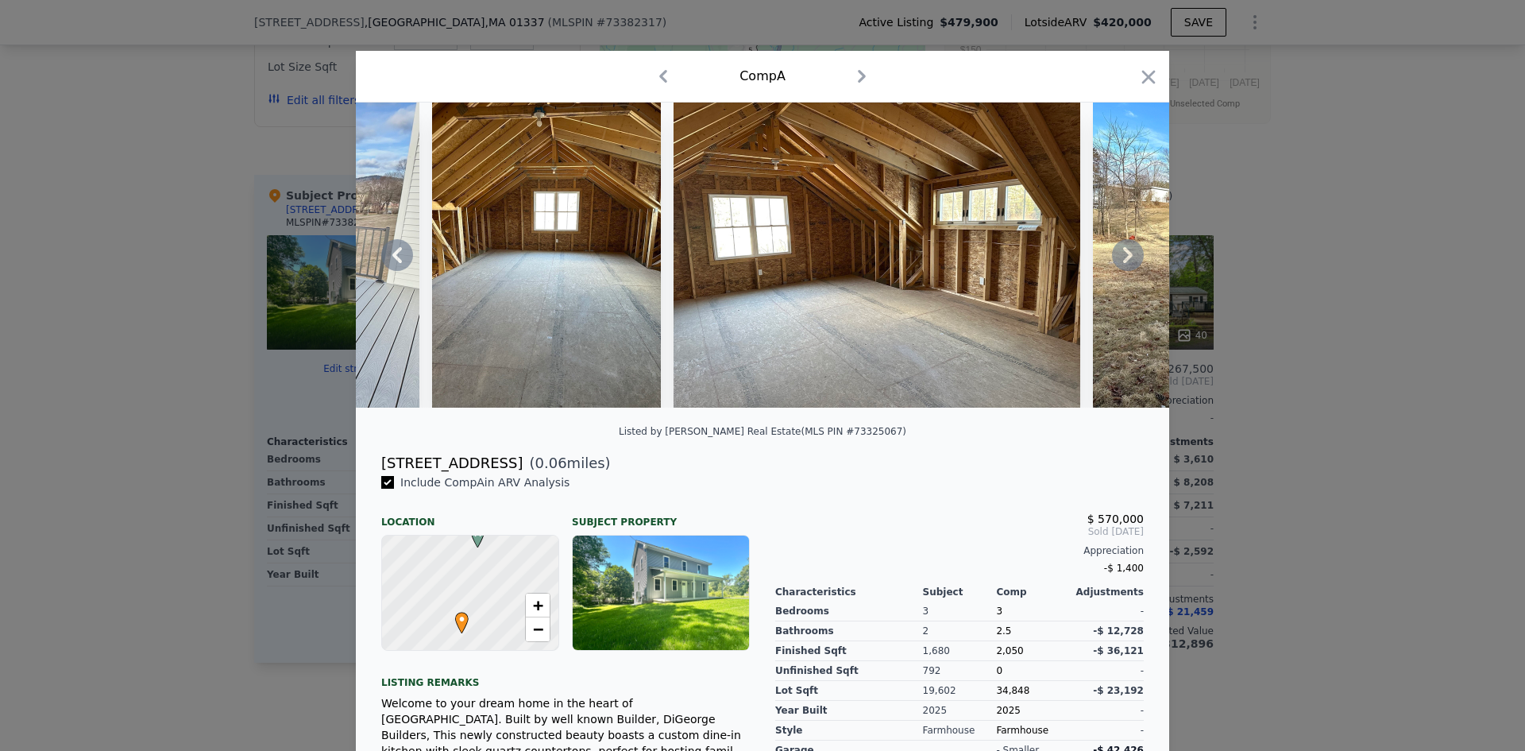
click at [1124, 260] on icon at bounding box center [1128, 255] width 10 height 16
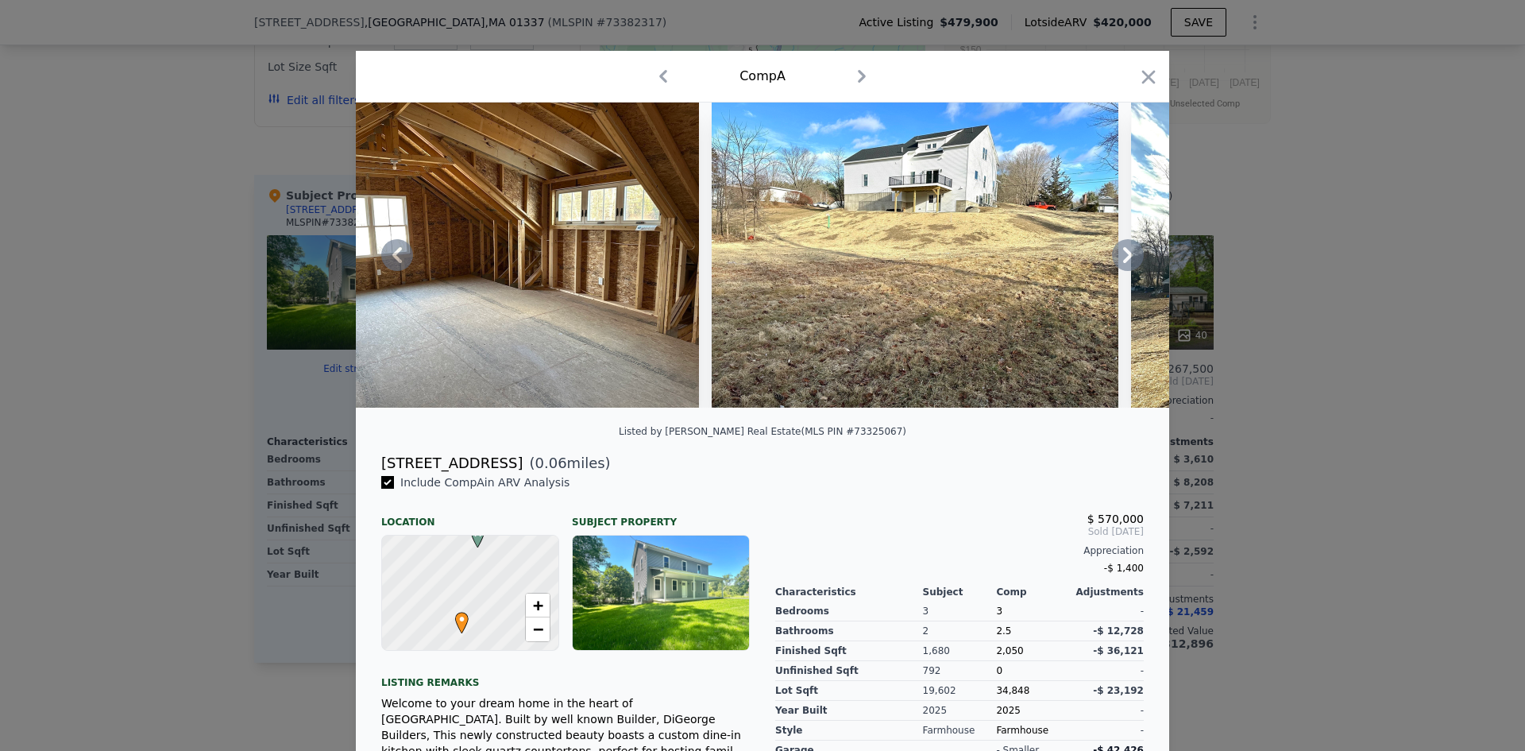
click at [1124, 260] on icon at bounding box center [1128, 255] width 10 height 16
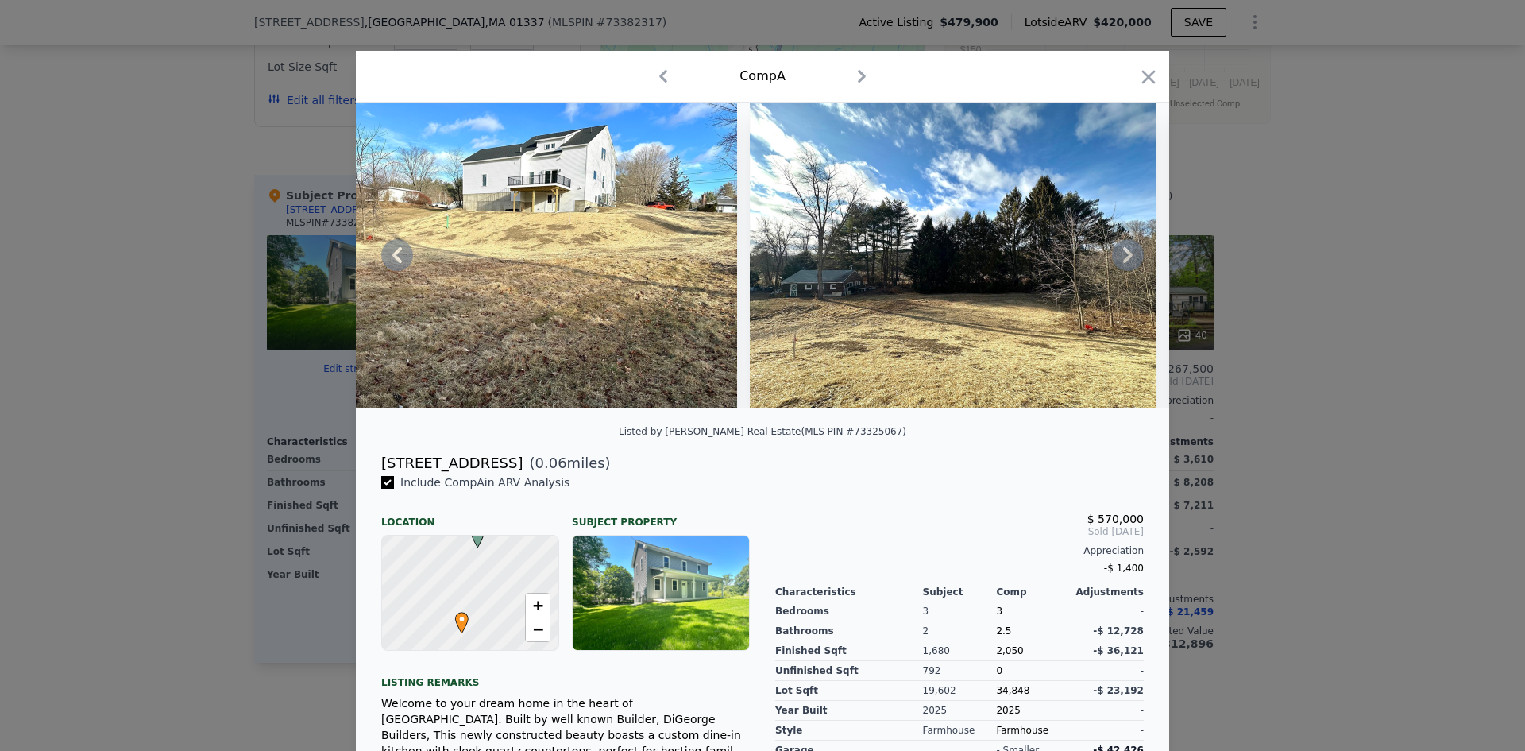
click at [1124, 260] on icon at bounding box center [1128, 255] width 10 height 16
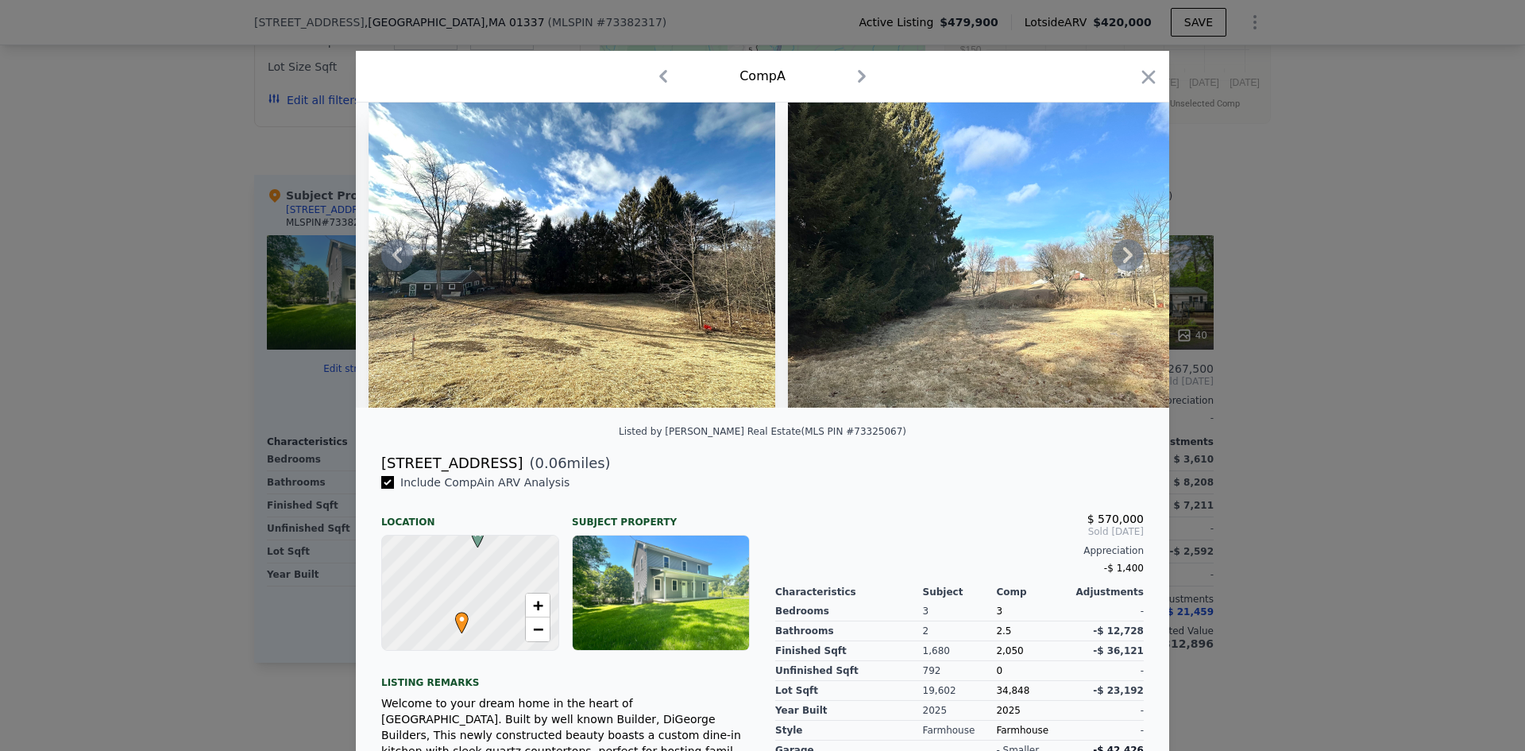
click at [1124, 260] on icon at bounding box center [1128, 255] width 10 height 16
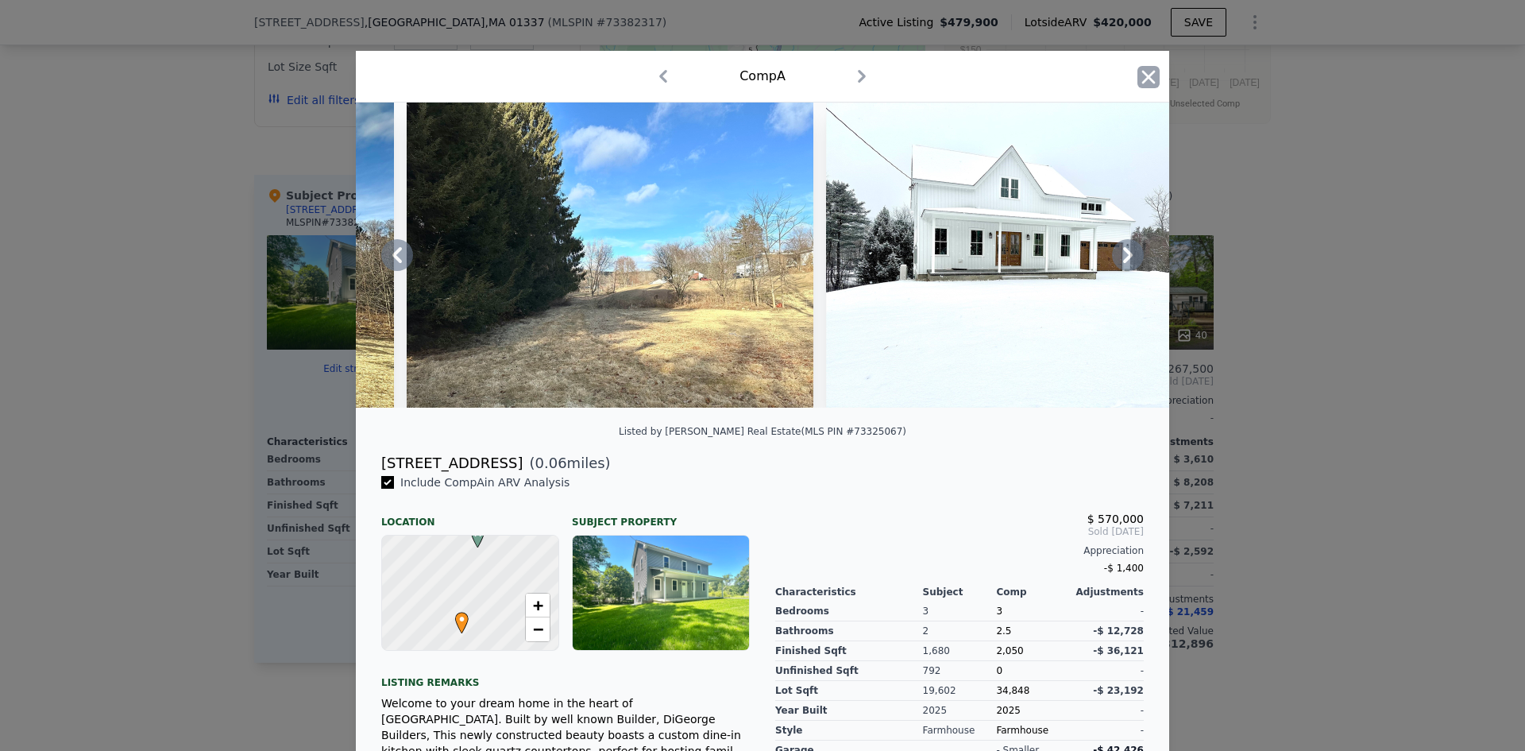
click at [1142, 79] on icon "button" at bounding box center [1149, 77] width 14 height 14
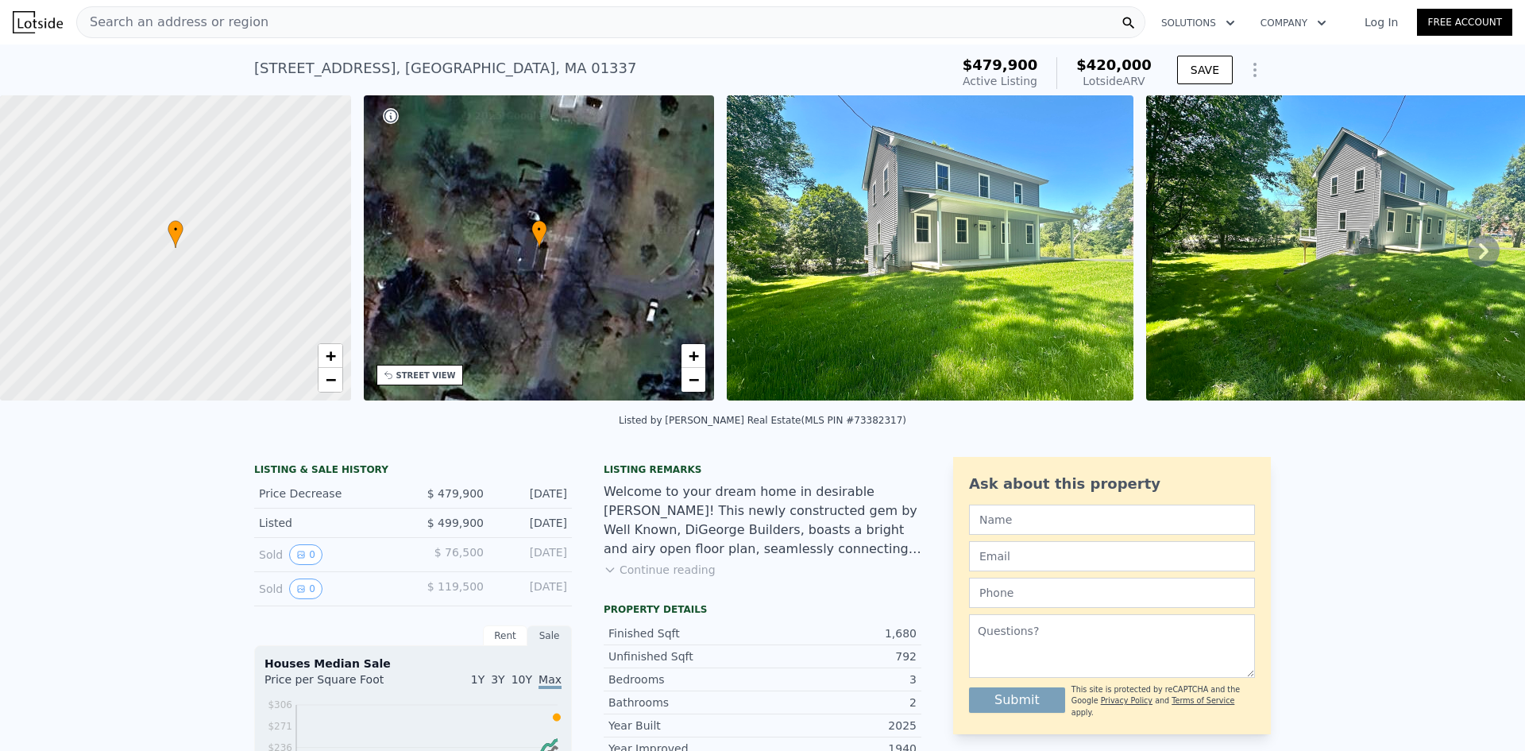
click at [970, 212] on img at bounding box center [930, 247] width 407 height 305
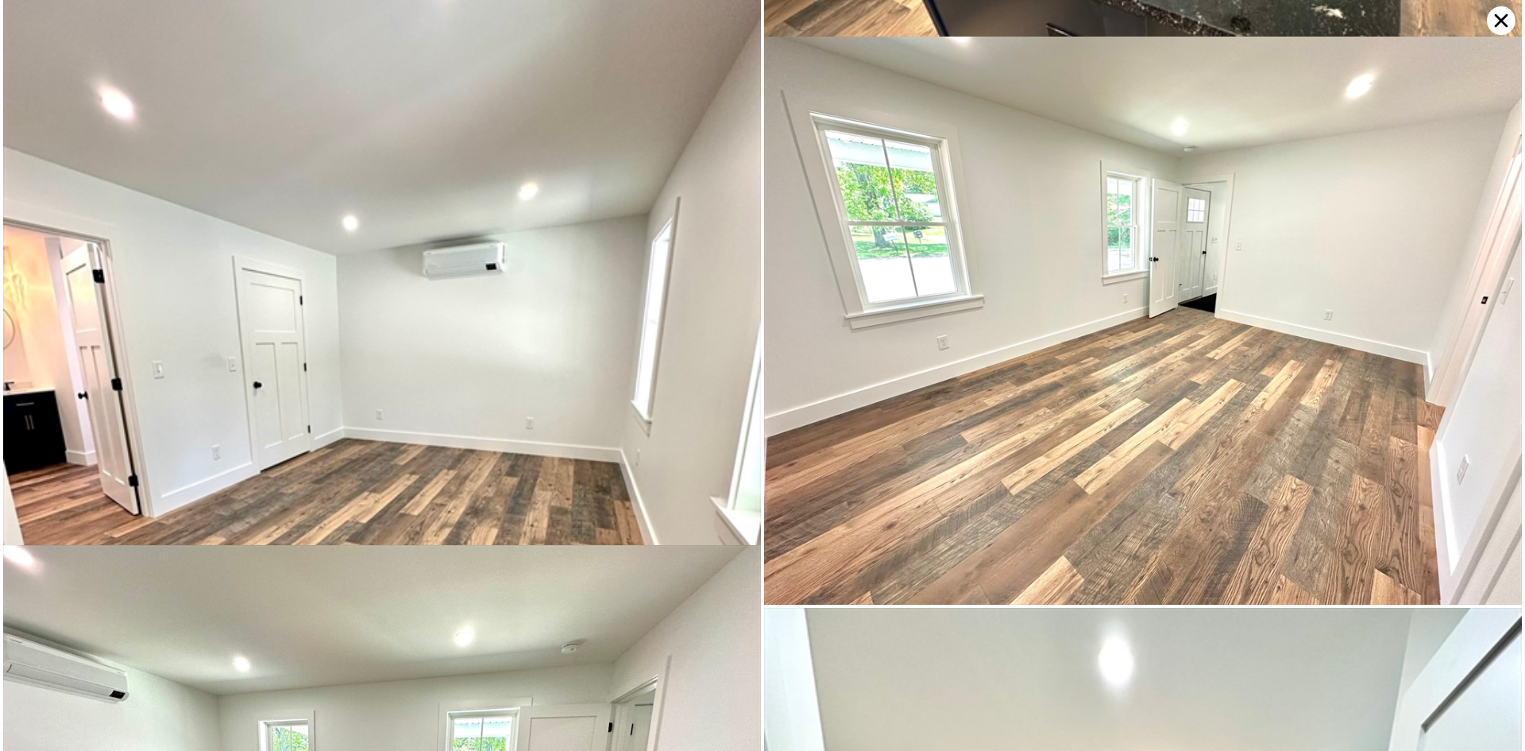
scroll to position [5697, 0]
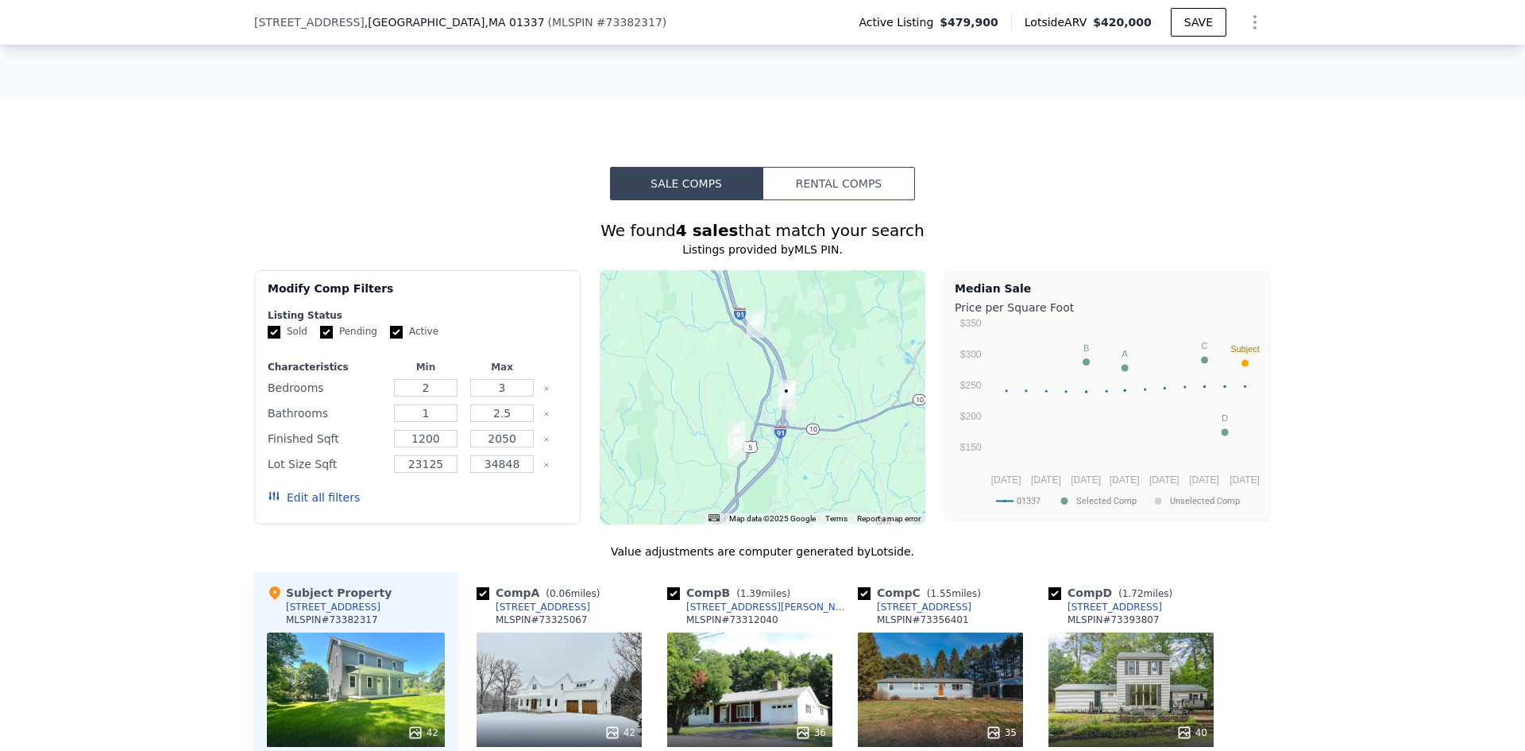
scroll to position [1186, 0]
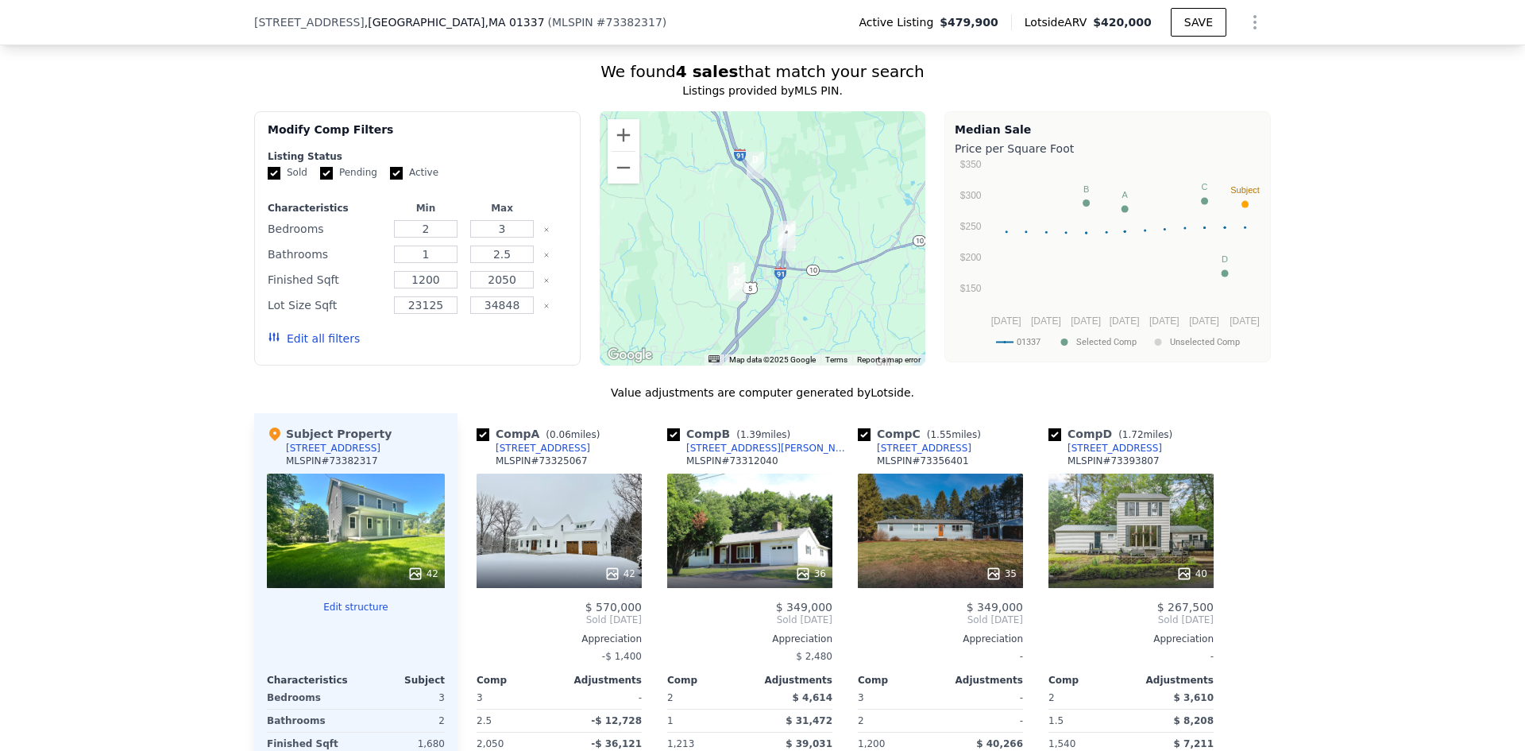
click at [539, 445] on div "[STREET_ADDRESS]" at bounding box center [543, 448] width 95 height 13
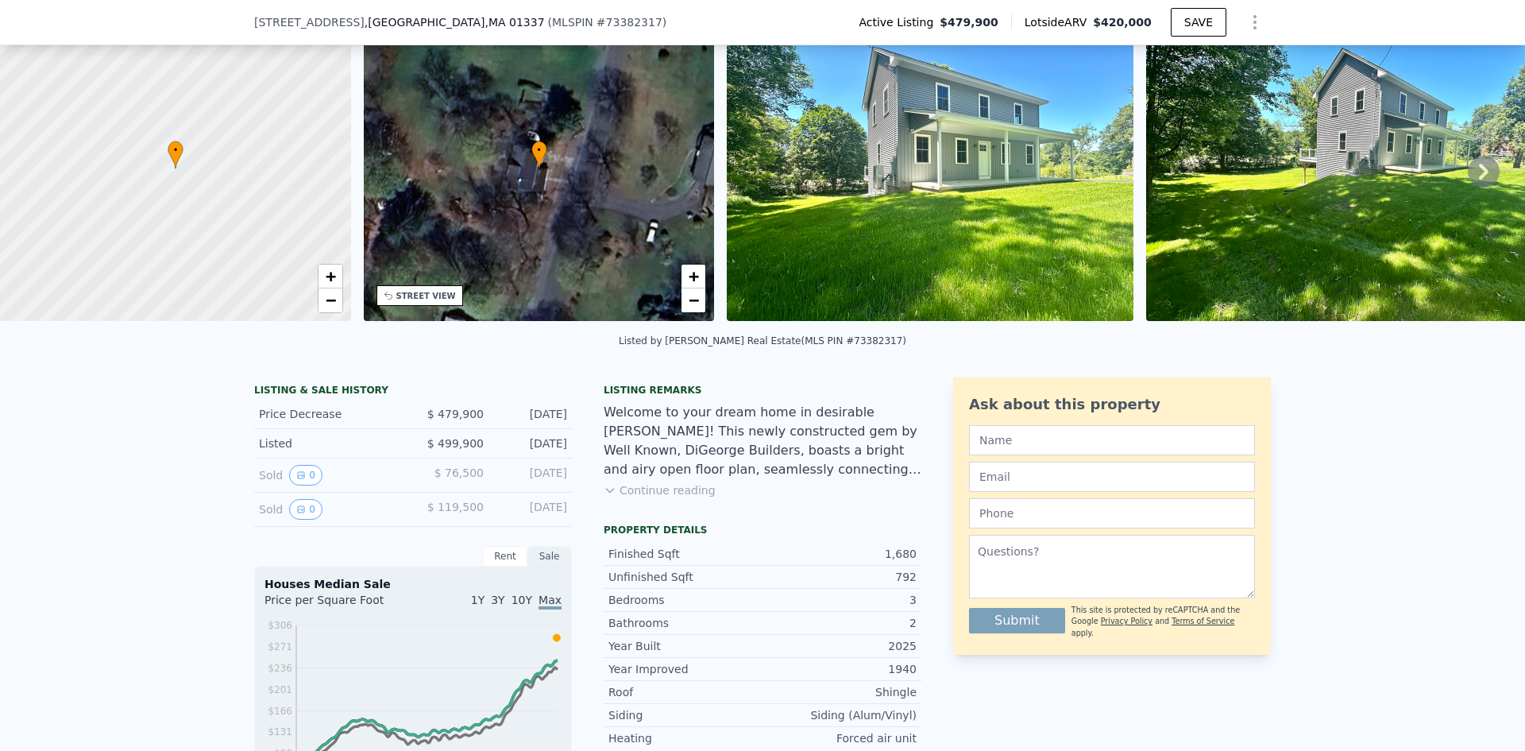
scroll to position [0, 0]
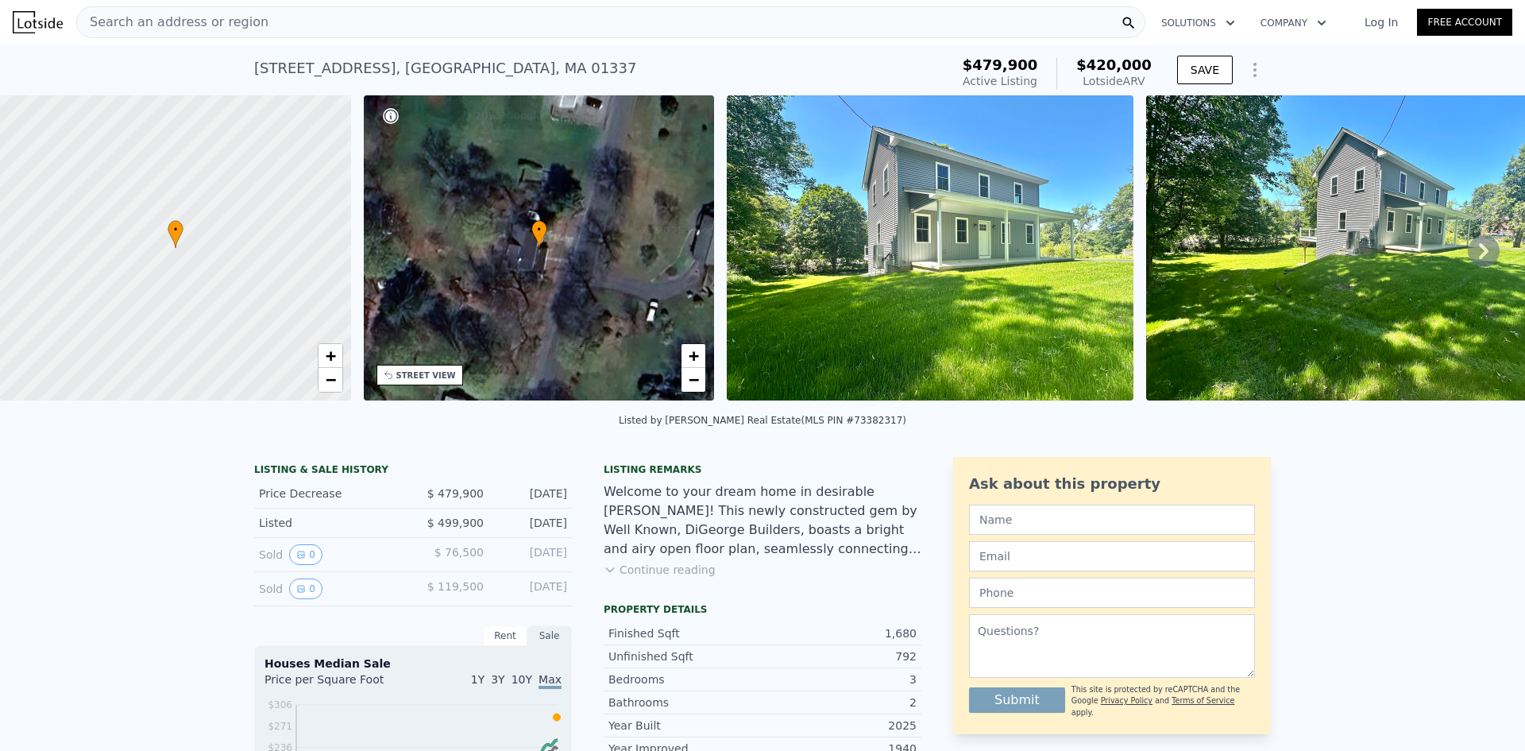
click at [1478, 261] on icon at bounding box center [1484, 251] width 32 height 32
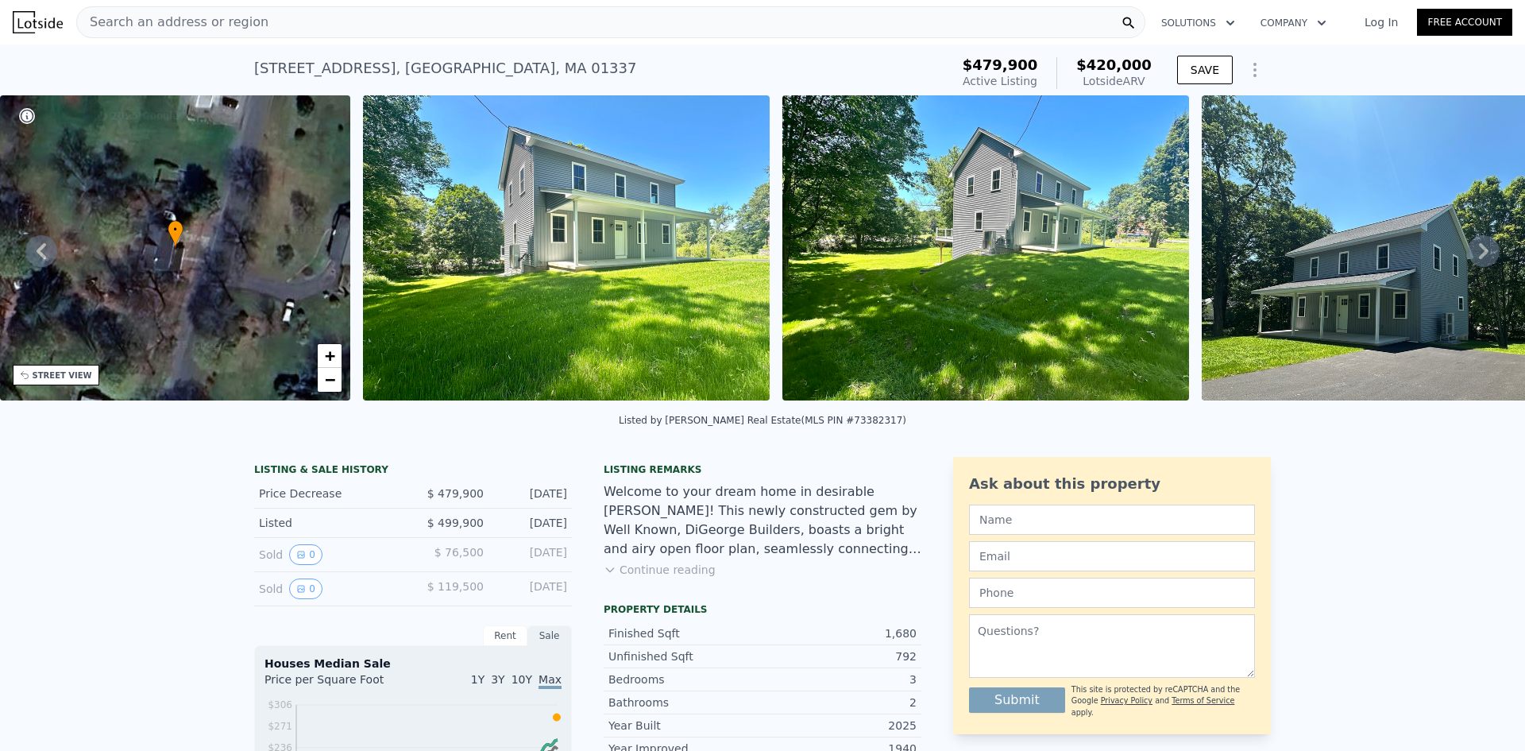
click at [783, 62] on div "[STREET_ADDRESS] Active at $479,900 (~ARV $420k )" at bounding box center [599, 73] width 690 height 44
click at [707, 229] on img at bounding box center [566, 247] width 407 height 305
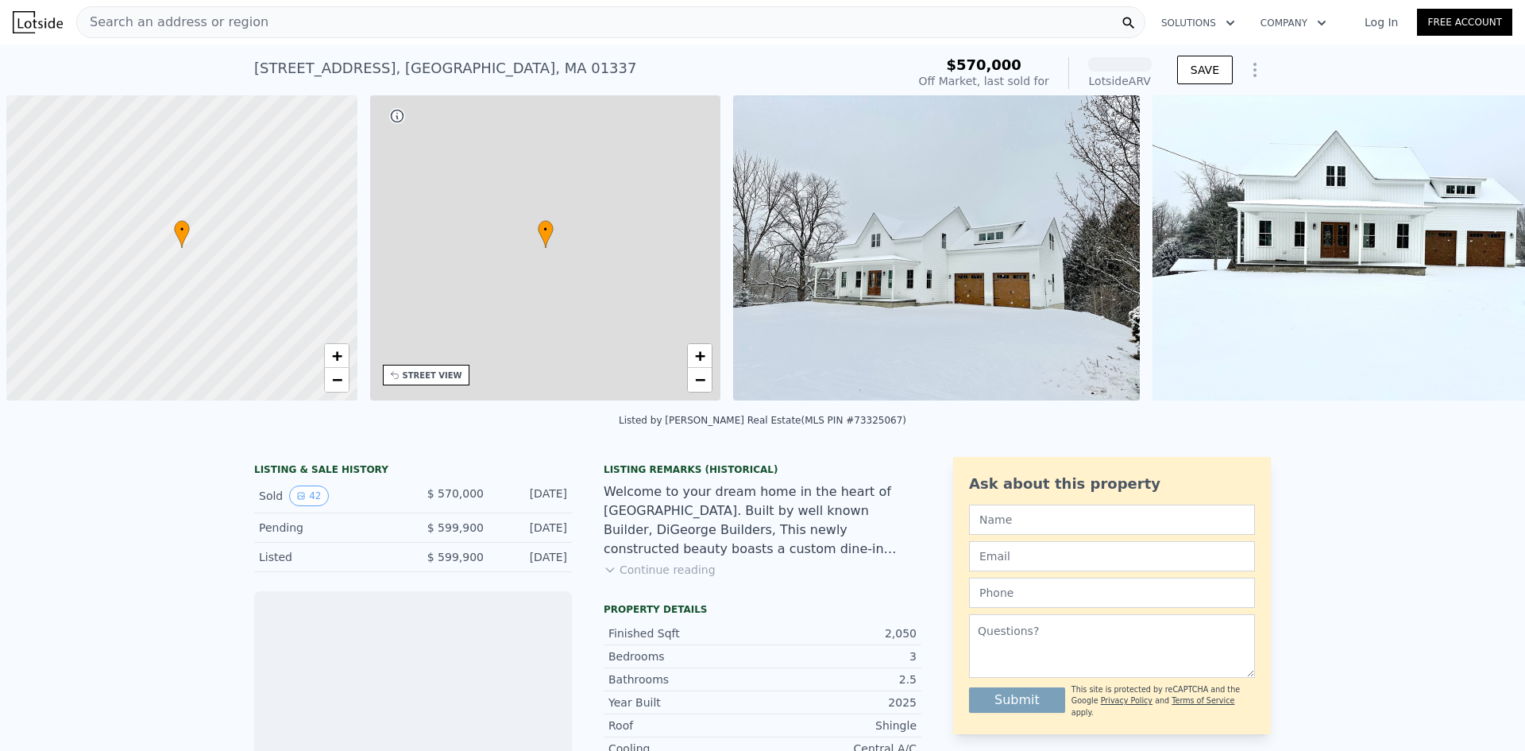
scroll to position [0, 6]
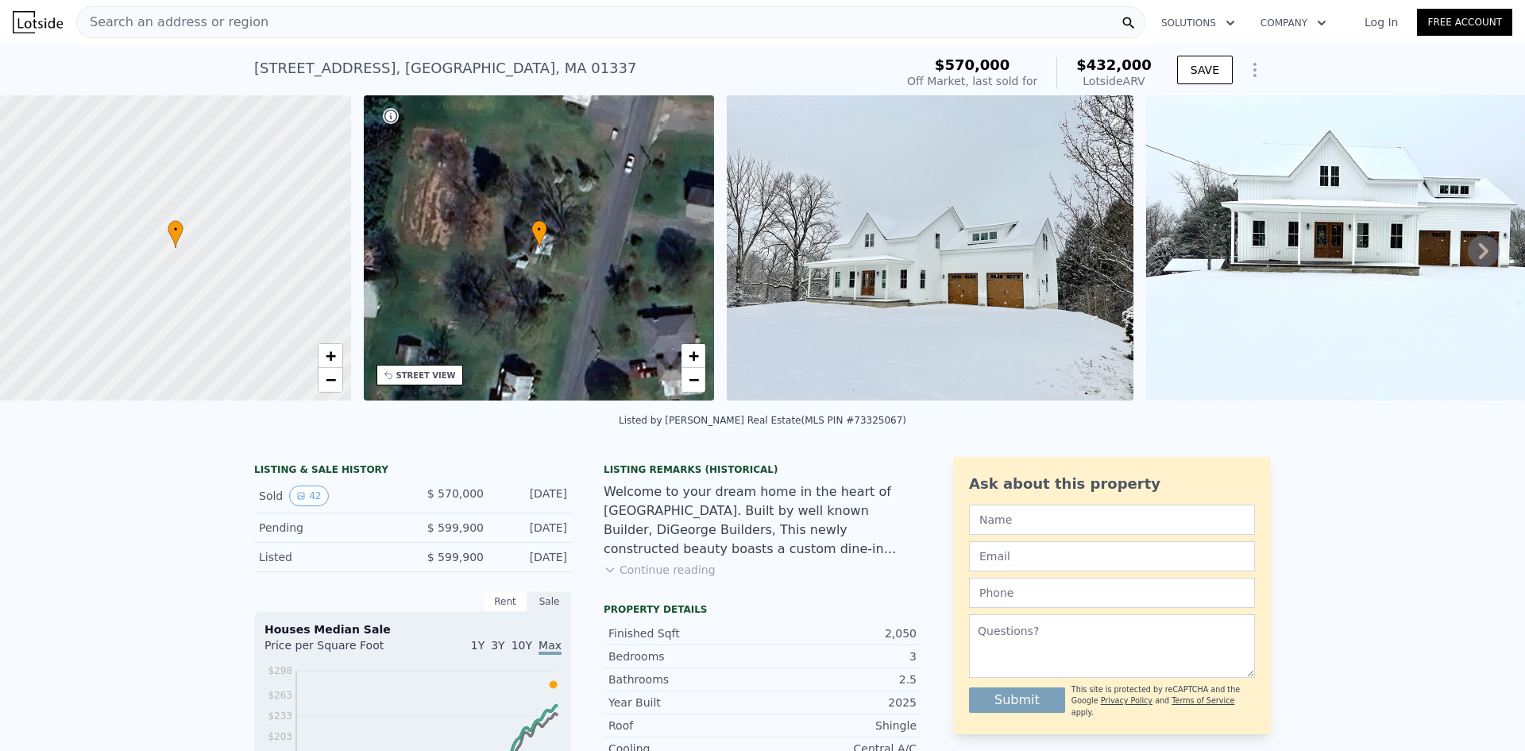
click at [1038, 255] on img at bounding box center [930, 247] width 407 height 305
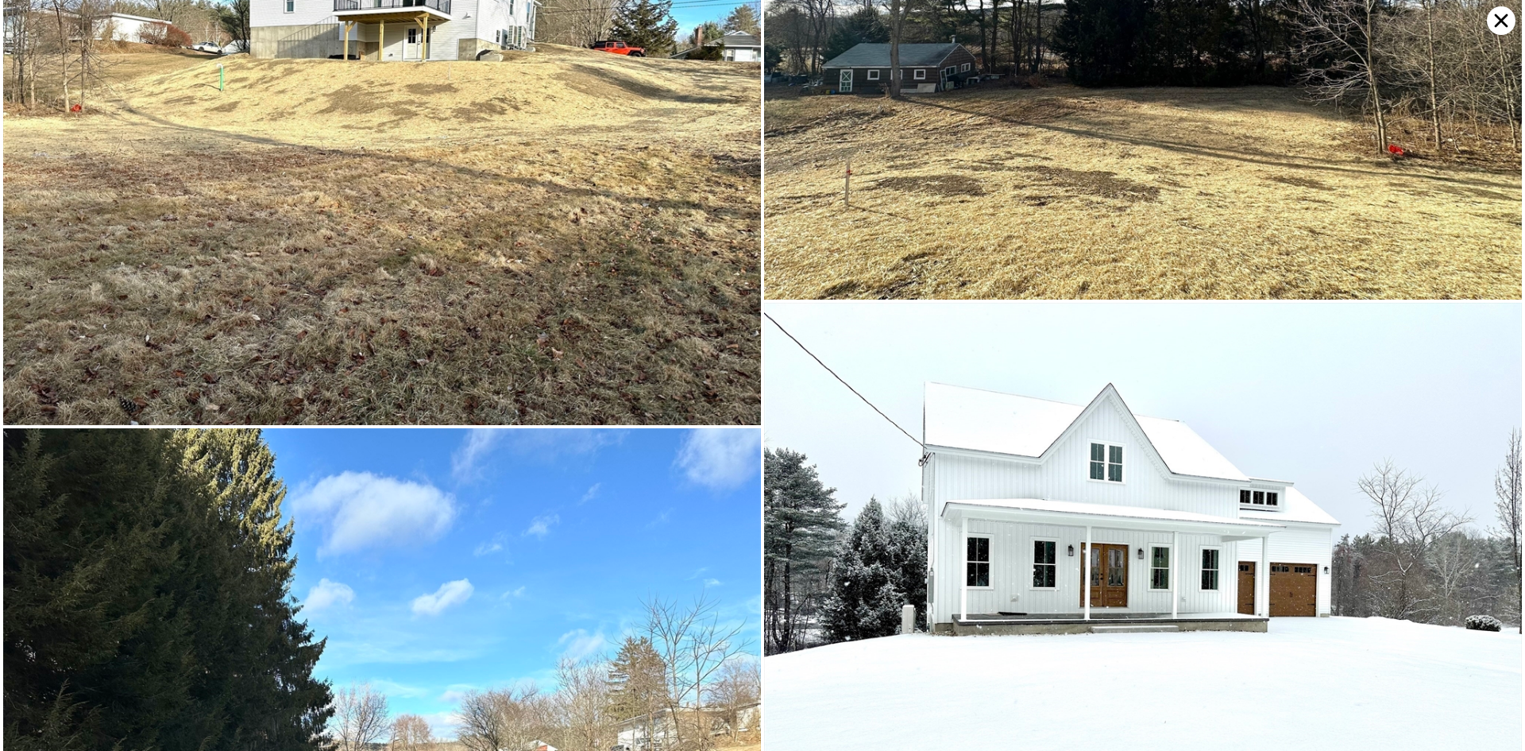
scroll to position [11663, 0]
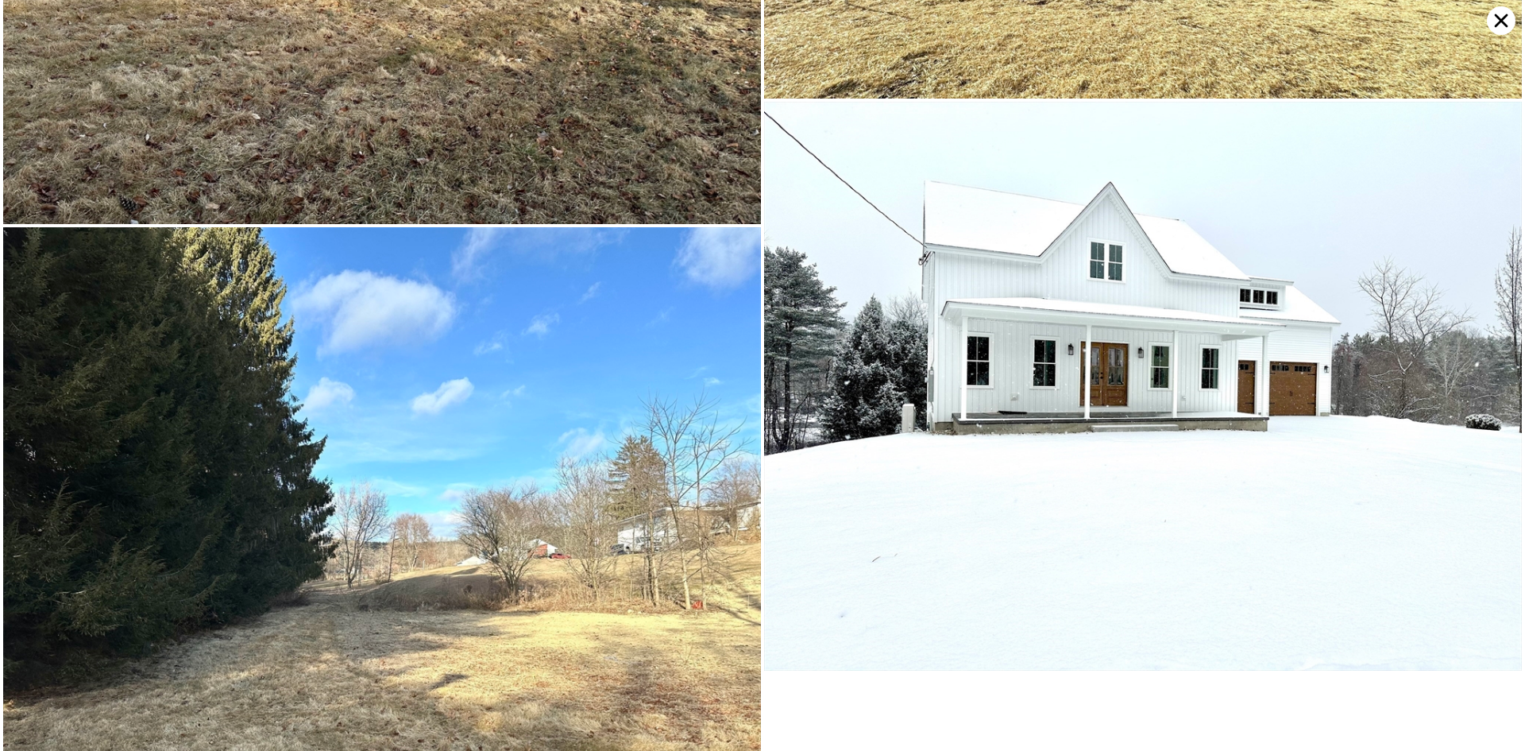
click at [1505, 15] on icon at bounding box center [1501, 20] width 29 height 29
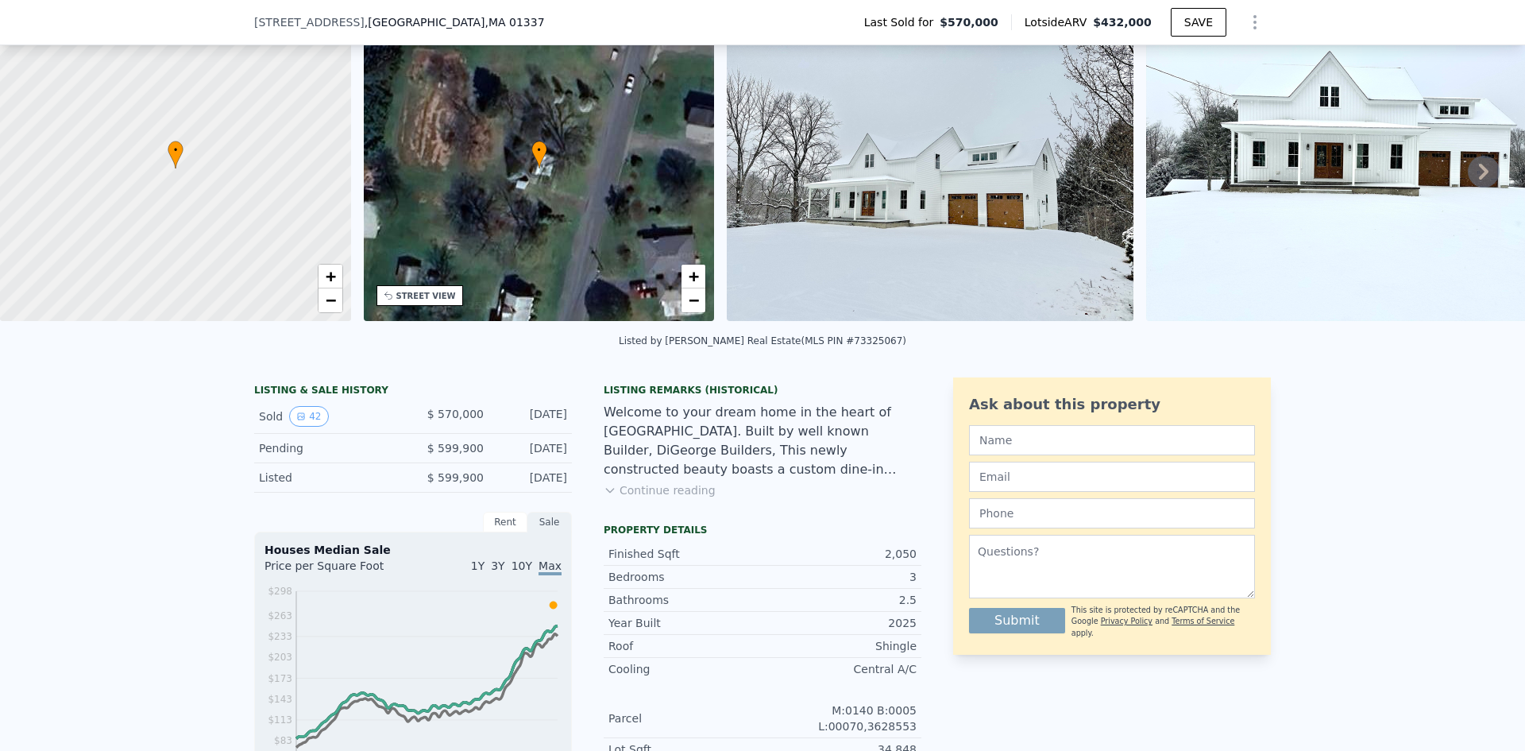
scroll to position [0, 0]
